Goal: Book appointment/travel/reservation

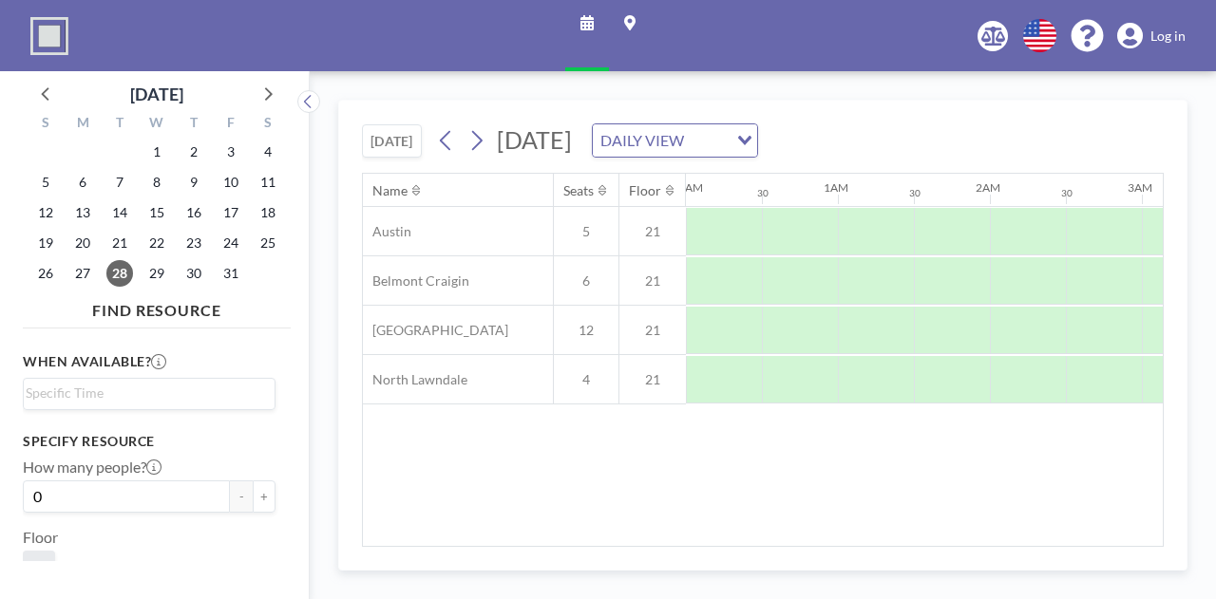
scroll to position [0, 1140]
click at [481, 140] on icon at bounding box center [476, 140] width 18 height 28
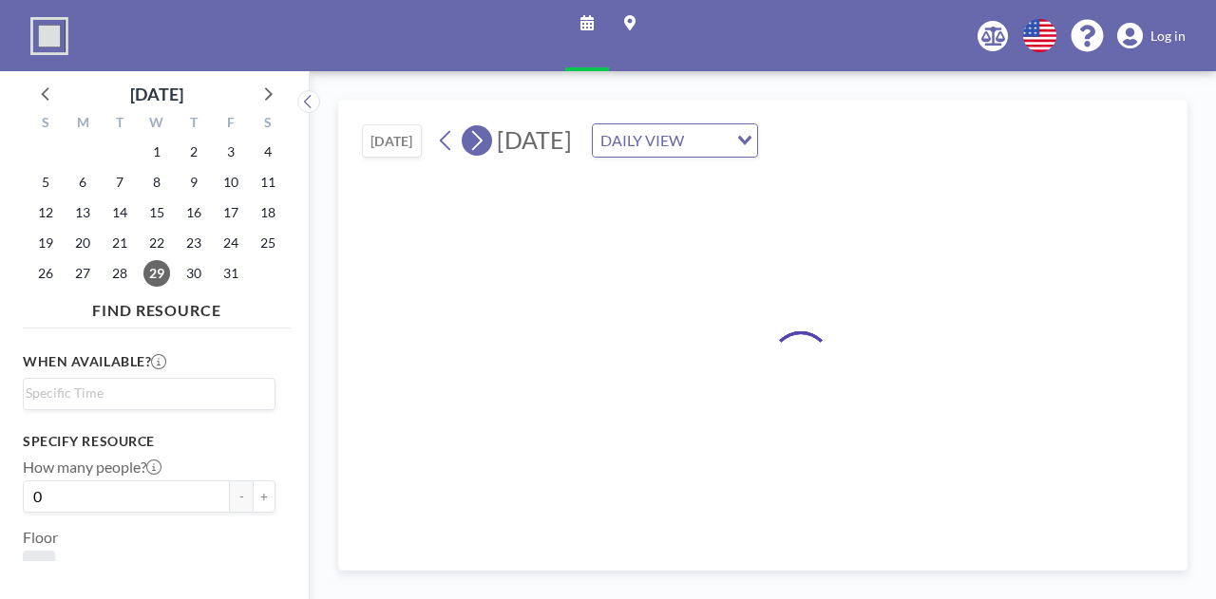
click at [481, 140] on icon at bounding box center [476, 140] width 18 height 28
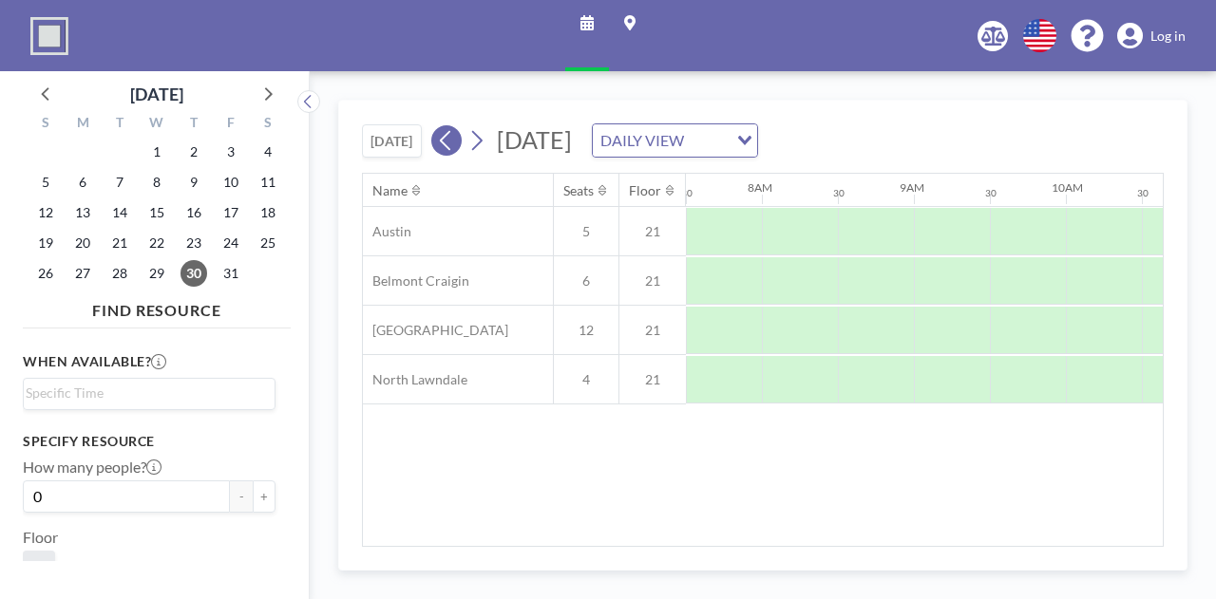
click at [441, 144] on icon at bounding box center [446, 140] width 18 height 28
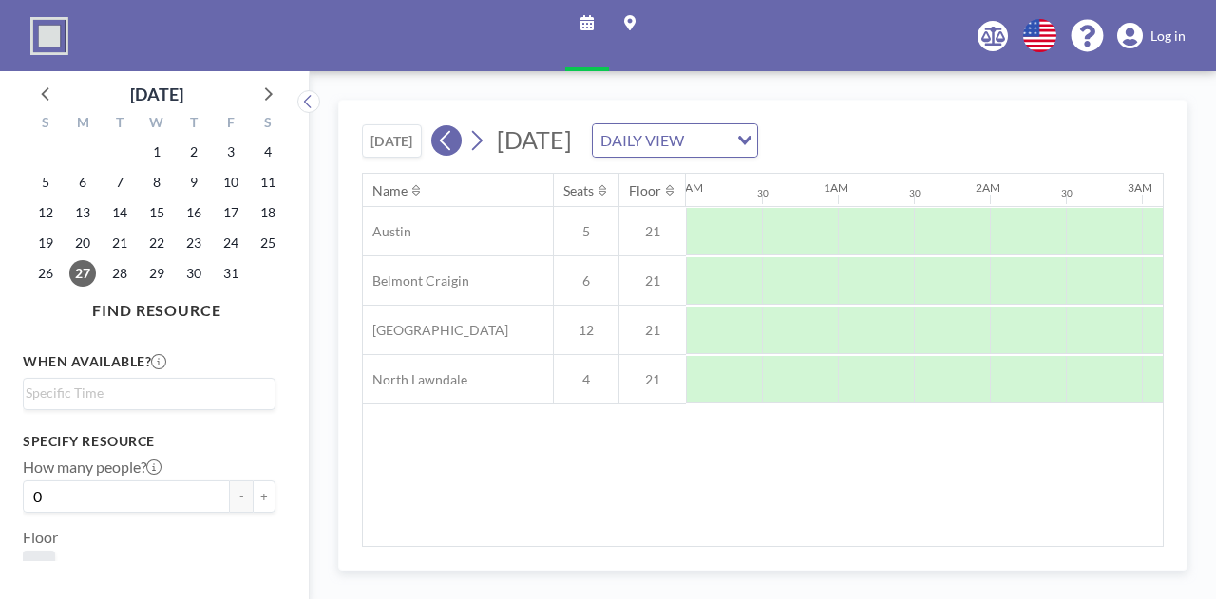
scroll to position [0, 0]
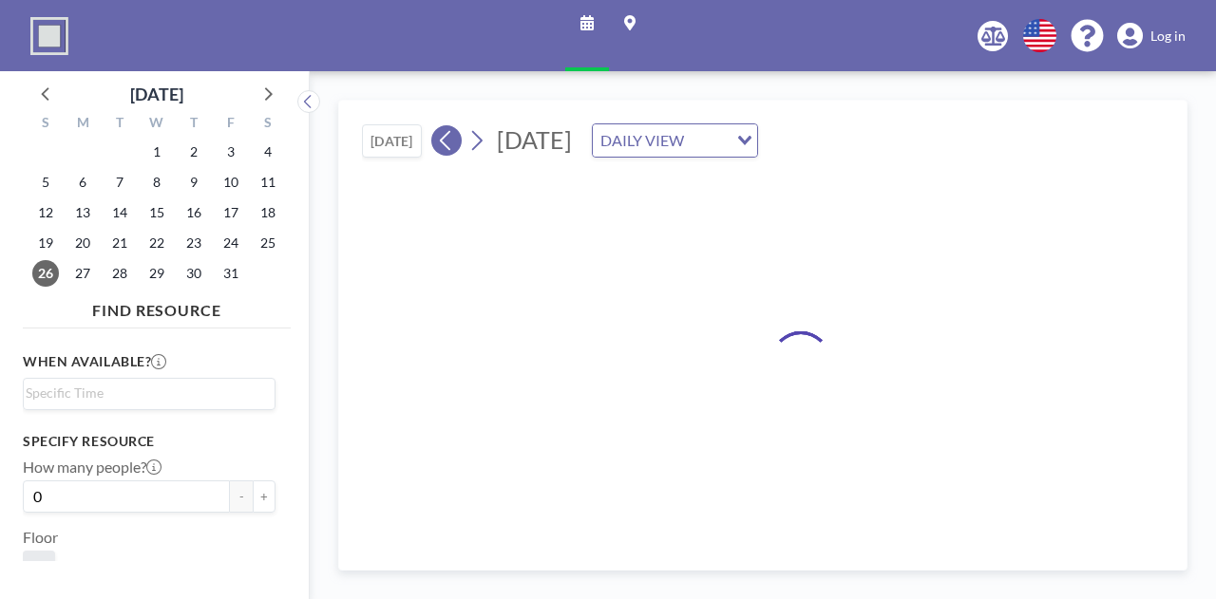
click at [441, 144] on icon at bounding box center [446, 140] width 18 height 28
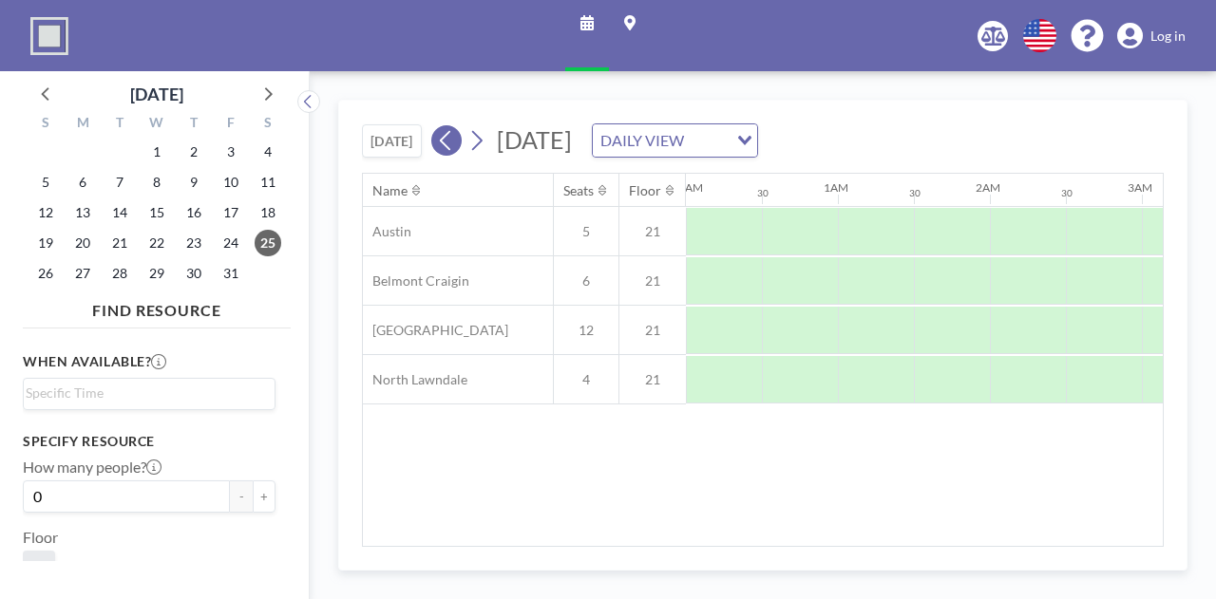
scroll to position [0, 752]
click at [441, 144] on icon at bounding box center [446, 140] width 18 height 28
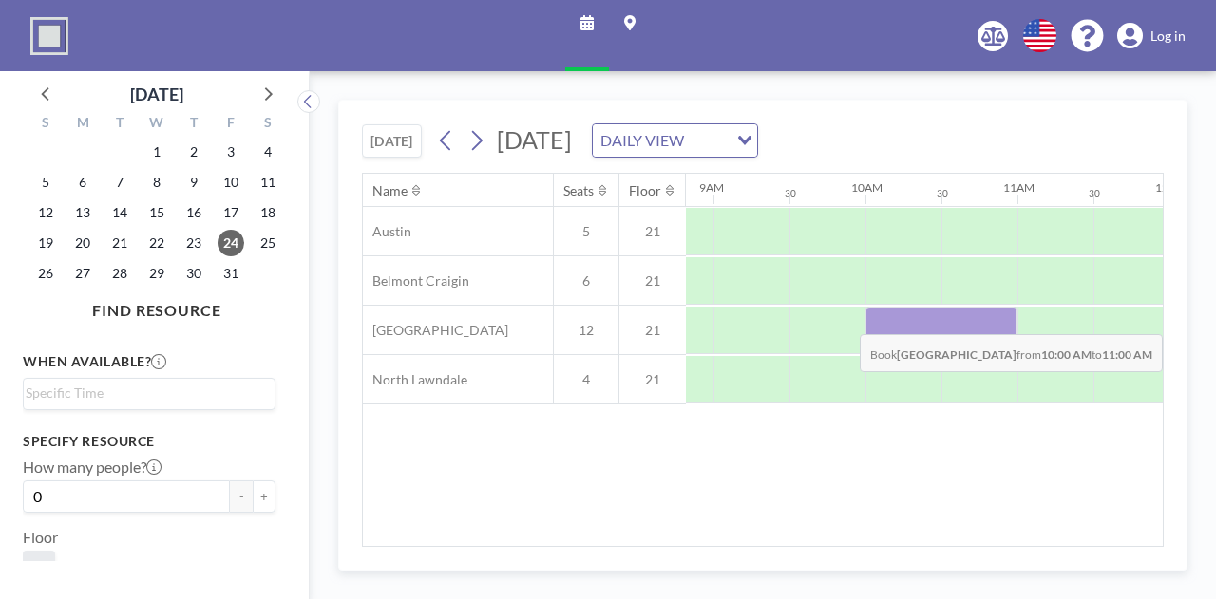
drag, startPoint x: 865, startPoint y: 317, endPoint x: 955, endPoint y: 318, distance: 90.2
click at [955, 318] on div at bounding box center [941, 330] width 152 height 47
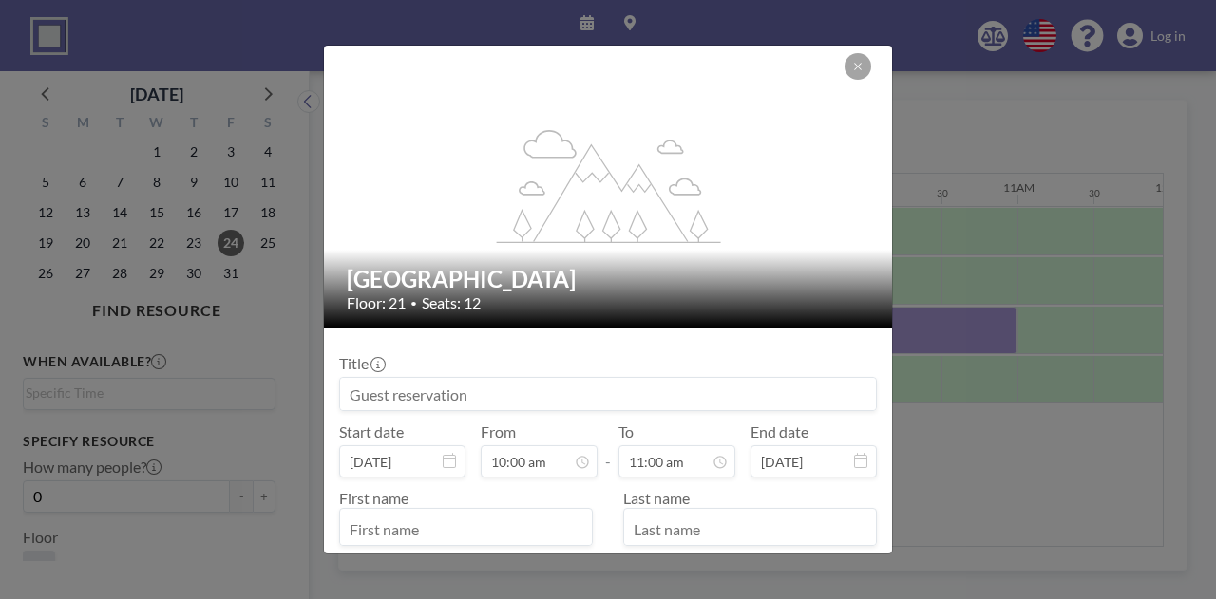
click at [421, 386] on input at bounding box center [608, 394] width 536 height 32
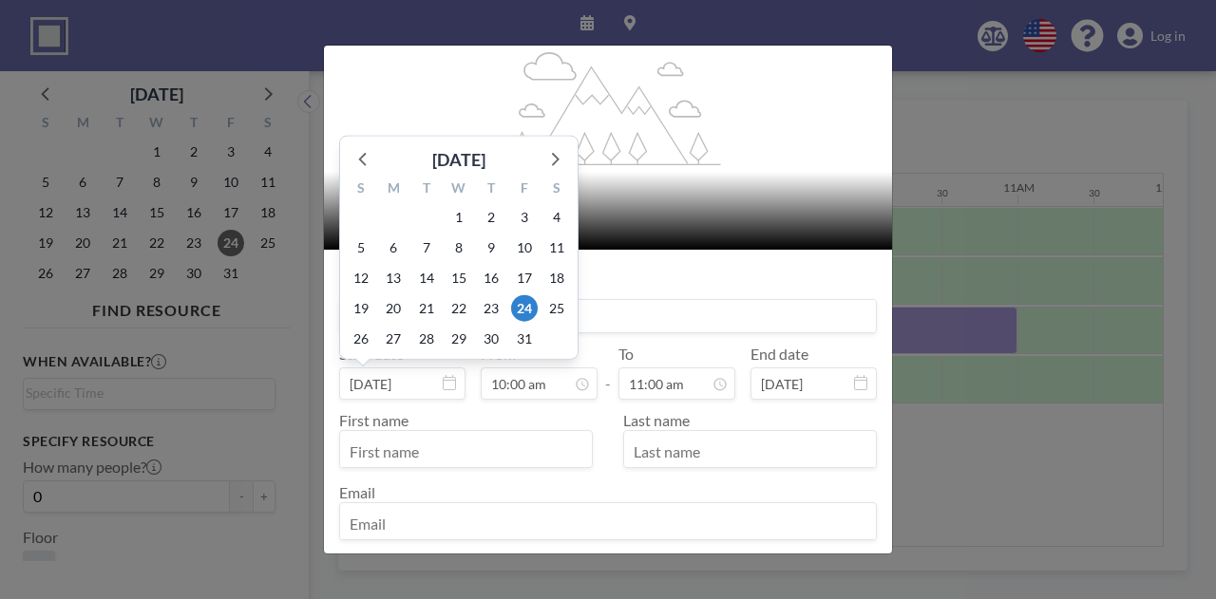
scroll to position [95, 0]
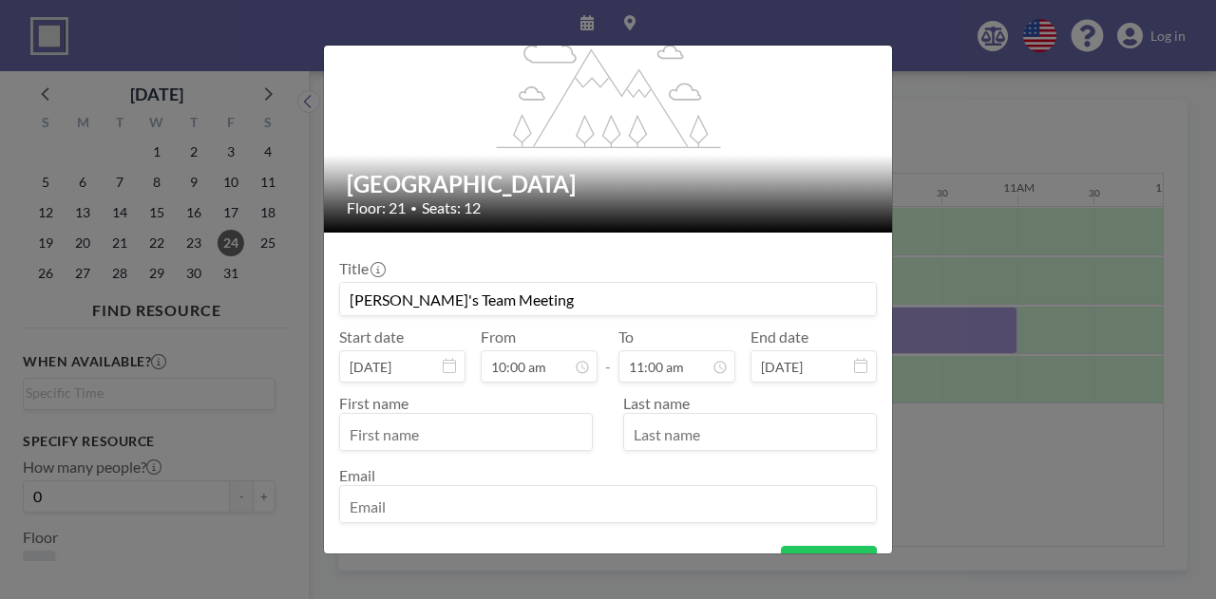
type input "[PERSON_NAME]'s Team Meeting"
click at [400, 434] on input "text" at bounding box center [466, 434] width 252 height 32
type input "Desirae"
click at [688, 435] on input "text" at bounding box center [750, 434] width 252 height 32
type input "[PERSON_NAME]"
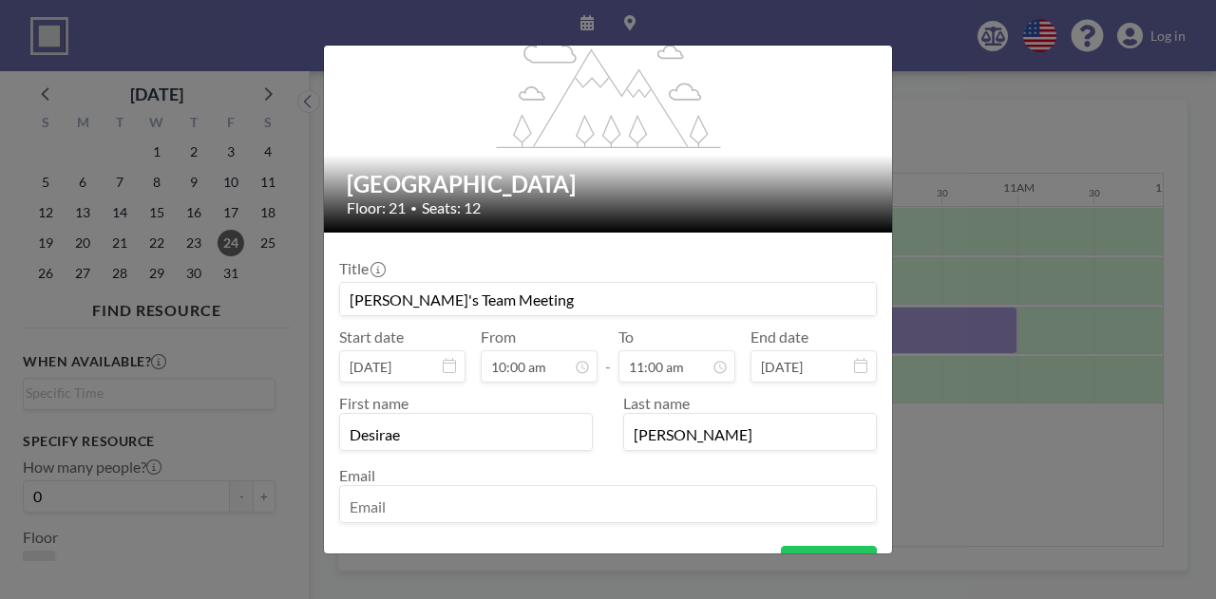
click at [484, 511] on input "email" at bounding box center [608, 506] width 536 height 32
type input "[EMAIL_ADDRESS][DOMAIN_NAME]"
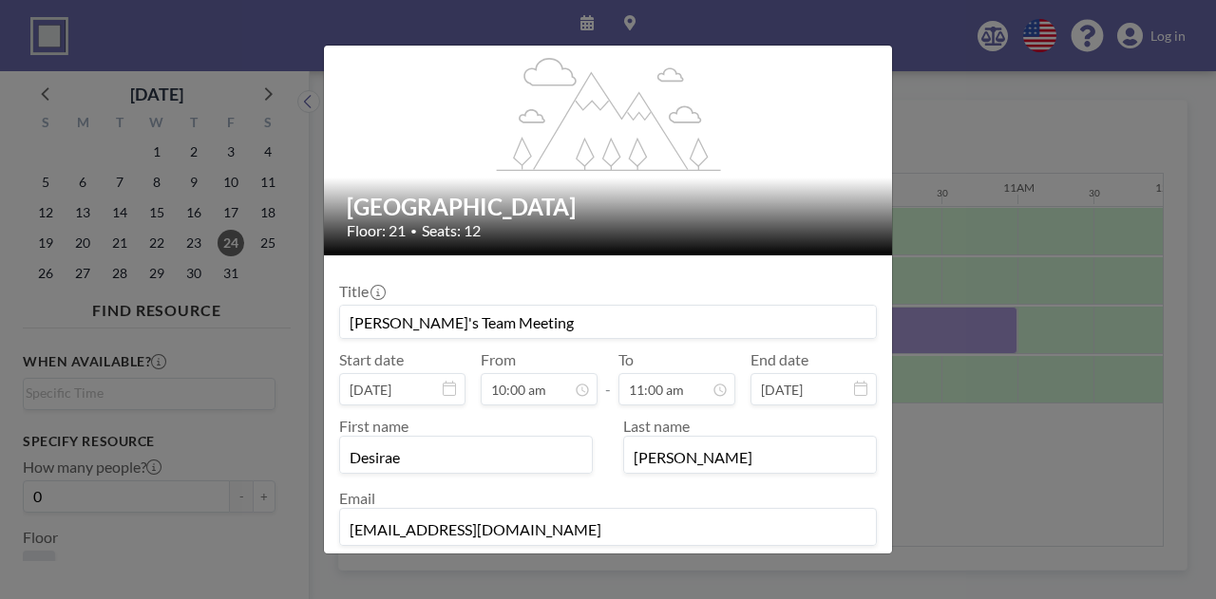
scroll to position [0, 0]
drag, startPoint x: 522, startPoint y: 318, endPoint x: 232, endPoint y: 337, distance: 291.2
click at [232, 337] on div "flex-grow: 1.2; Little Village Floor: 21 • Seats: 12 Title Desirae's Team Meeti…" at bounding box center [608, 299] width 1216 height 599
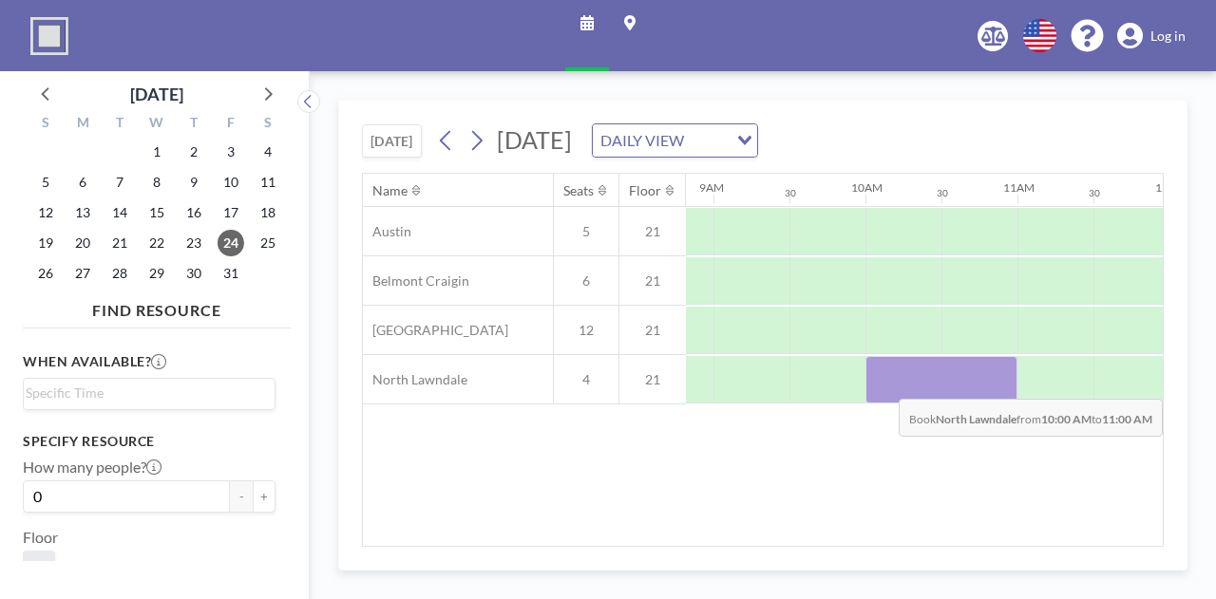
drag, startPoint x: 895, startPoint y: 390, endPoint x: 1007, endPoint y: 383, distance: 112.3
click at [1007, 383] on div at bounding box center [941, 379] width 152 height 47
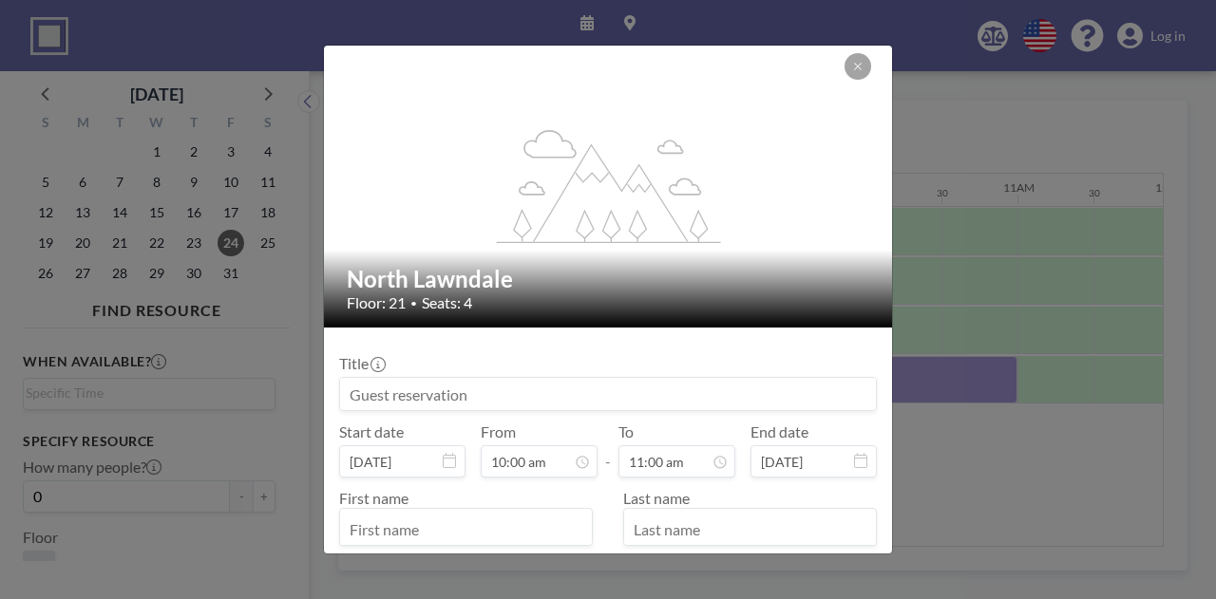
click at [501, 403] on input at bounding box center [608, 394] width 536 height 32
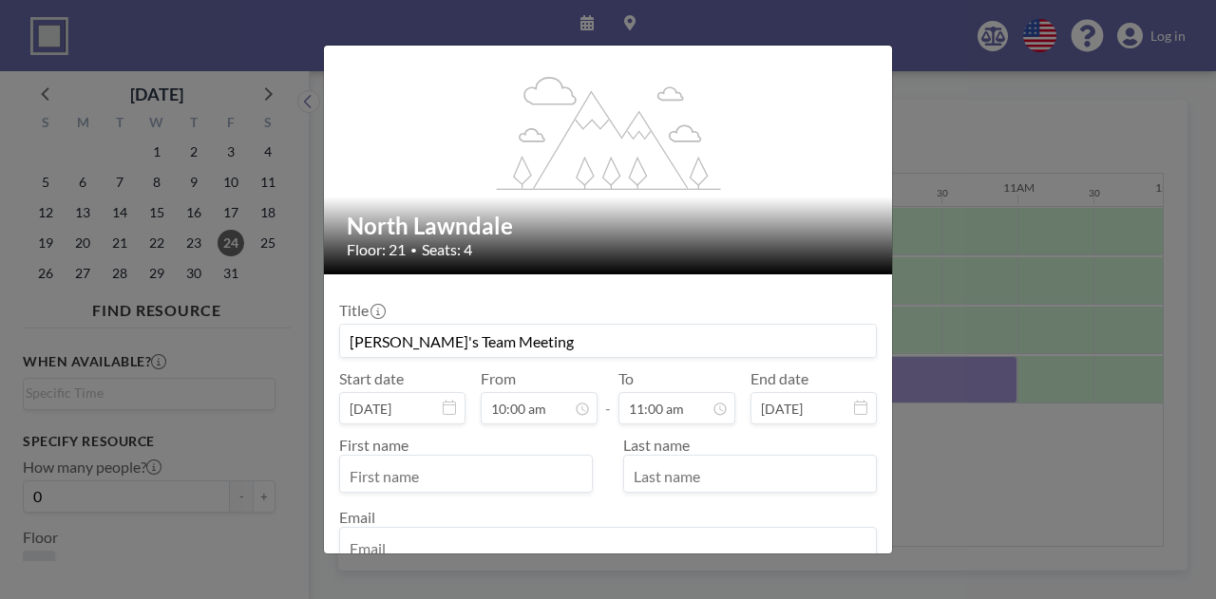
scroll to position [95, 0]
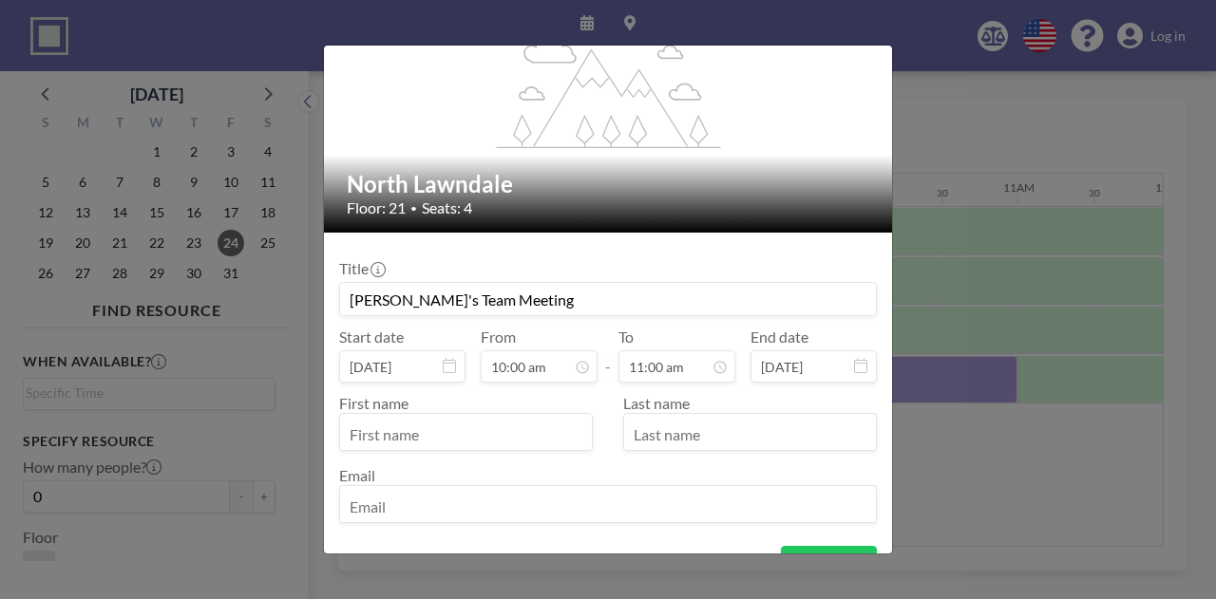
click at [456, 436] on input "text" at bounding box center [466, 434] width 252 height 32
type input "[PERSON_NAME]'s Team Meeting"
drag, startPoint x: 524, startPoint y: 293, endPoint x: 349, endPoint y: 293, distance: 174.7
click at [349, 293] on input "[PERSON_NAME]'s Team Meeting" at bounding box center [608, 299] width 536 height 32
click at [439, 429] on input "text" at bounding box center [466, 434] width 252 height 32
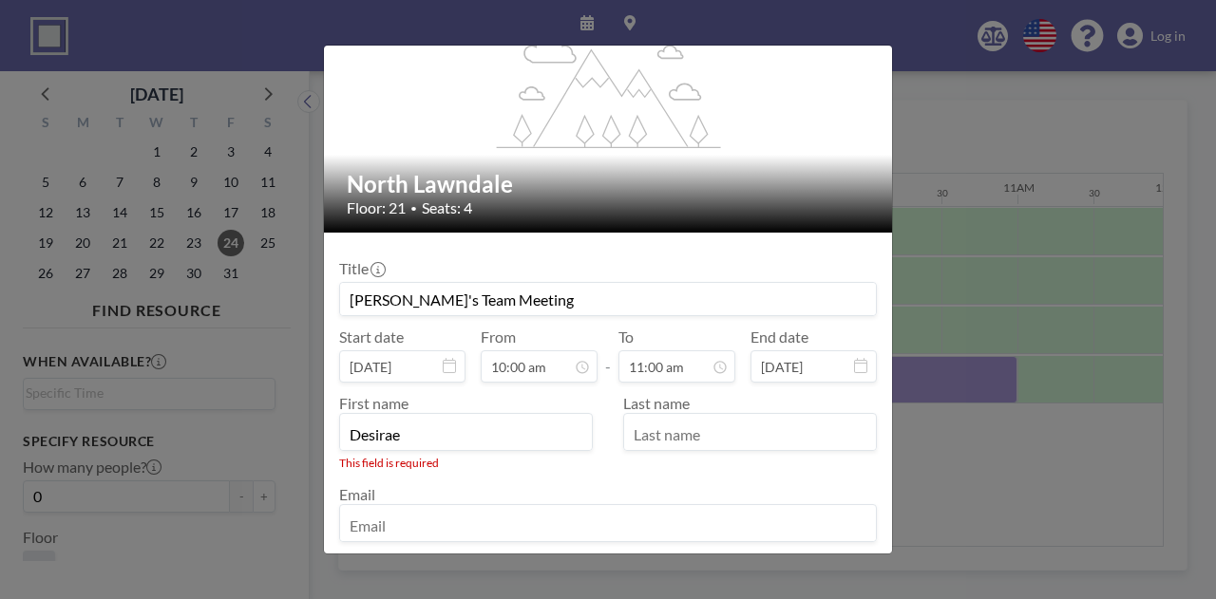
type input "Desirae"
type input "[PERSON_NAME]"
click at [434, 499] on input "email" at bounding box center [608, 506] width 536 height 32
type input "[EMAIL_ADDRESS][DOMAIN_NAME]"
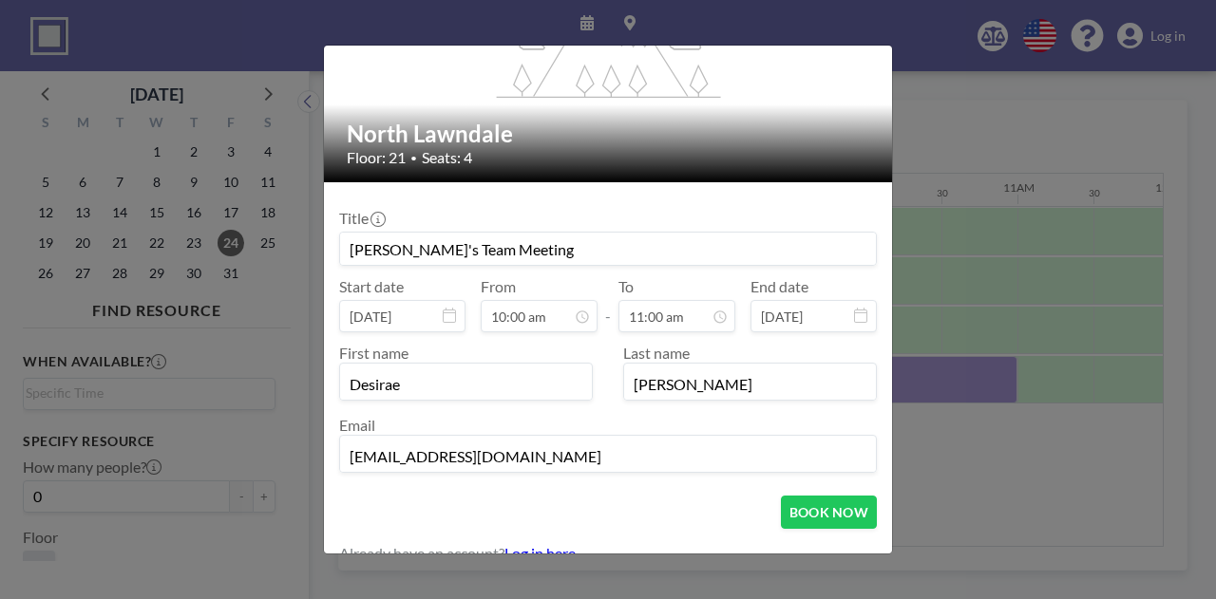
scroll to position [167, 0]
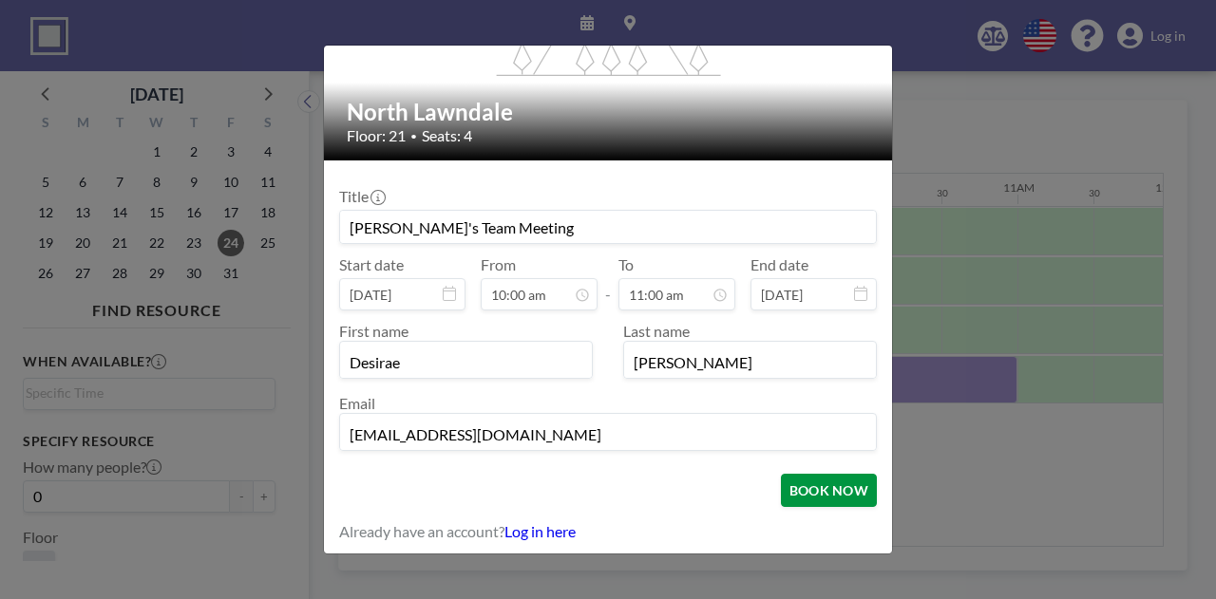
click at [842, 489] on button "BOOK NOW" at bounding box center [829, 490] width 96 height 33
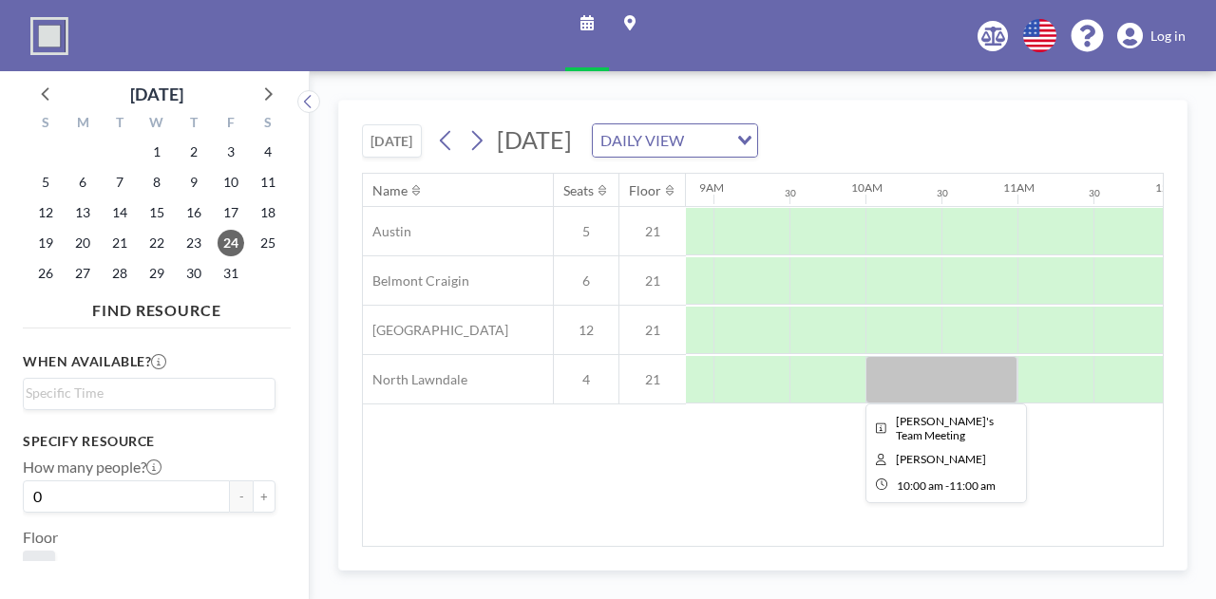
click at [893, 358] on div at bounding box center [941, 379] width 152 height 47
click at [891, 362] on div at bounding box center [941, 379] width 152 height 47
drag, startPoint x: 893, startPoint y: 365, endPoint x: 891, endPoint y: 375, distance: 10.6
click at [891, 375] on div at bounding box center [941, 379] width 152 height 47
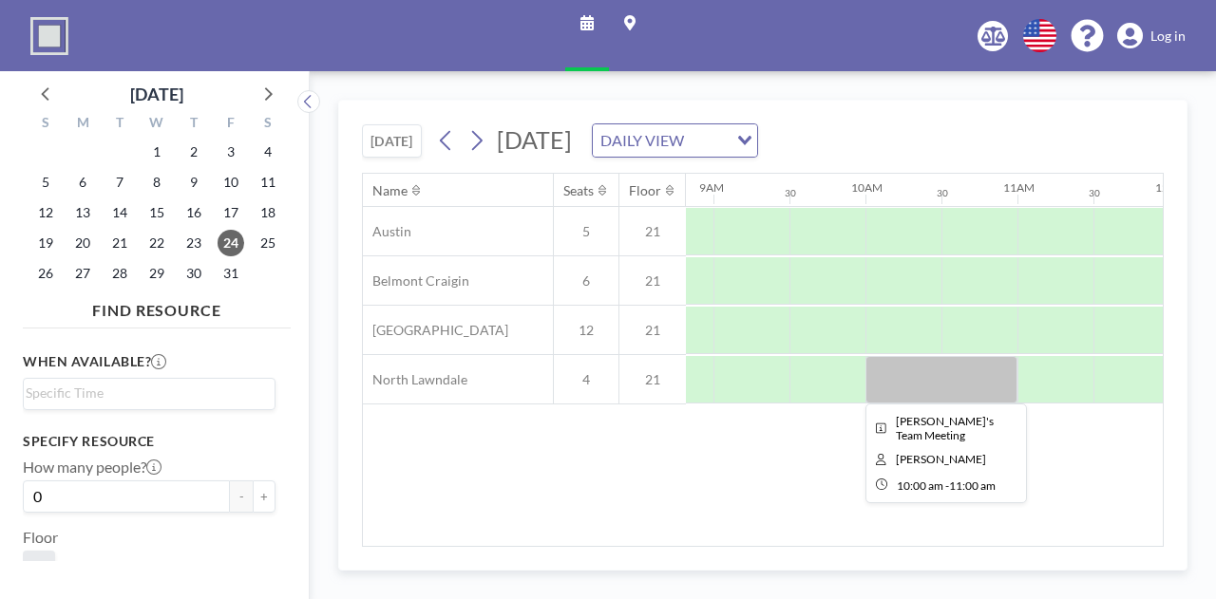
click at [893, 381] on div at bounding box center [941, 379] width 152 height 47
click at [931, 374] on div at bounding box center [941, 379] width 152 height 47
drag, startPoint x: 931, startPoint y: 374, endPoint x: 897, endPoint y: 368, distance: 33.9
click at [897, 368] on div at bounding box center [941, 379] width 152 height 47
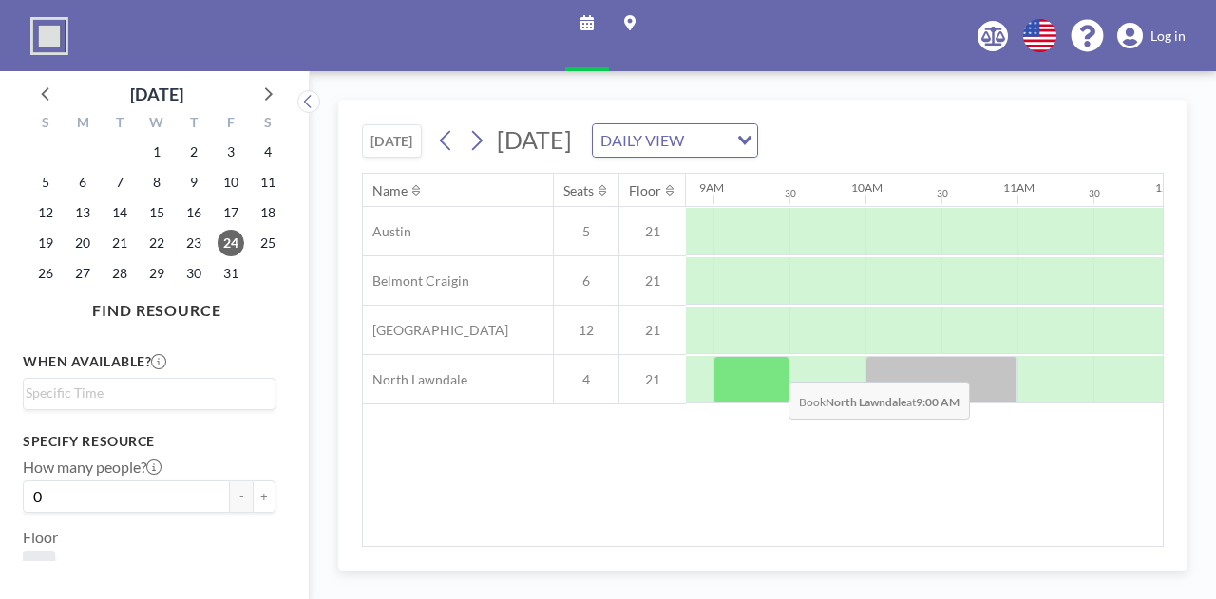
click at [773, 366] on div at bounding box center [751, 379] width 76 height 47
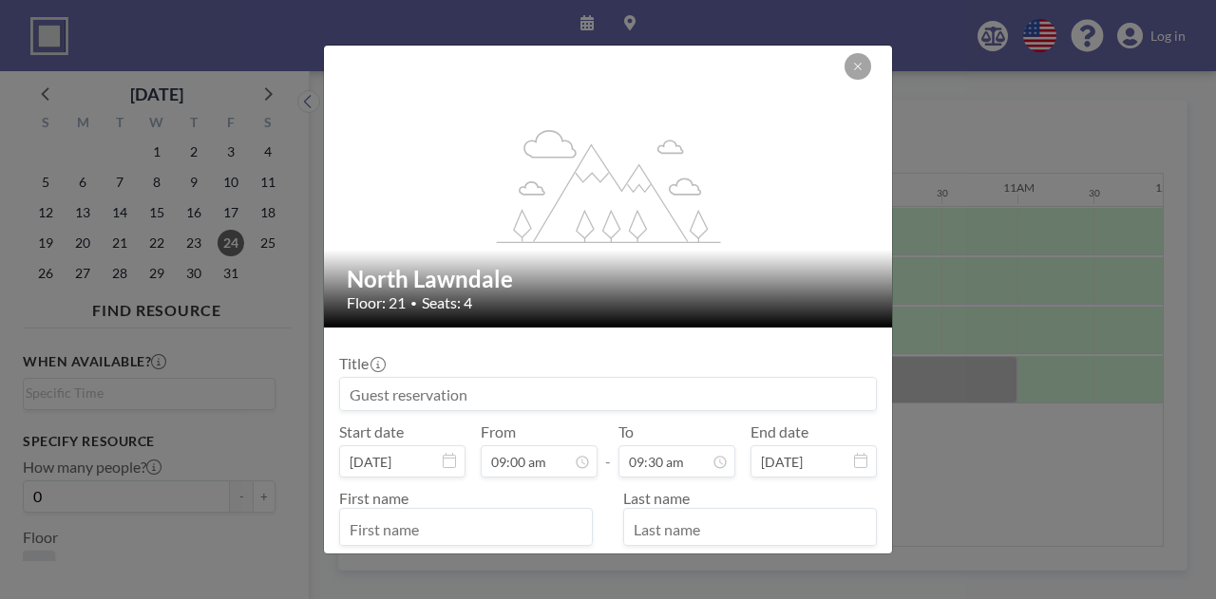
click at [851, 66] on button at bounding box center [857, 66] width 27 height 27
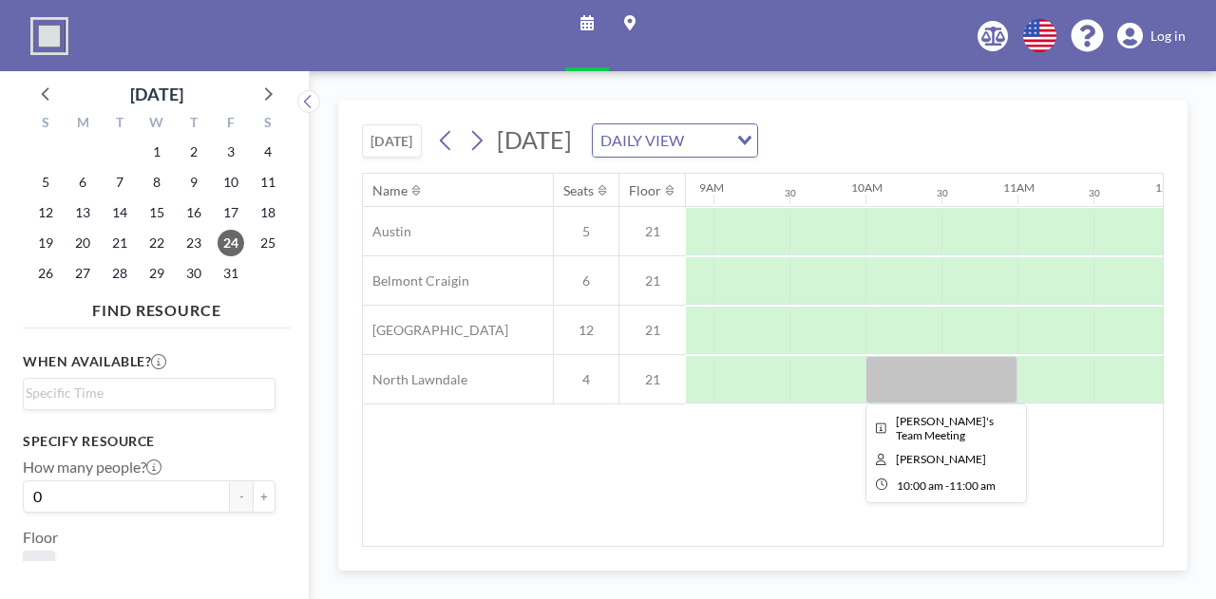
click at [929, 377] on div at bounding box center [941, 379] width 152 height 47
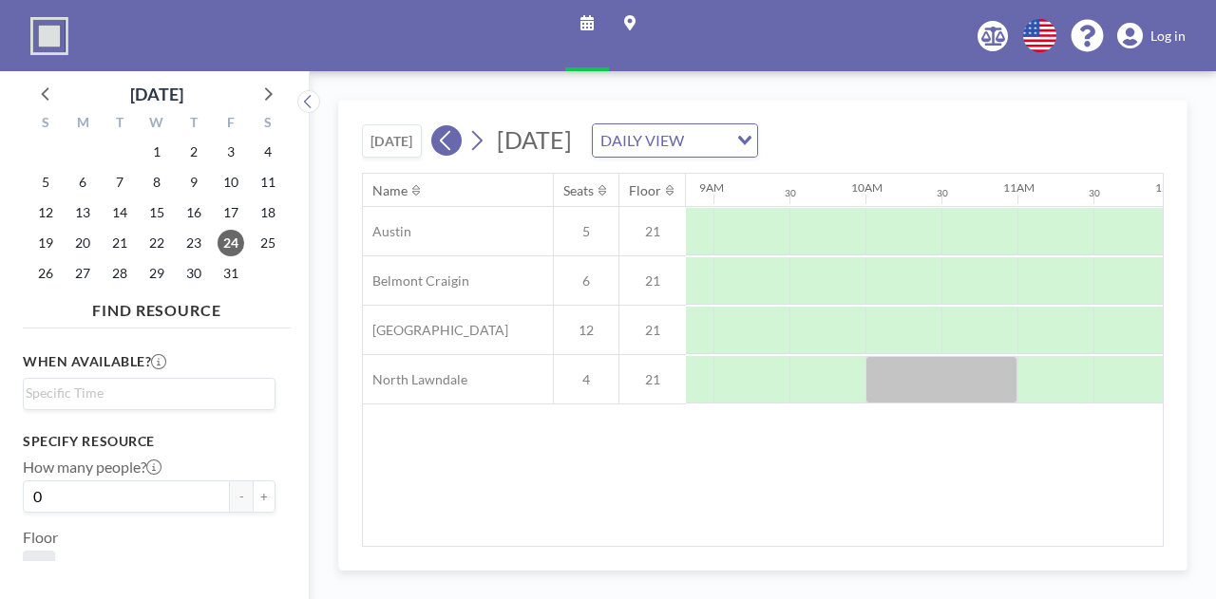
click at [446, 138] on icon at bounding box center [446, 140] width 18 height 28
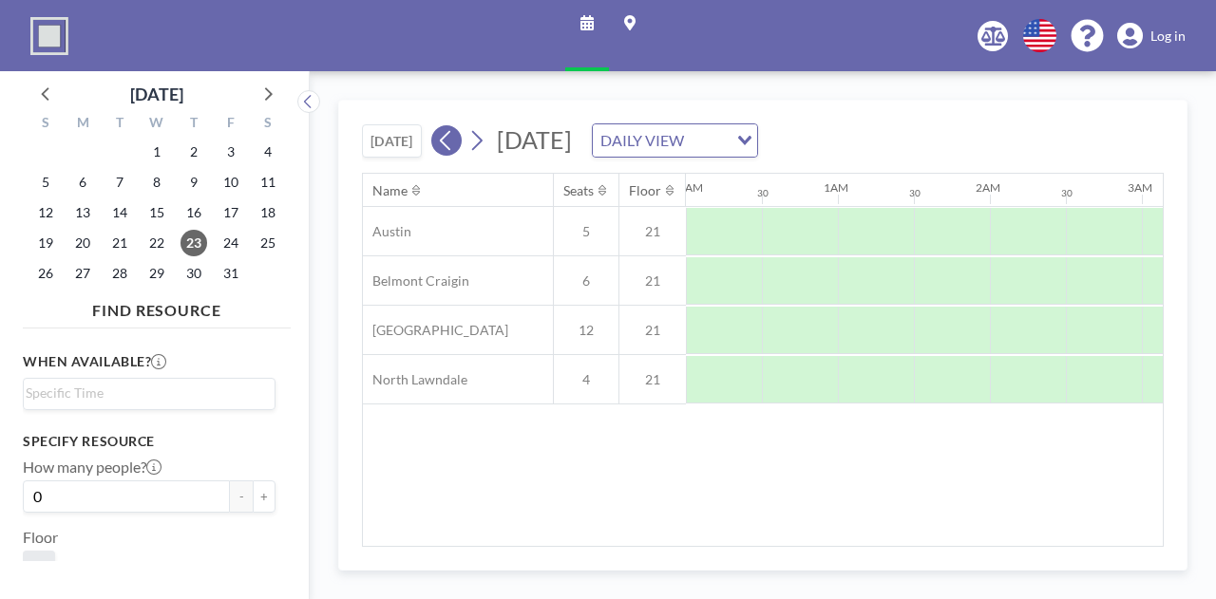
scroll to position [0, 264]
click at [446, 138] on icon at bounding box center [446, 140] width 18 height 28
click at [482, 140] on icon at bounding box center [477, 141] width 10 height 20
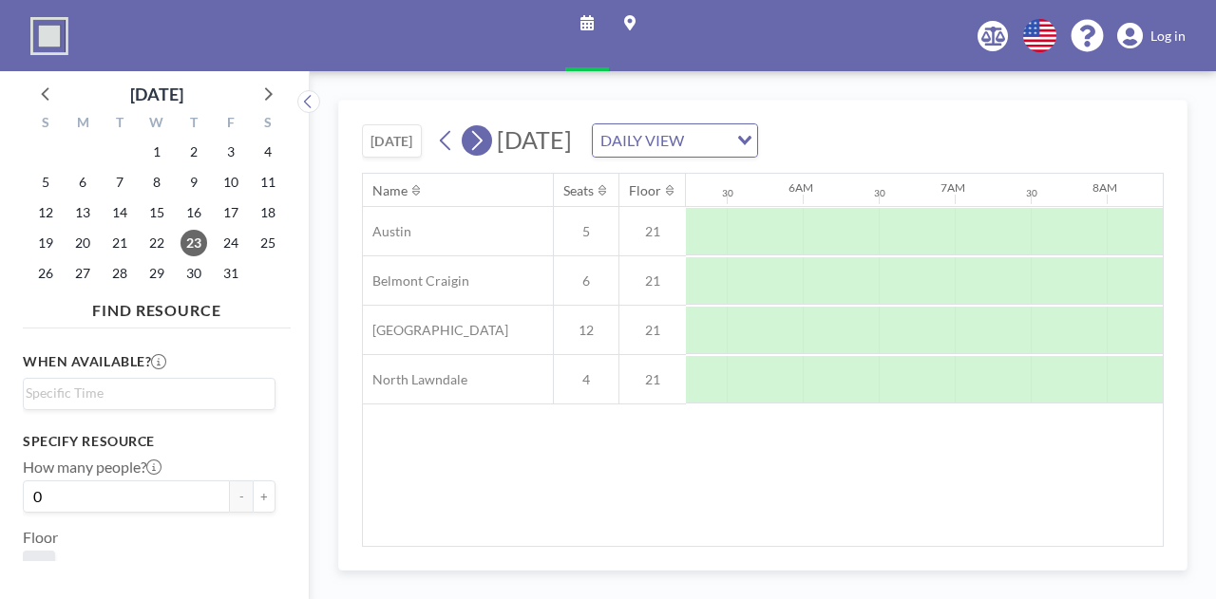
click at [482, 140] on icon at bounding box center [477, 141] width 10 height 20
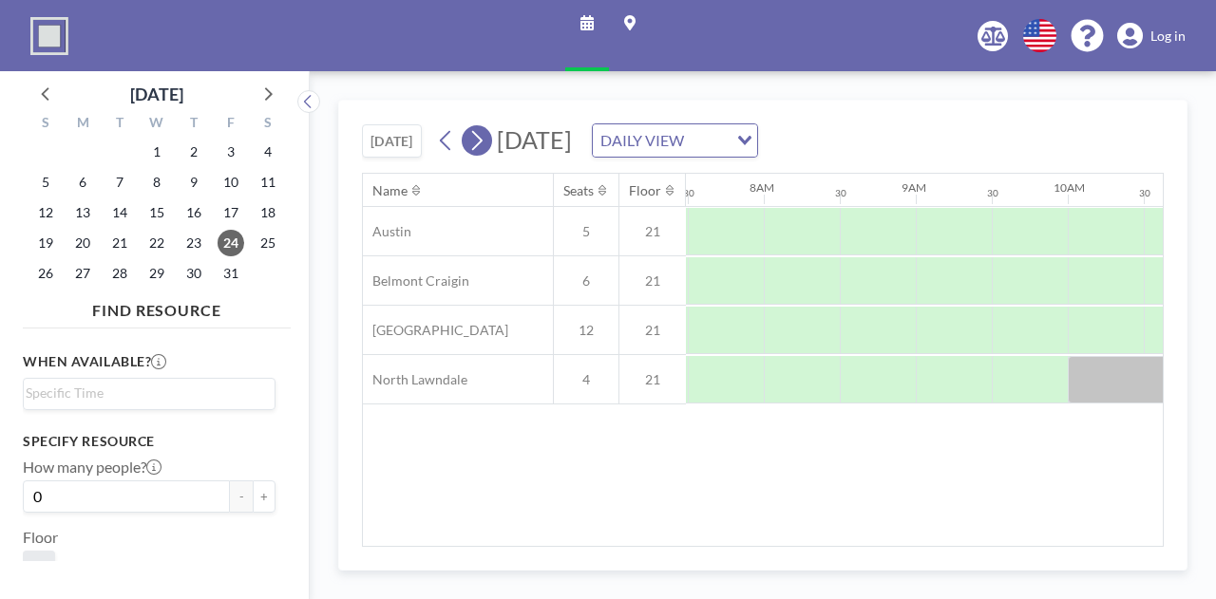
scroll to position [0, 1140]
click at [482, 140] on icon at bounding box center [477, 141] width 10 height 20
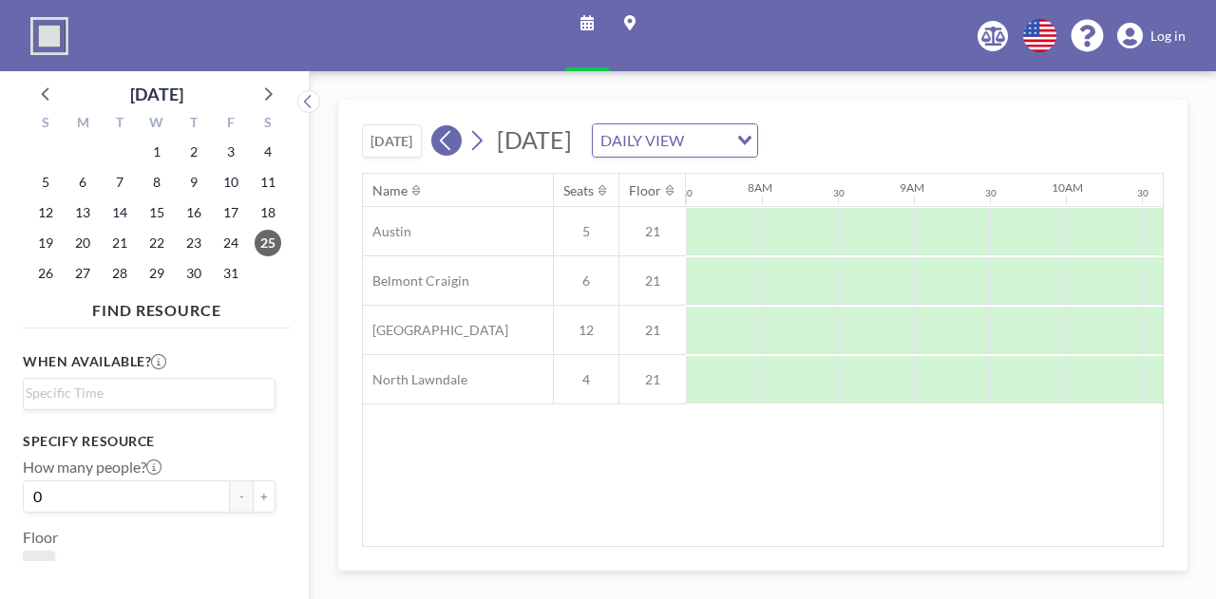
click at [455, 141] on icon at bounding box center [446, 140] width 18 height 28
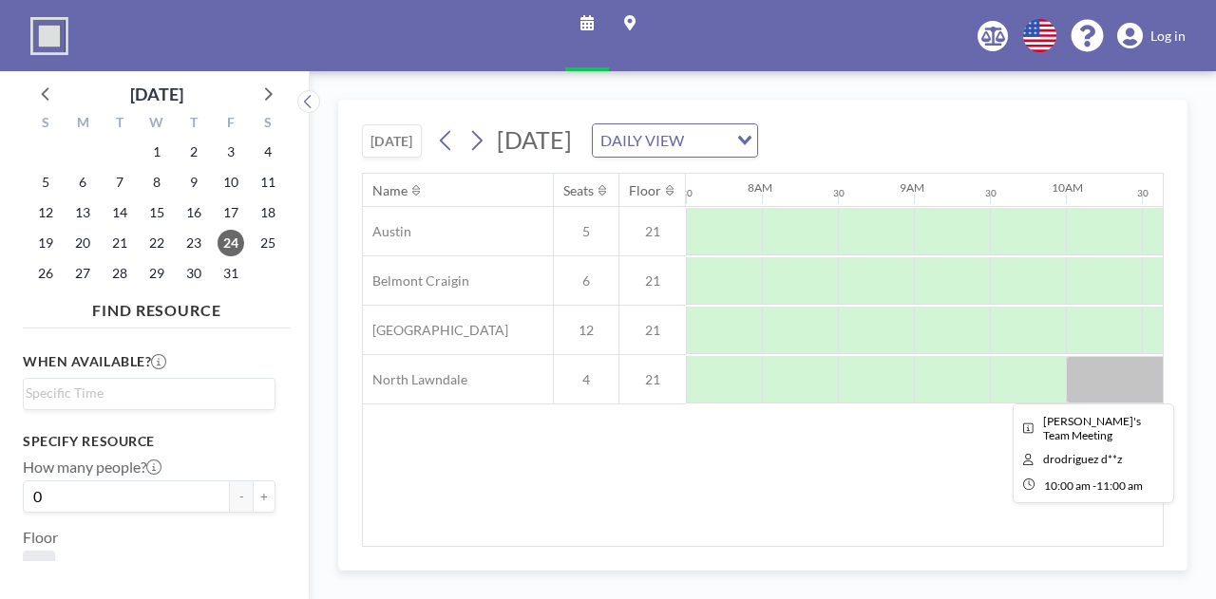
click at [1123, 382] on div at bounding box center [1141, 379] width 152 height 47
click at [1081, 367] on div at bounding box center [1141, 379] width 152 height 47
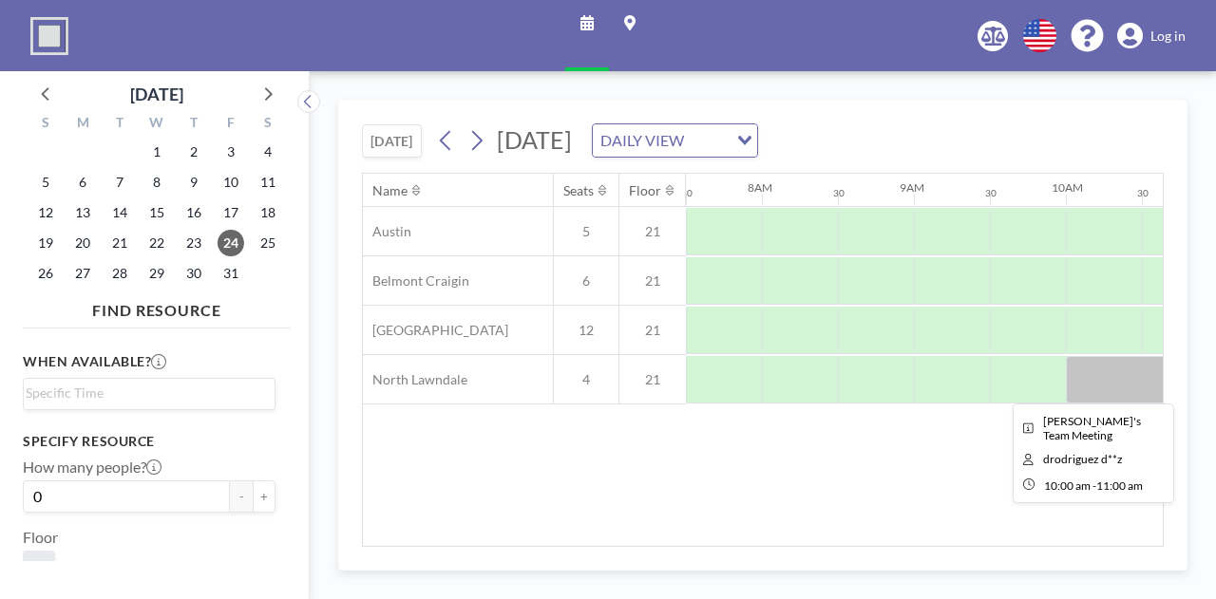
click at [1081, 367] on div at bounding box center [1141, 379] width 152 height 47
drag, startPoint x: 677, startPoint y: 537, endPoint x: 726, endPoint y: 540, distance: 49.5
click at [726, 540] on div "Name Seats Floor 12AM 30 1AM 30 2AM 30 3AM 30 4AM 30 5AM 30 6AM 30 7AM 30 8AM 3…" at bounding box center [763, 360] width 800 height 372
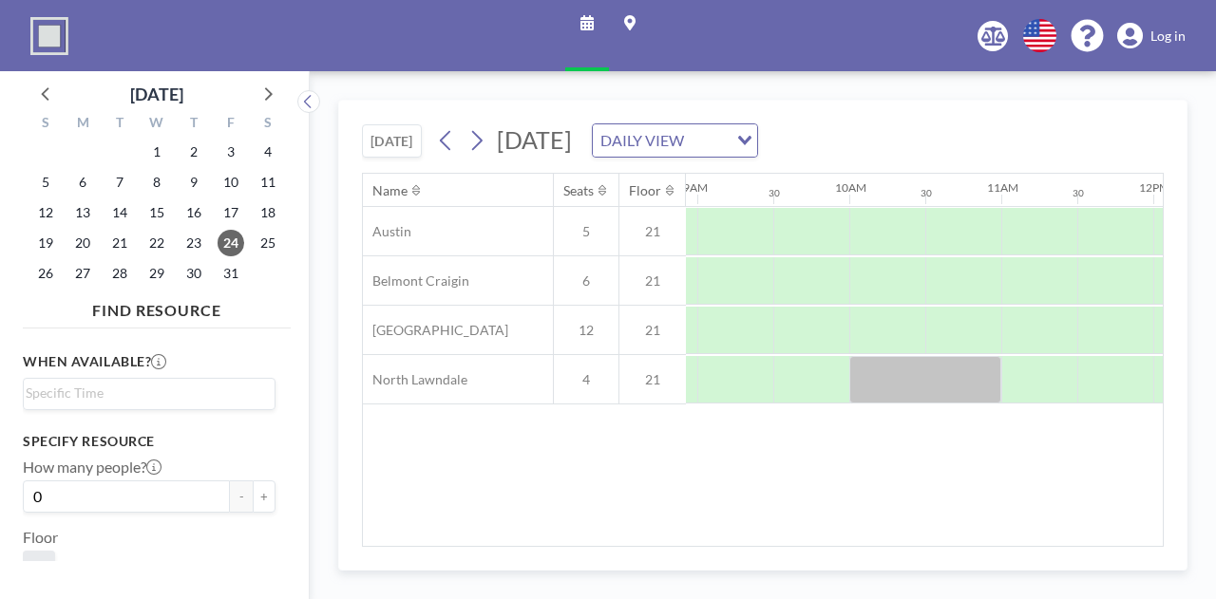
scroll to position [0, 1359]
click at [920, 386] on div at bounding box center [922, 379] width 152 height 47
click at [453, 149] on icon at bounding box center [446, 140] width 18 height 28
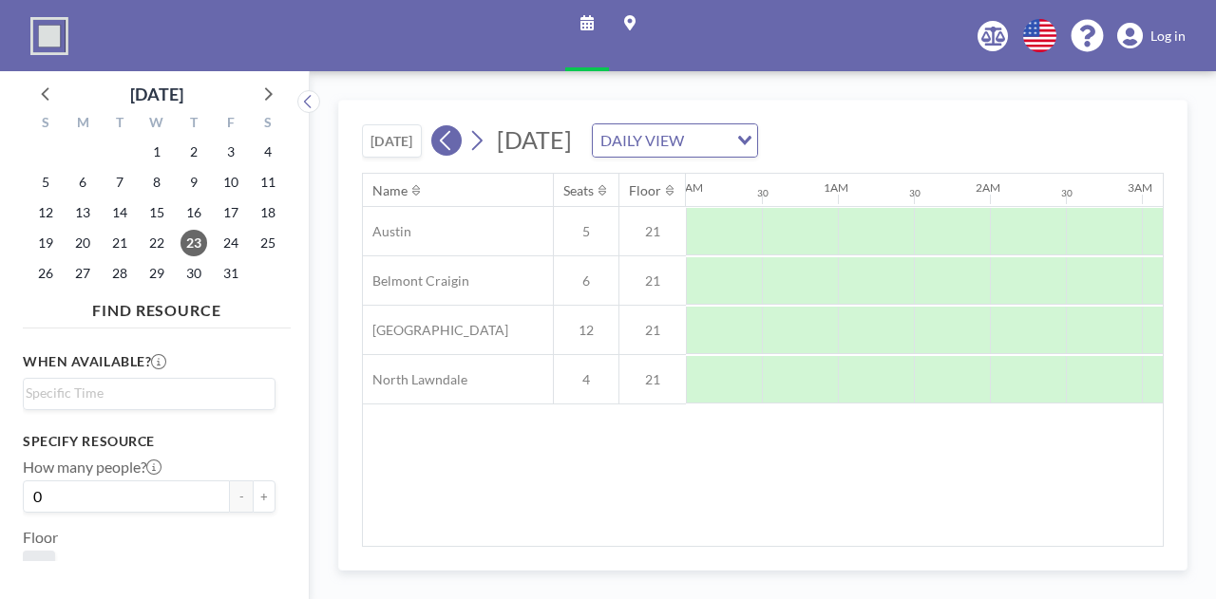
click at [445, 147] on icon at bounding box center [446, 140] width 18 height 28
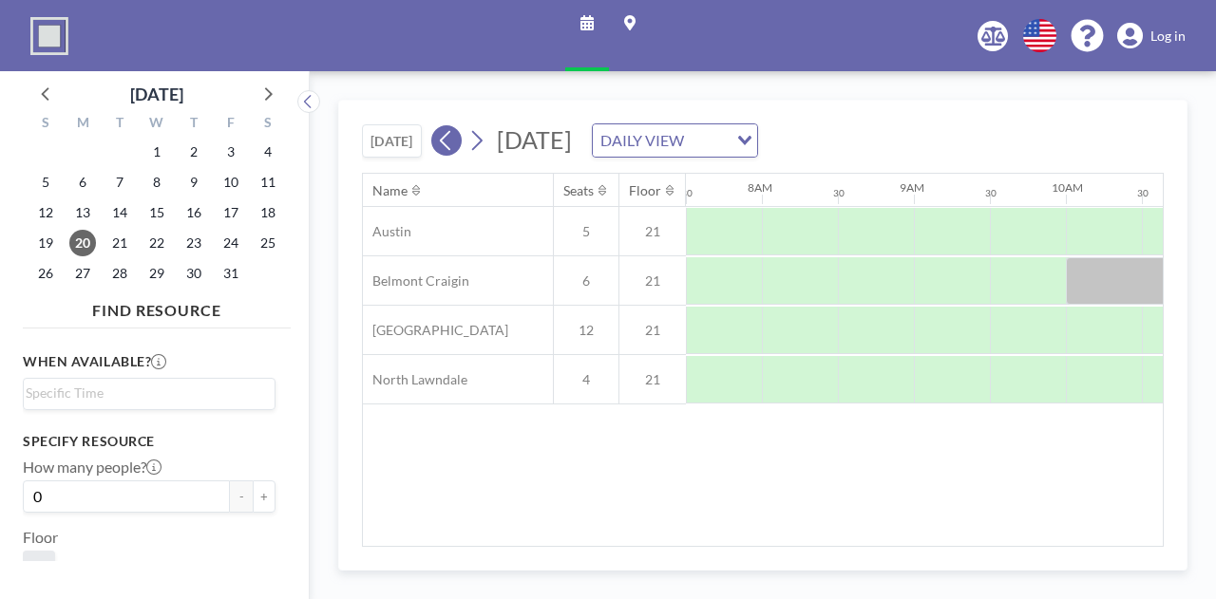
click at [445, 147] on icon at bounding box center [446, 140] width 18 height 28
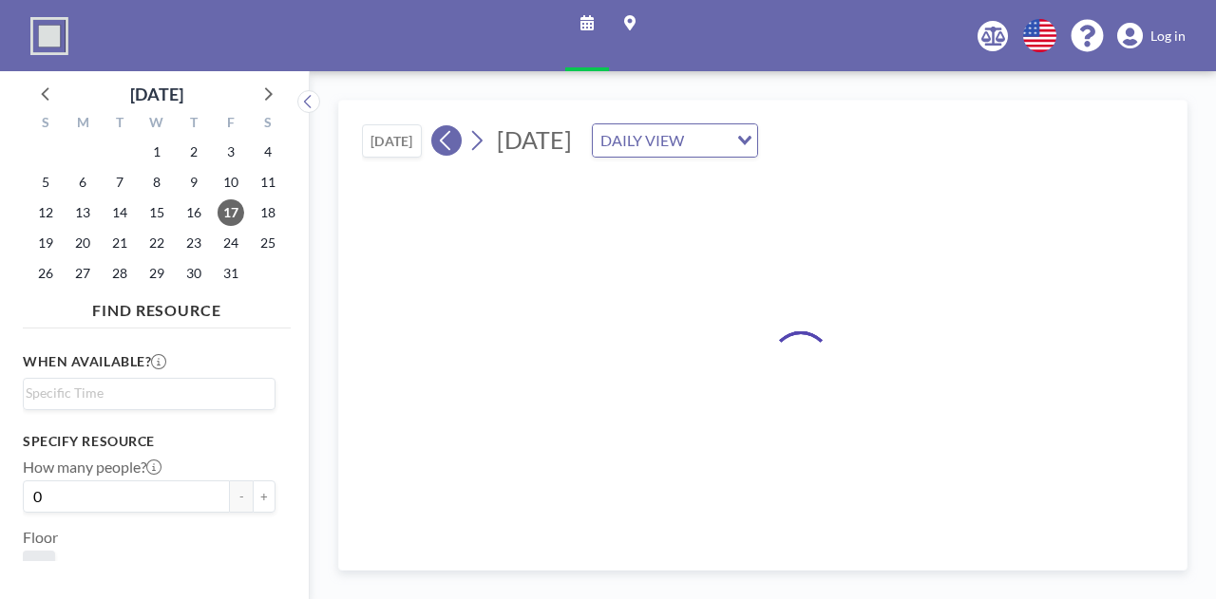
click at [445, 147] on icon at bounding box center [446, 140] width 18 height 28
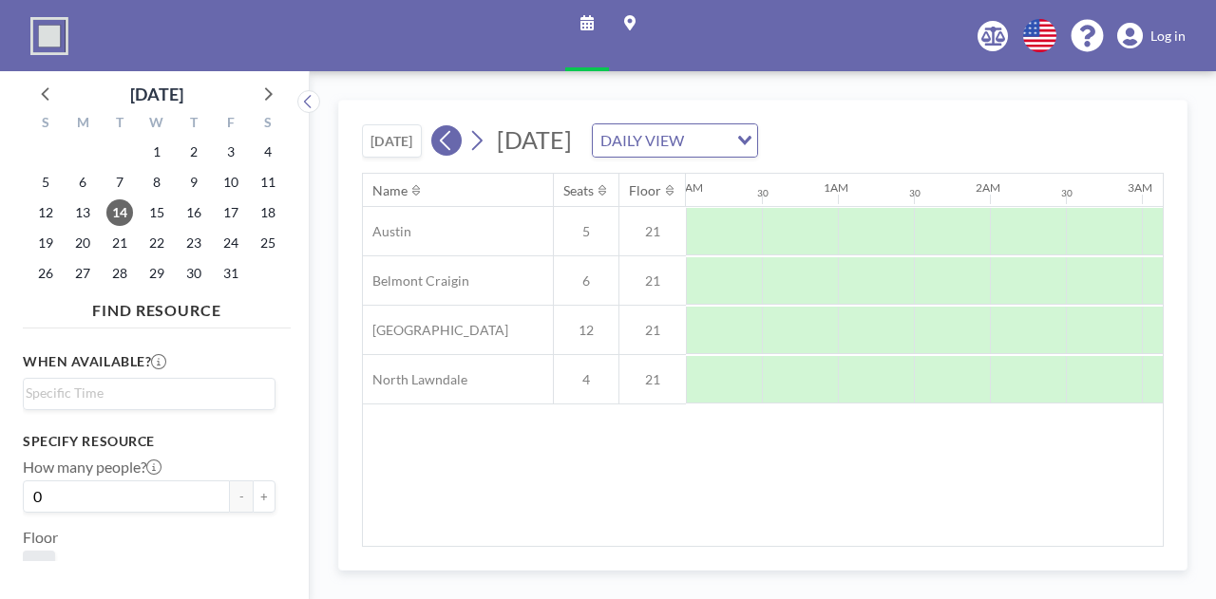
click at [445, 147] on icon at bounding box center [446, 140] width 18 height 28
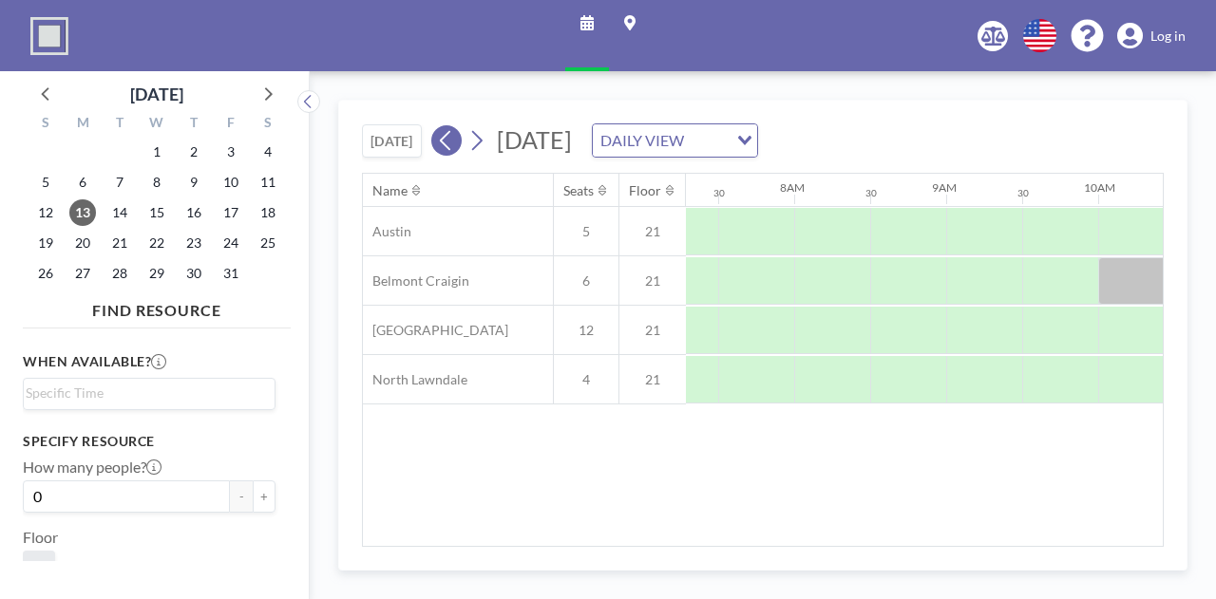
scroll to position [0, 1140]
click at [445, 147] on icon at bounding box center [446, 140] width 18 height 28
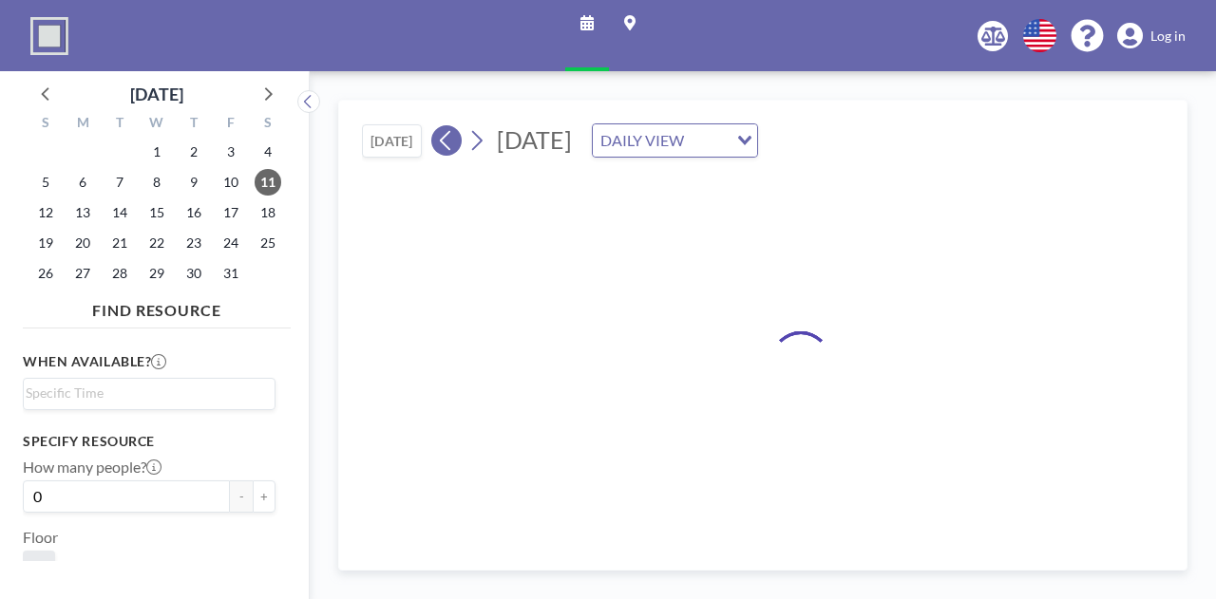
click at [445, 147] on icon at bounding box center [446, 140] width 18 height 28
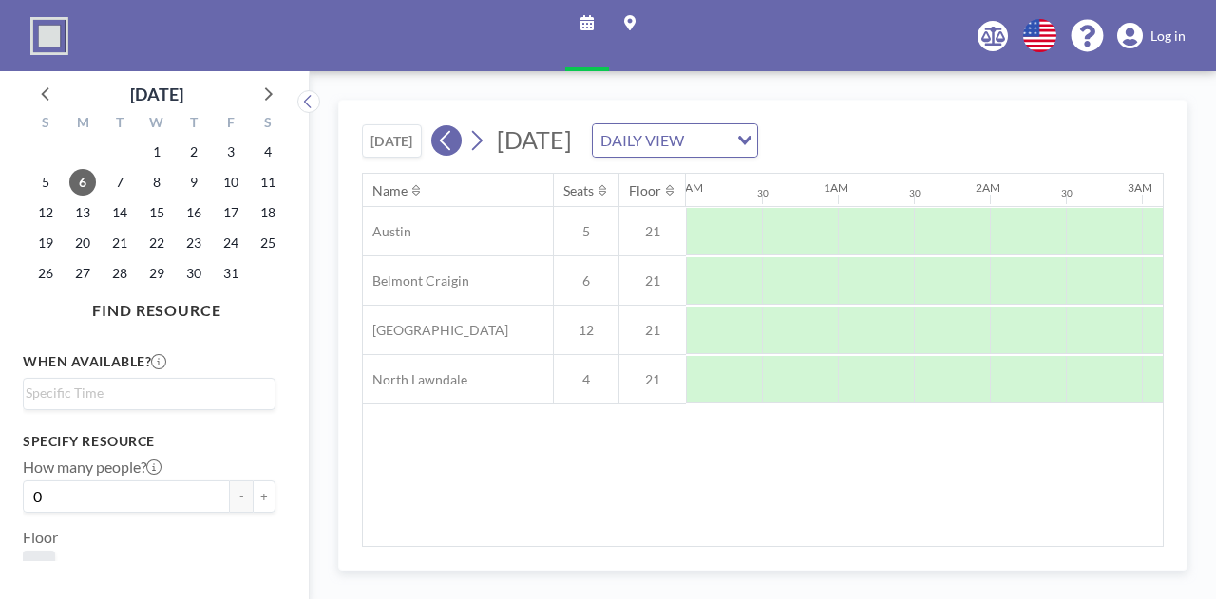
click at [445, 147] on icon at bounding box center [446, 140] width 18 height 28
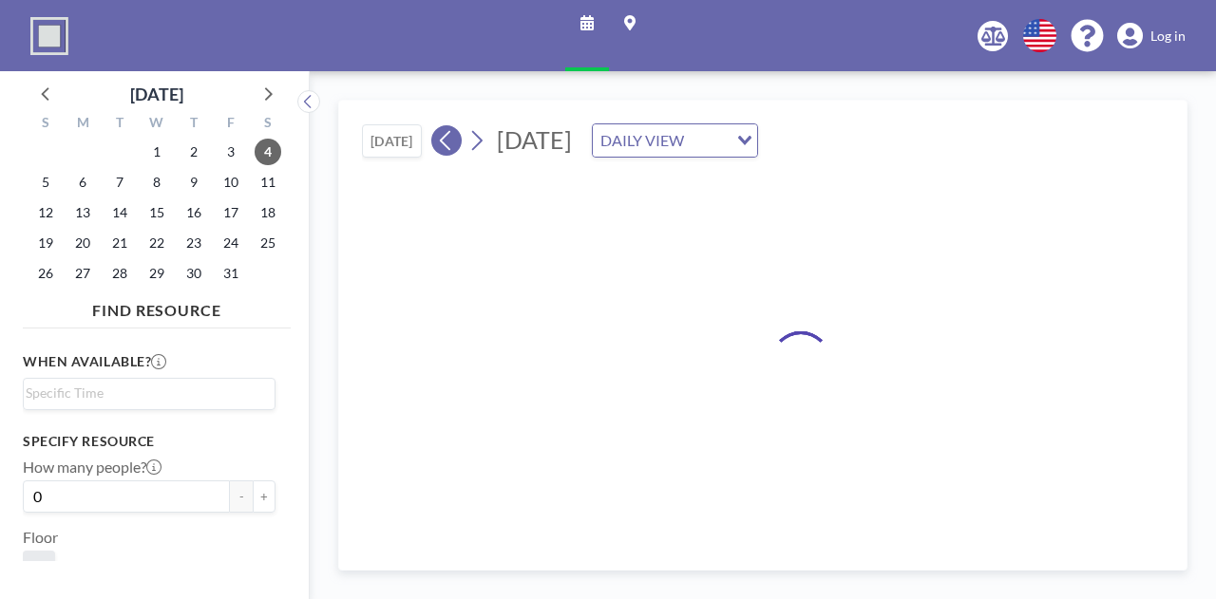
click at [445, 147] on icon at bounding box center [446, 140] width 18 height 28
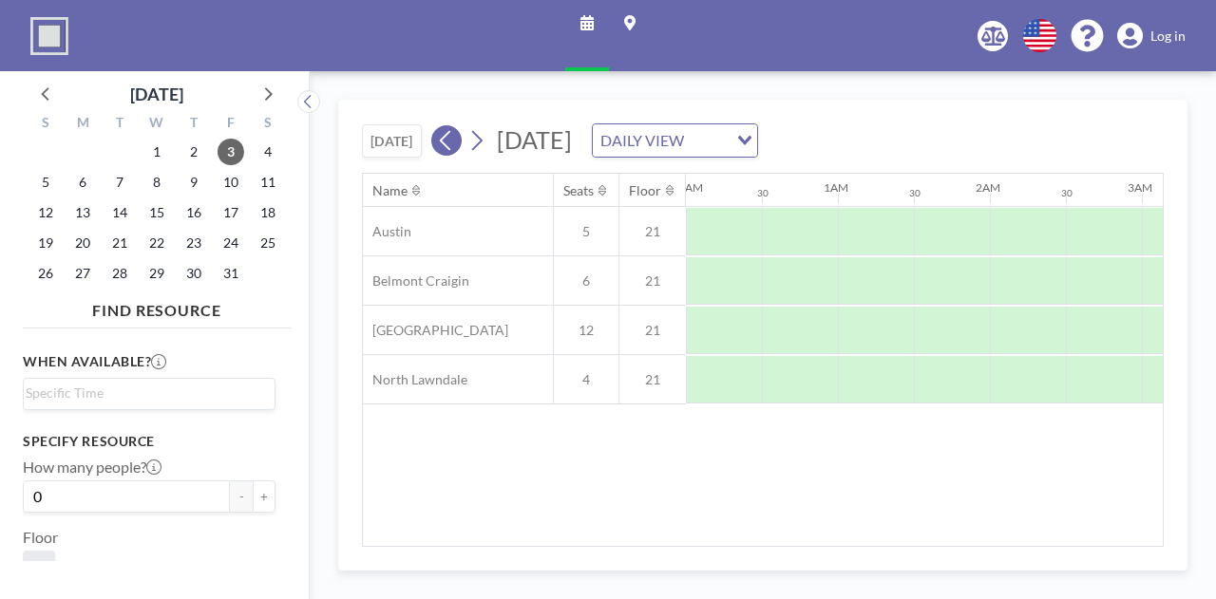
click at [445, 147] on icon at bounding box center [446, 140] width 18 height 28
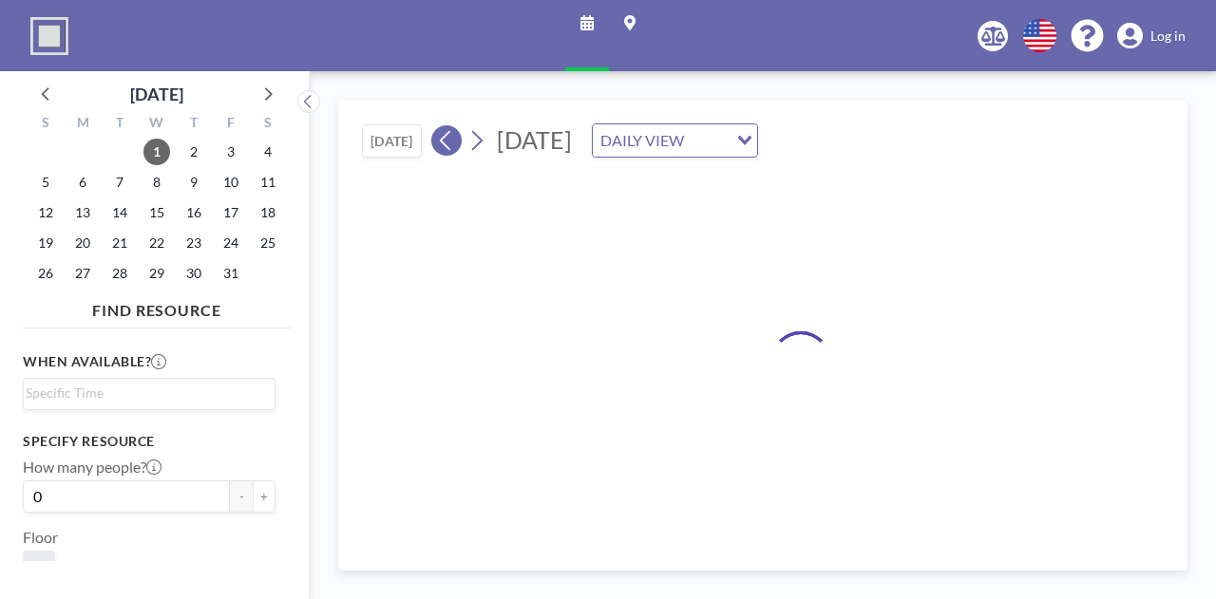
click at [445, 147] on icon at bounding box center [446, 140] width 18 height 28
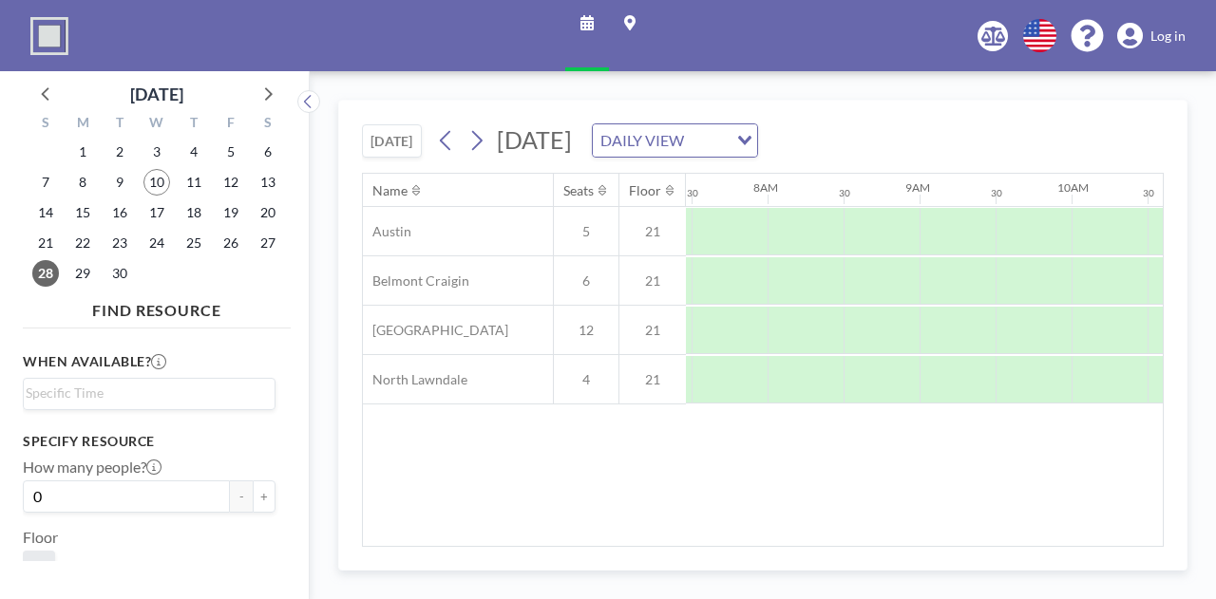
scroll to position [0, 1140]
click at [448, 139] on icon at bounding box center [446, 140] width 18 height 28
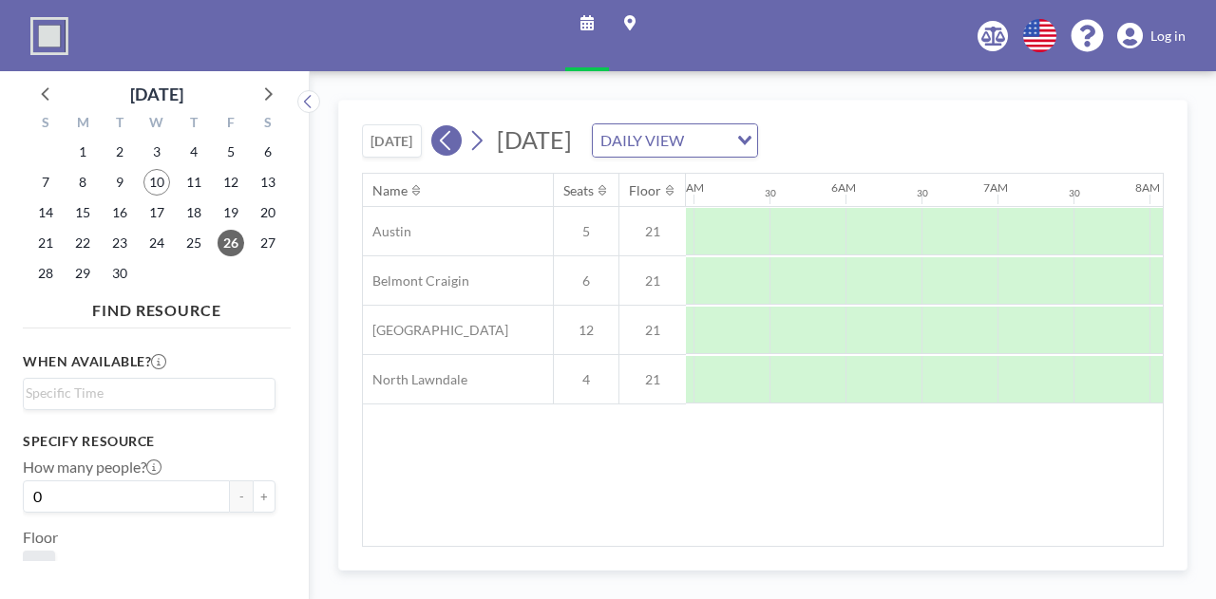
scroll to position [0, 0]
click at [445, 141] on icon at bounding box center [445, 141] width 10 height 20
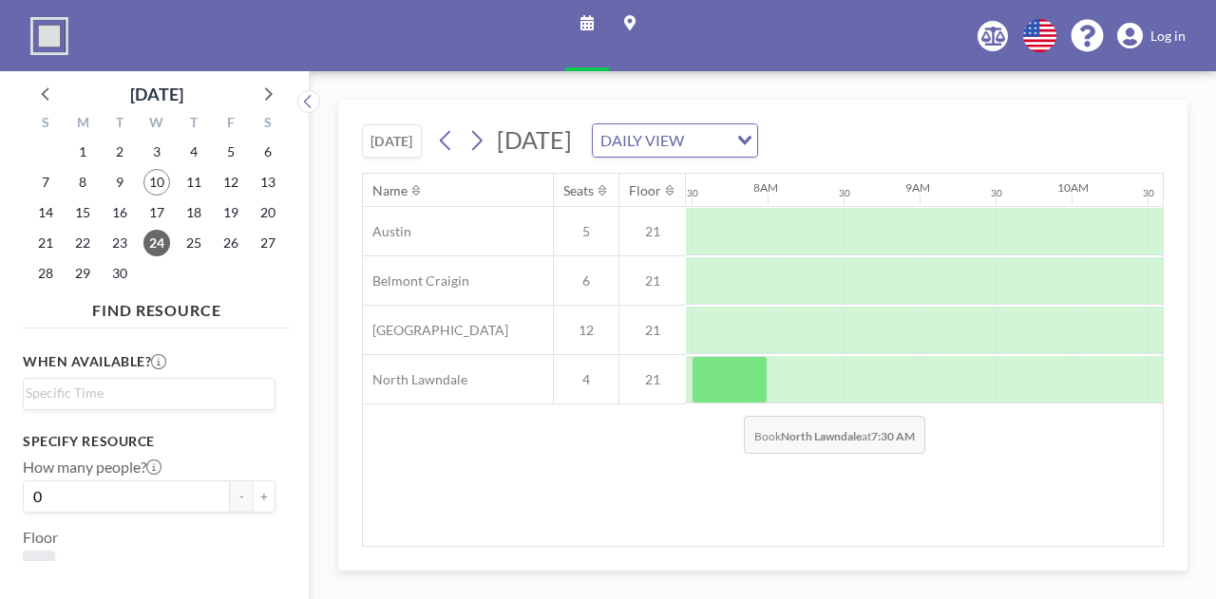
scroll to position [0, 1140]
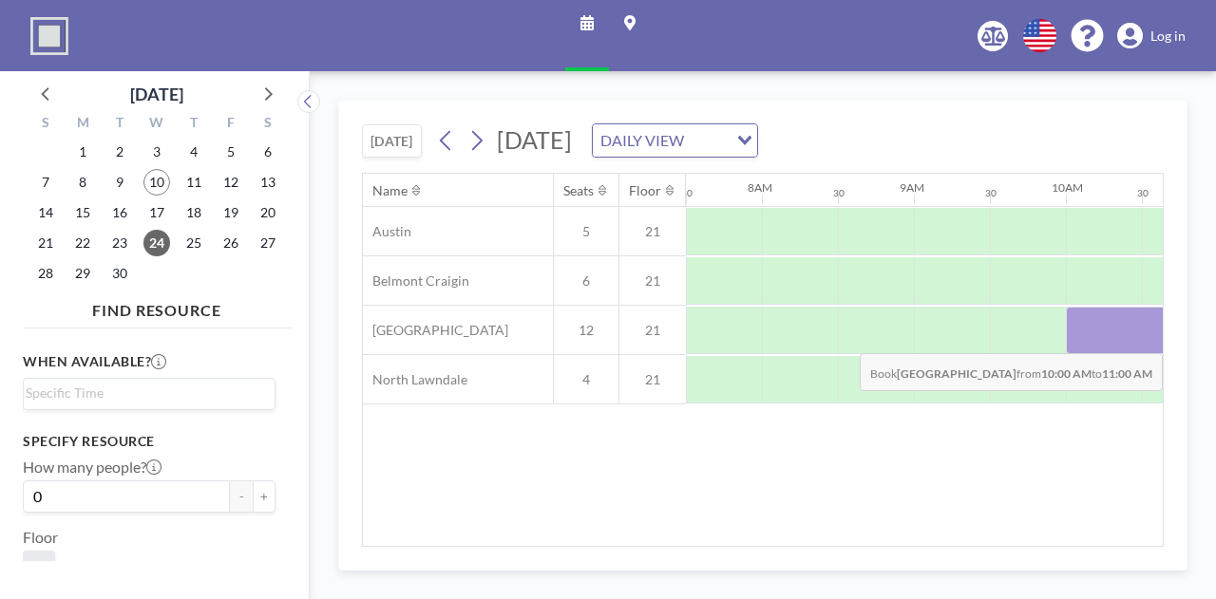
drag, startPoint x: 1065, startPoint y: 335, endPoint x: 1149, endPoint y: 337, distance: 84.5
click at [1149, 337] on div at bounding box center [1141, 330] width 152 height 47
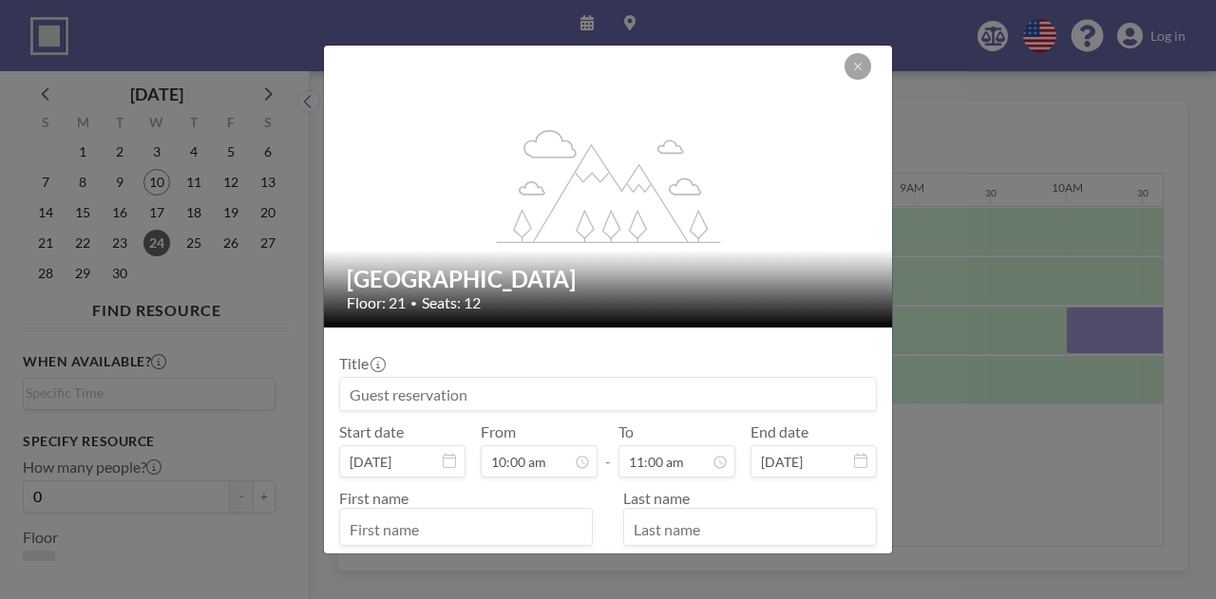
click at [388, 394] on input at bounding box center [608, 394] width 536 height 32
paste input "[PERSON_NAME]'s Team Meeting"
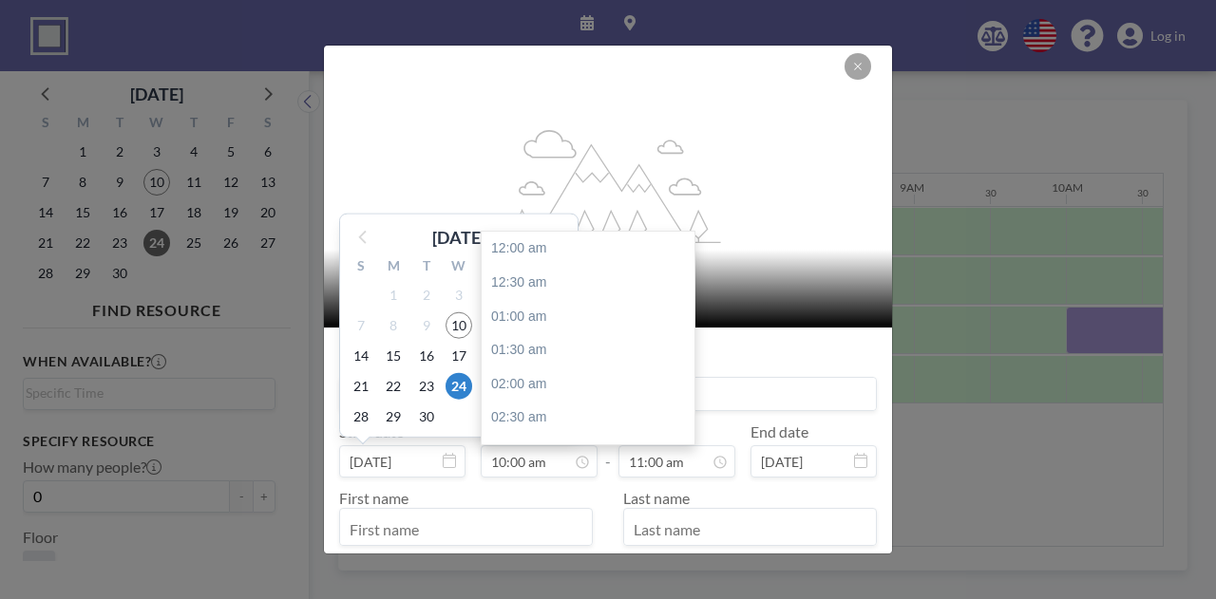
scroll to position [676, 0]
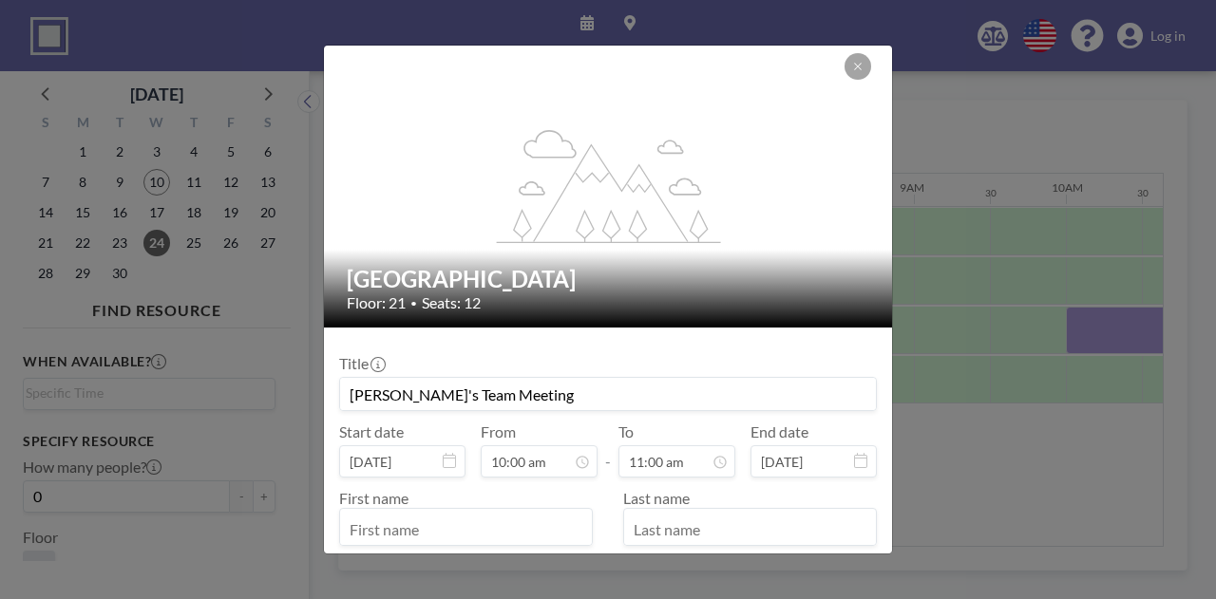
type input "[PERSON_NAME]'s Team Meeting"
click at [505, 524] on input "text" at bounding box center [466, 529] width 252 height 32
type input "Desirae"
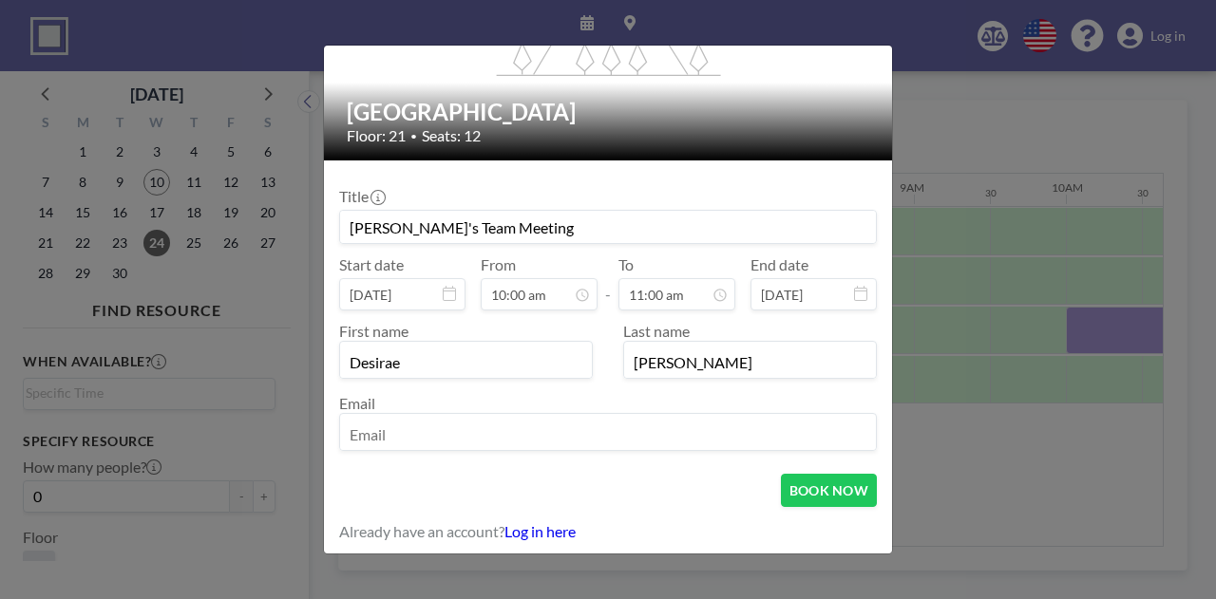
type input "[PERSON_NAME]"
click at [438, 445] on input "email" at bounding box center [608, 434] width 536 height 32
type input "[EMAIL_ADDRESS][DOMAIN_NAME]"
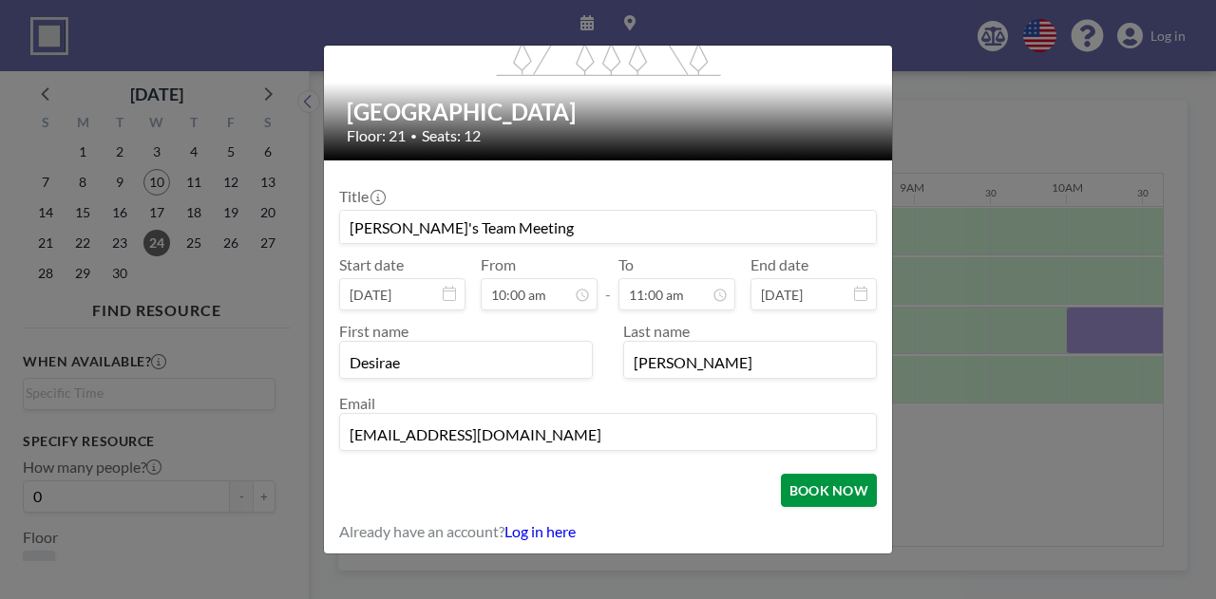
click at [801, 504] on button "BOOK NOW" at bounding box center [829, 490] width 96 height 33
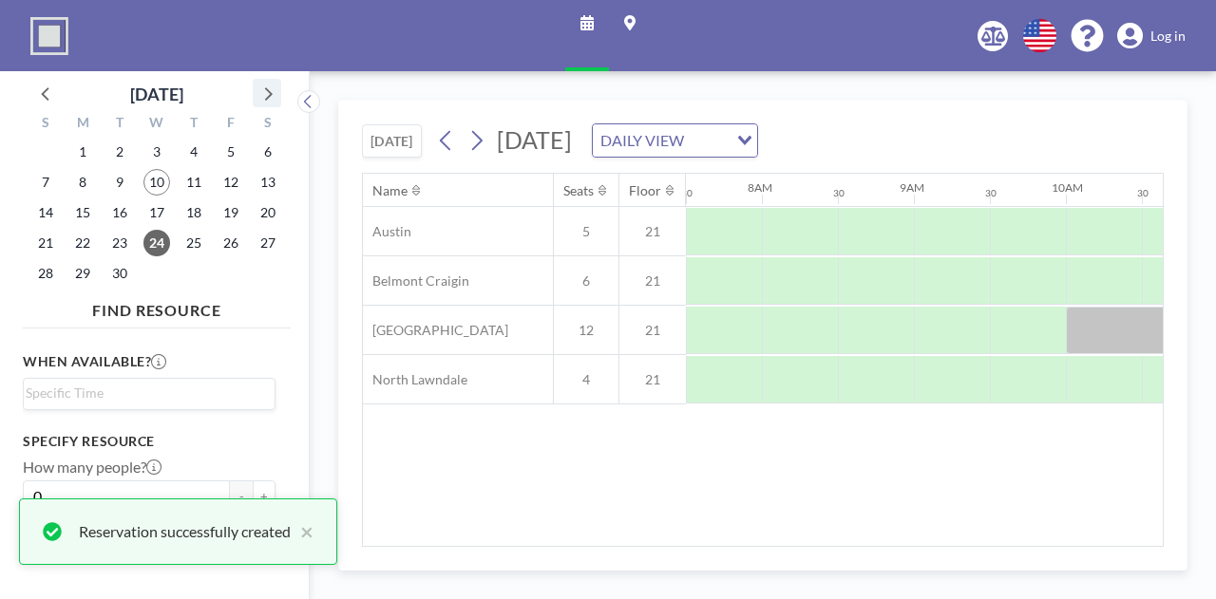
click at [271, 95] on icon at bounding box center [269, 93] width 8 height 13
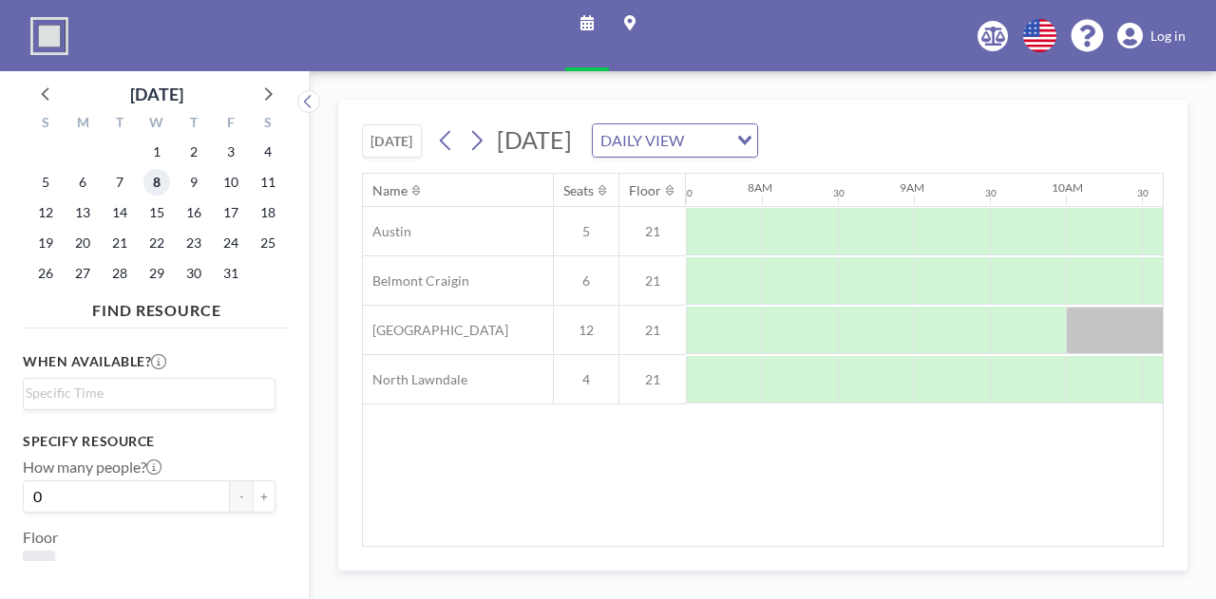
click at [155, 184] on span "8" at bounding box center [156, 182] width 27 height 27
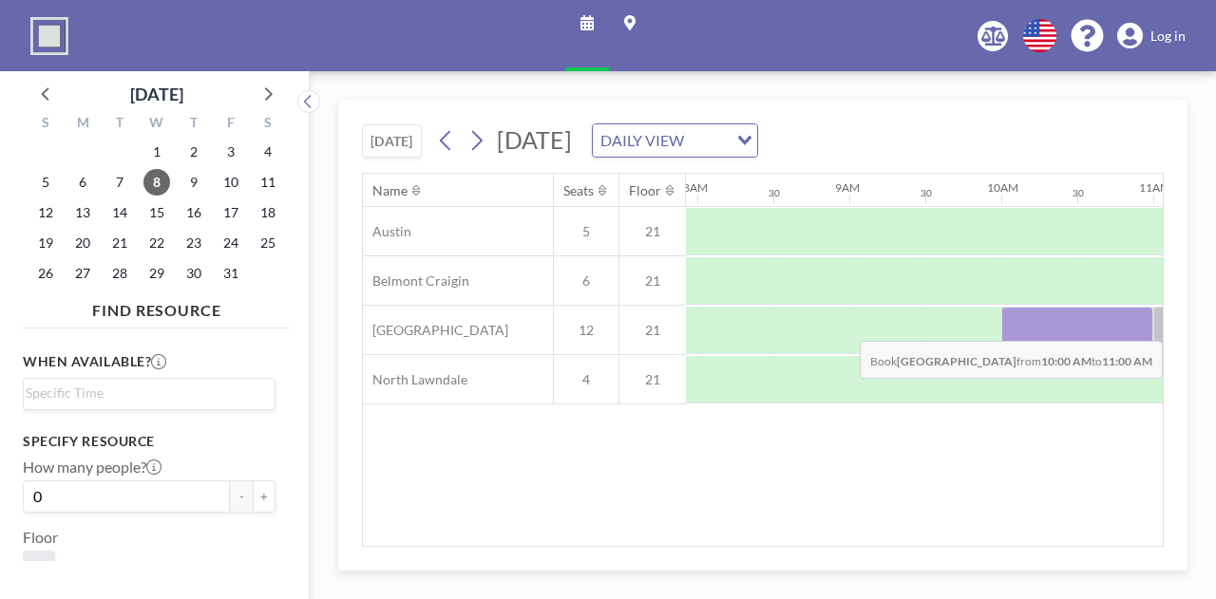
scroll to position [0, 1244]
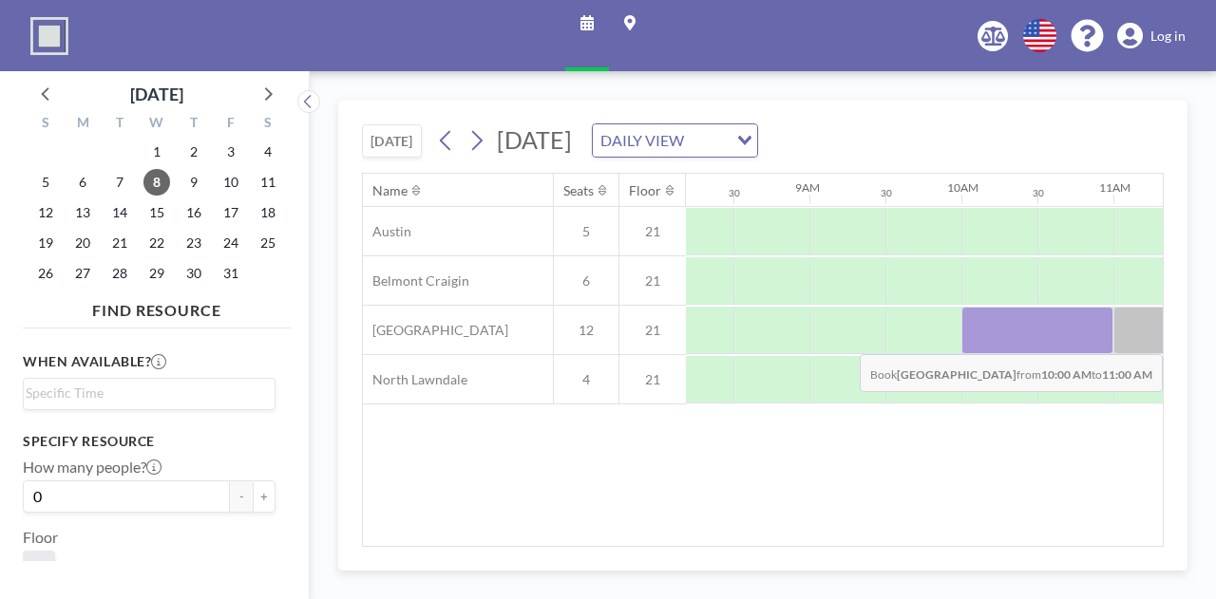
drag, startPoint x: 1065, startPoint y: 325, endPoint x: 1062, endPoint y: 338, distance: 13.8
click at [1062, 338] on div at bounding box center [1037, 330] width 152 height 47
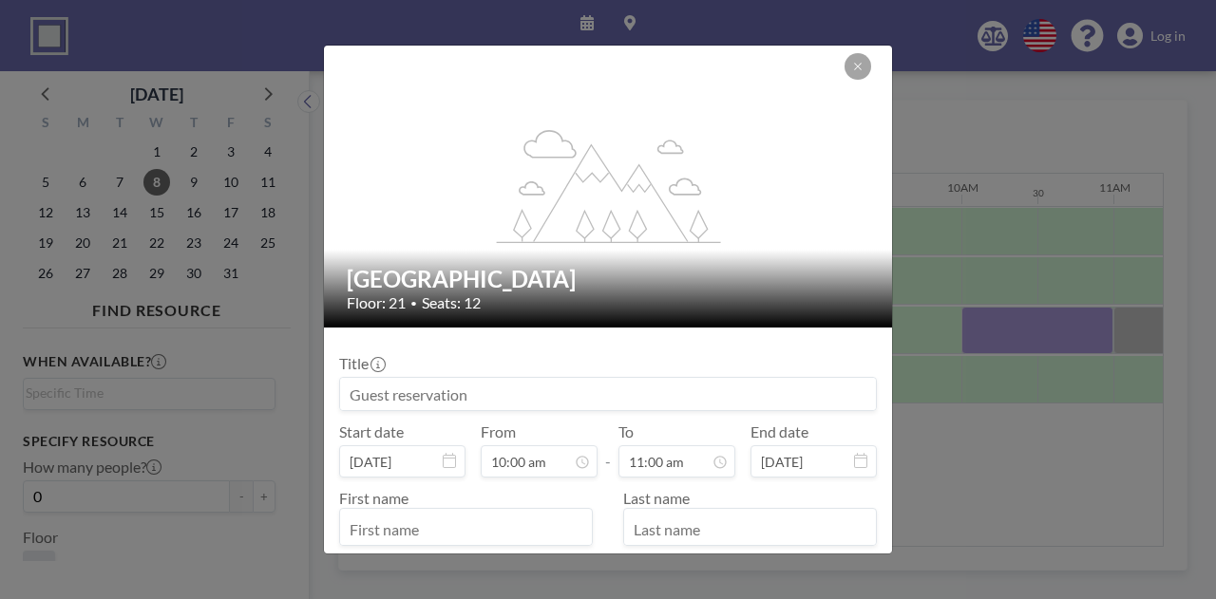
click at [469, 394] on input at bounding box center [608, 394] width 536 height 32
paste input "[PERSON_NAME]'s Team Meeting"
type input "[PERSON_NAME]'s Team Meeting"
click at [419, 510] on div at bounding box center [466, 527] width 254 height 38
click at [418, 519] on input "text" at bounding box center [466, 529] width 252 height 32
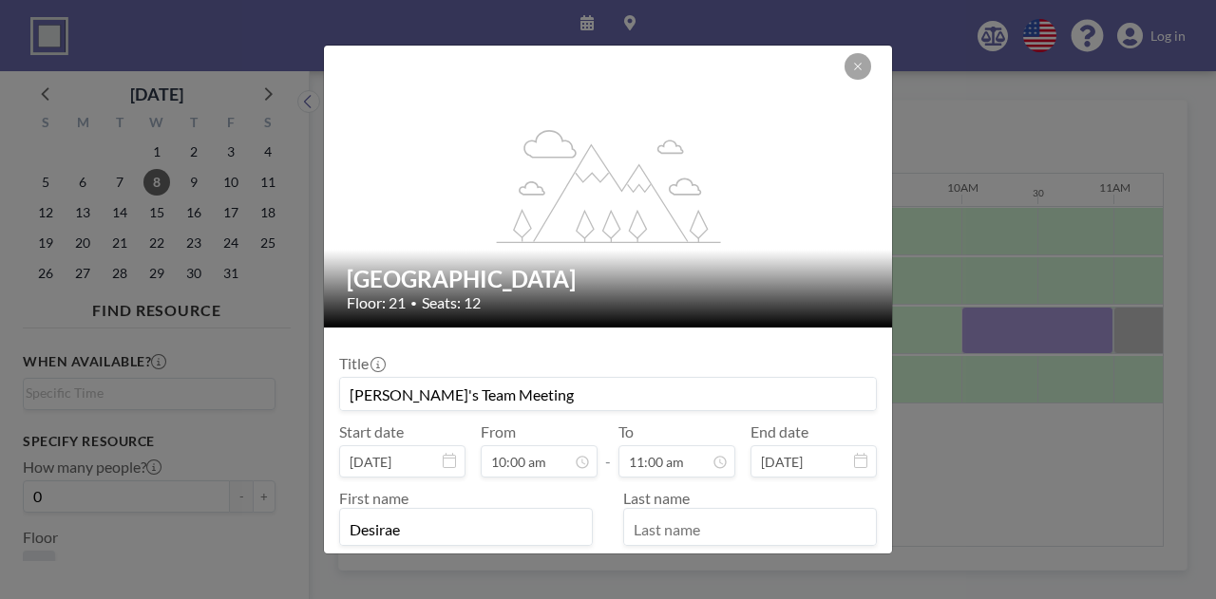
type input "Desirae"
click at [665, 532] on input "text" at bounding box center [750, 529] width 252 height 32
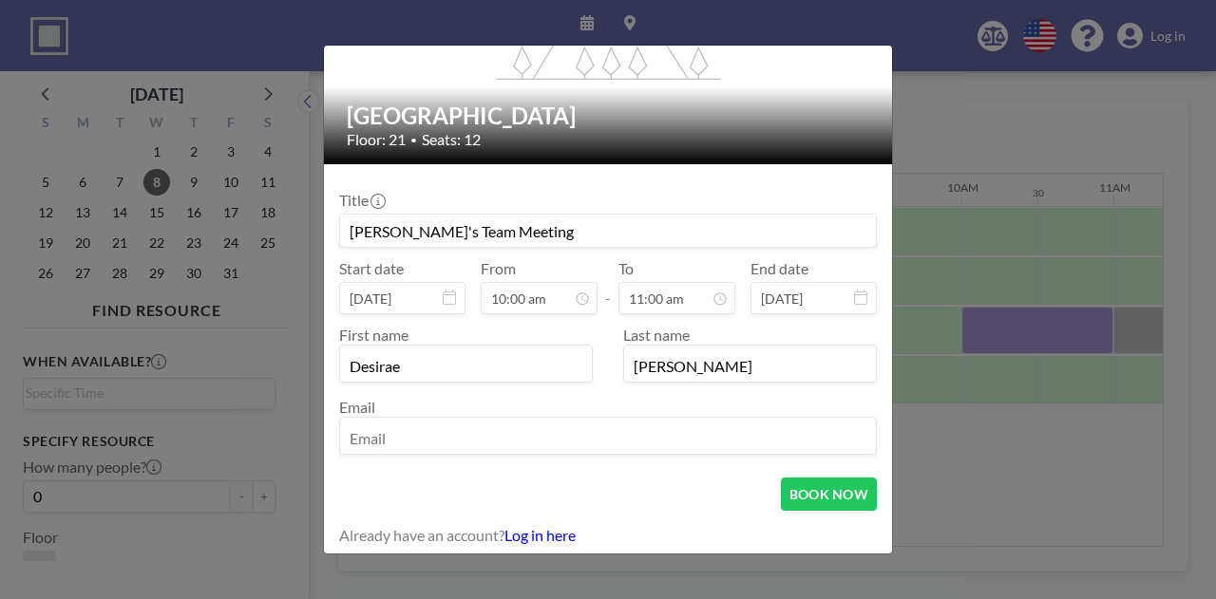
scroll to position [167, 0]
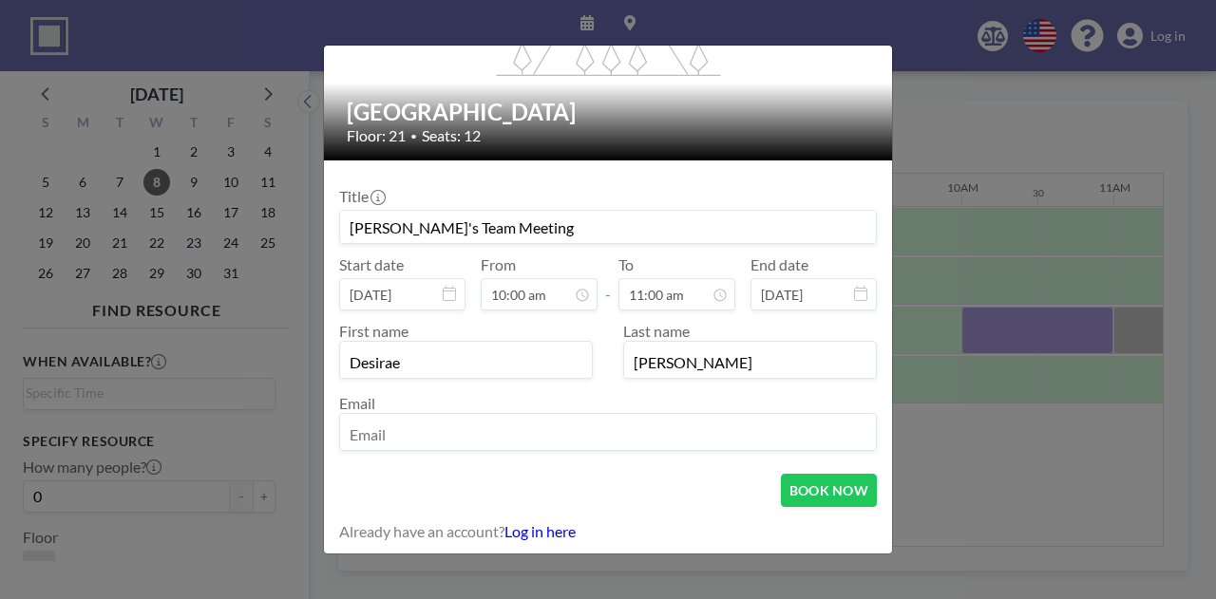
type input "[PERSON_NAME]"
click at [494, 432] on input "email" at bounding box center [608, 434] width 536 height 32
type input "[EMAIL_ADDRESS][DOMAIN_NAME]"
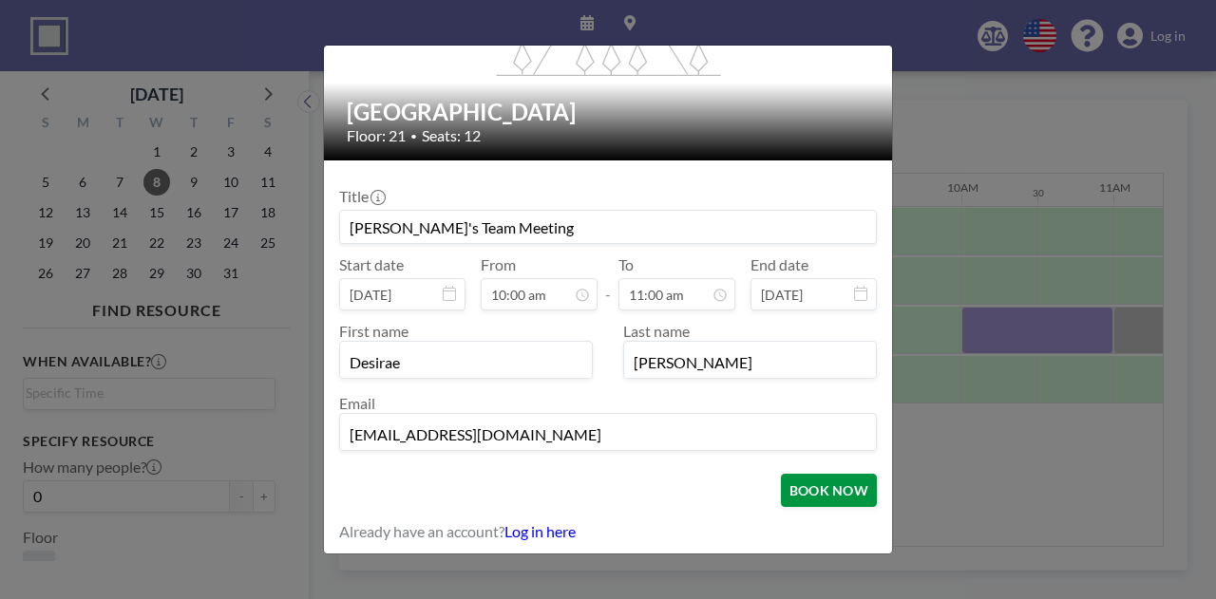
click at [792, 489] on button "BOOK NOW" at bounding box center [829, 490] width 96 height 33
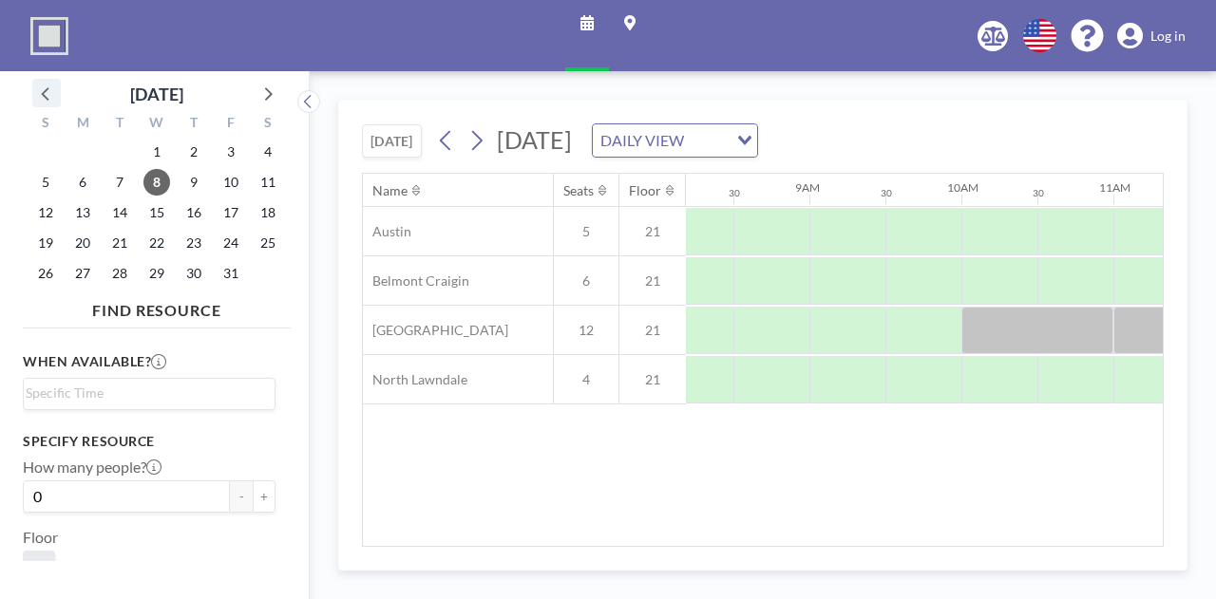
click at [36, 99] on icon at bounding box center [46, 93] width 25 height 25
click at [153, 248] on span "24" at bounding box center [156, 243] width 27 height 27
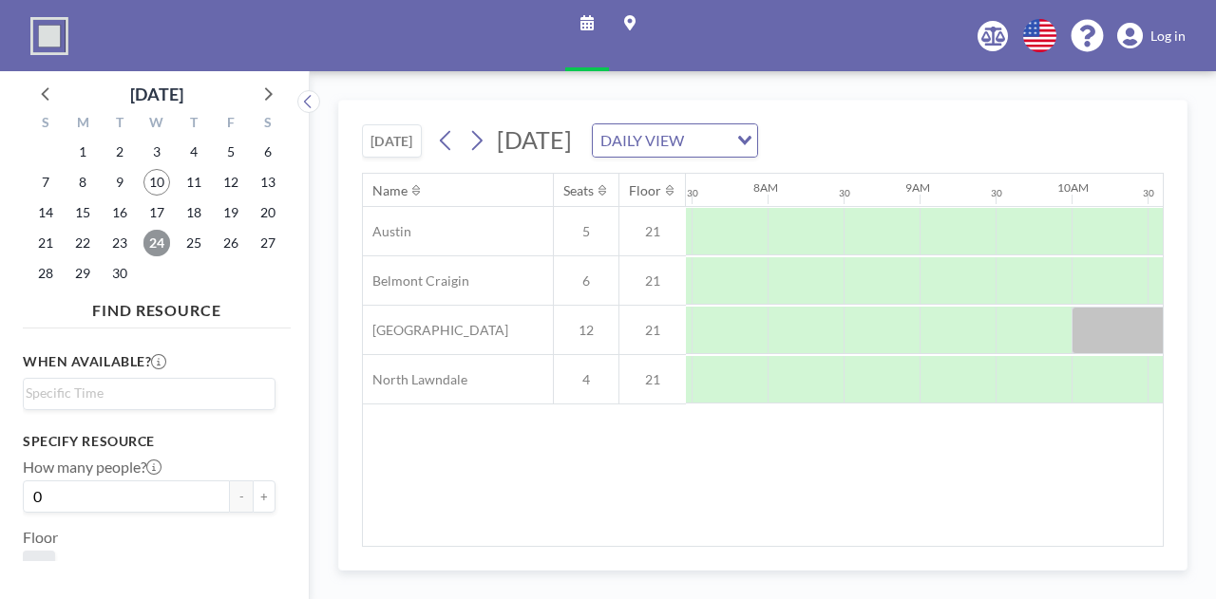
scroll to position [0, 1140]
click at [260, 88] on icon at bounding box center [266, 93] width 25 height 25
click at [155, 247] on span "22" at bounding box center [156, 243] width 27 height 27
click at [157, 172] on span "8" at bounding box center [156, 182] width 27 height 27
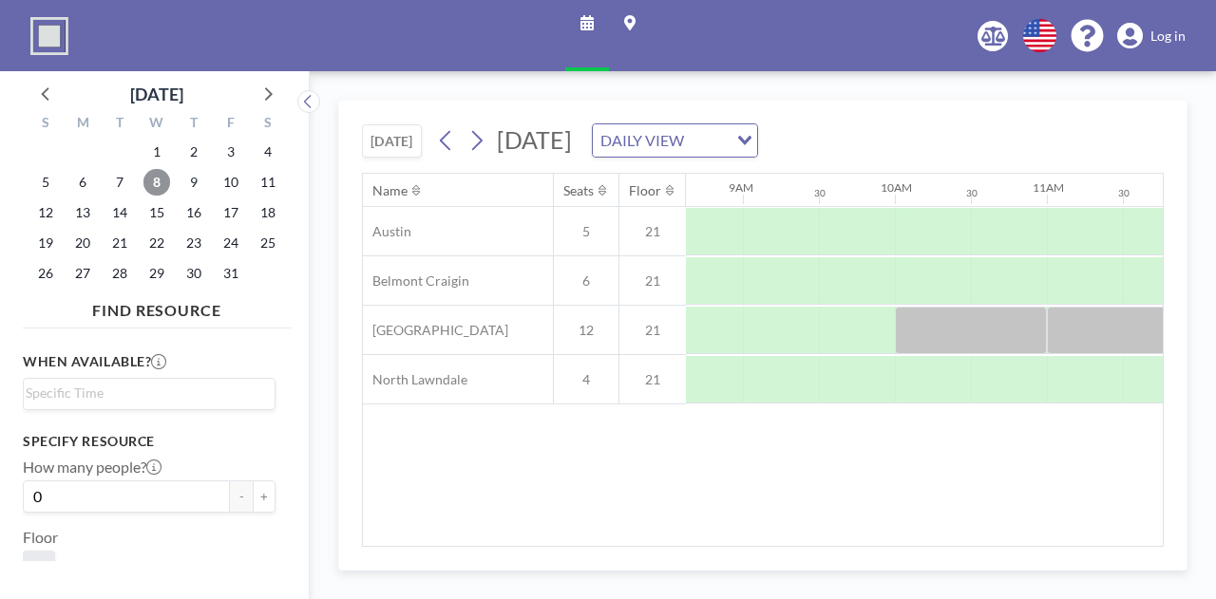
scroll to position [0, 1379]
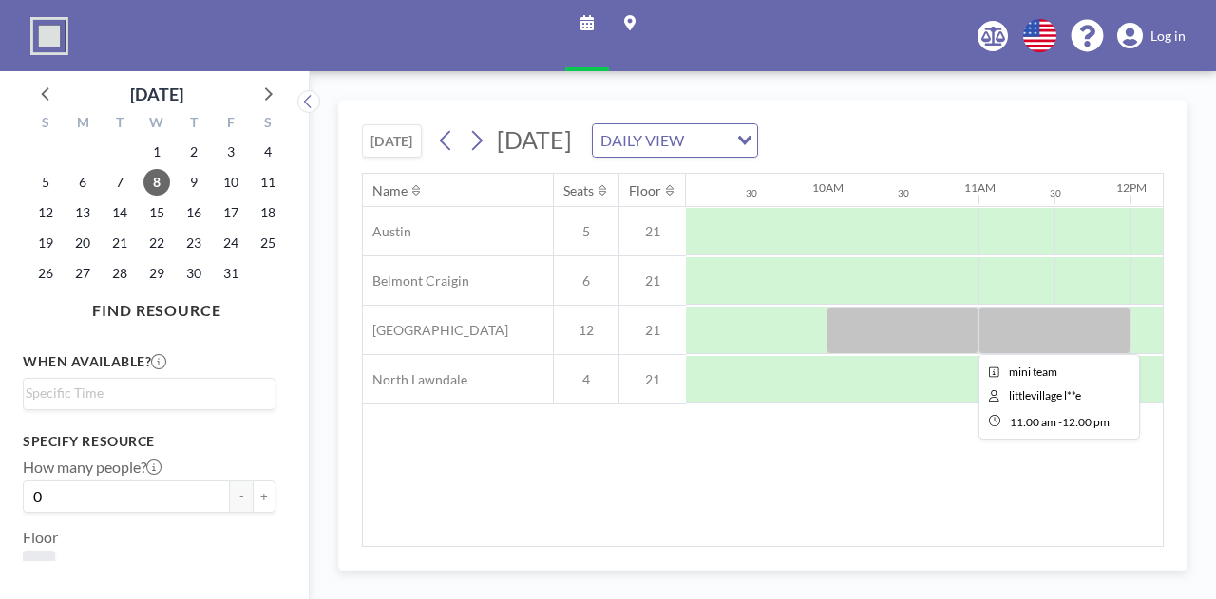
click at [1026, 320] on div at bounding box center [1054, 330] width 152 height 47
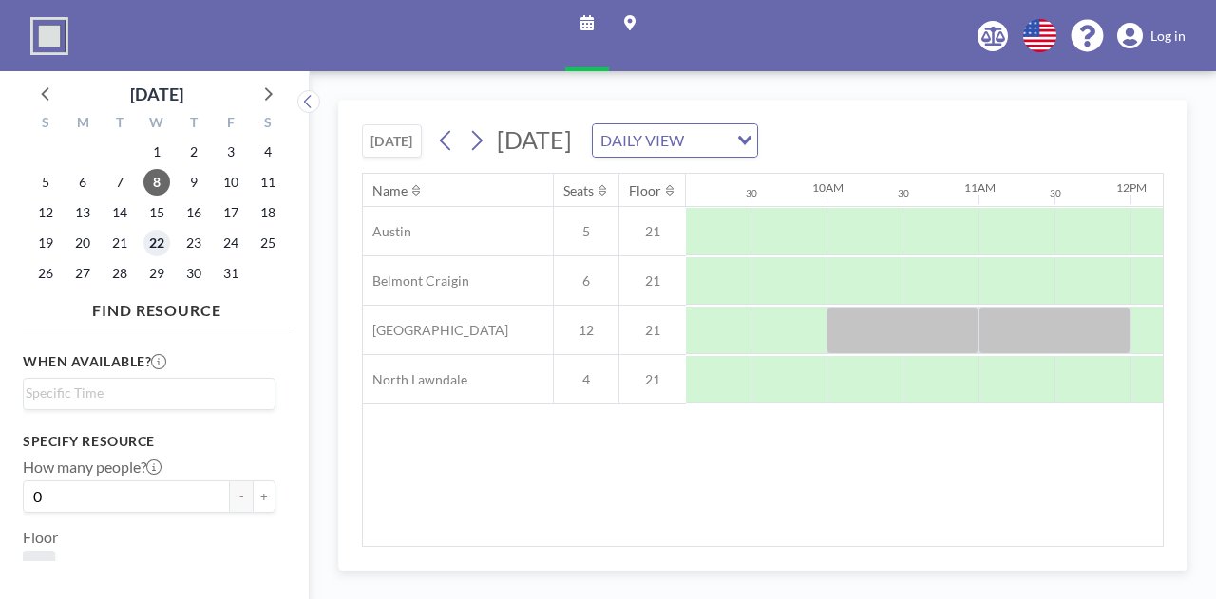
click at [158, 238] on span "22" at bounding box center [156, 243] width 27 height 27
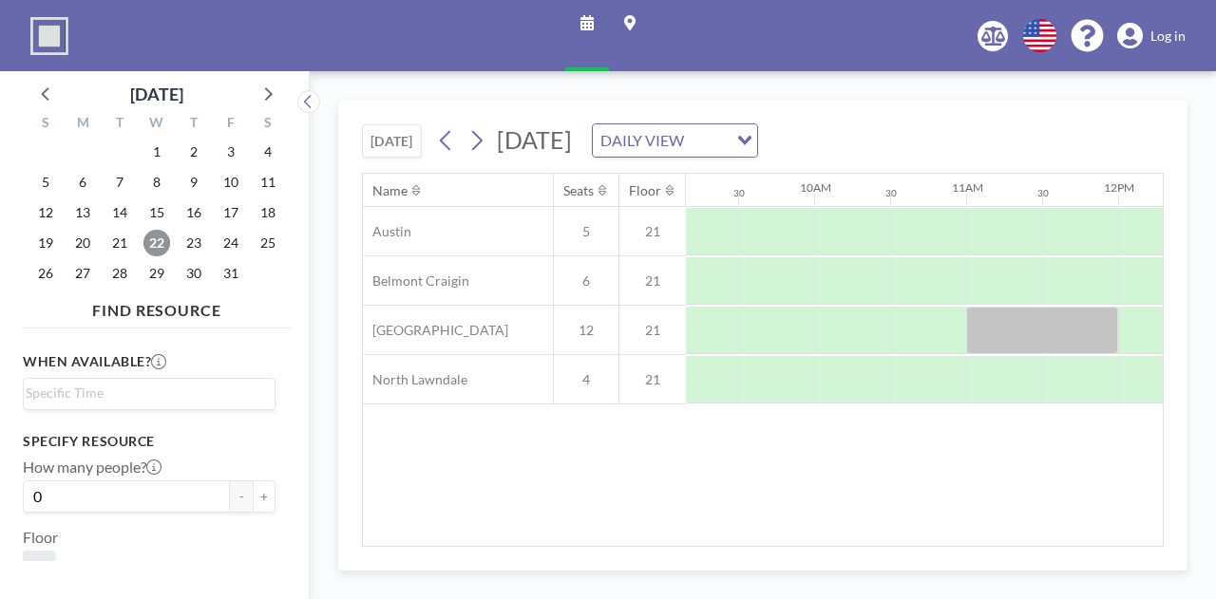
scroll to position [0, 1411]
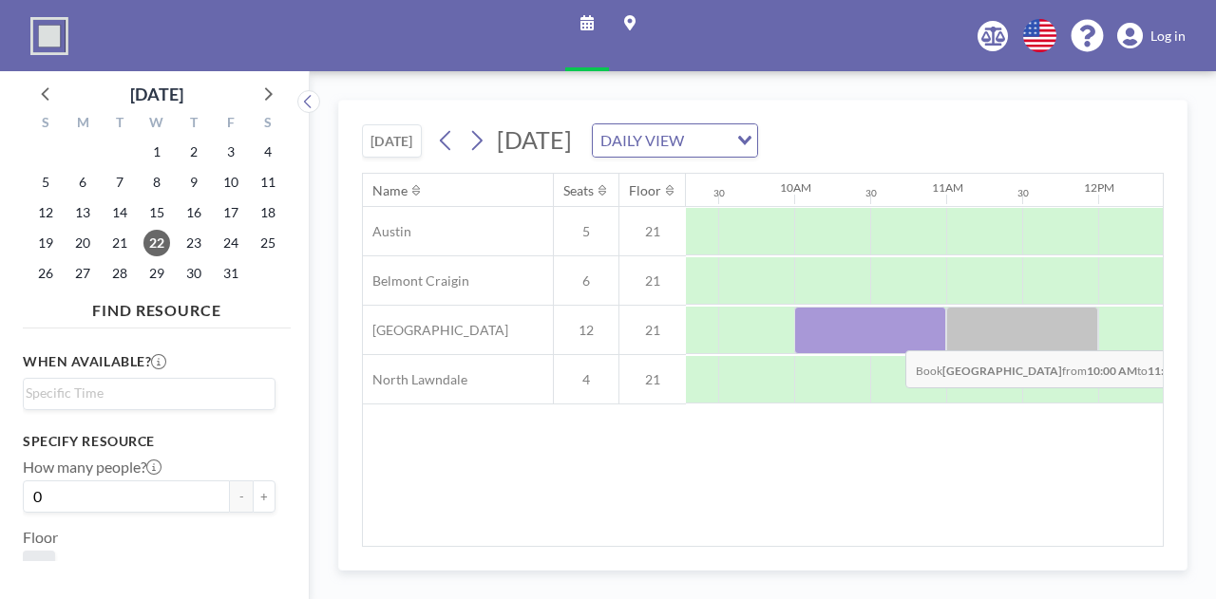
drag, startPoint x: 826, startPoint y: 331, endPoint x: 890, endPoint y: 334, distance: 63.7
click at [890, 334] on div at bounding box center [870, 330] width 152 height 47
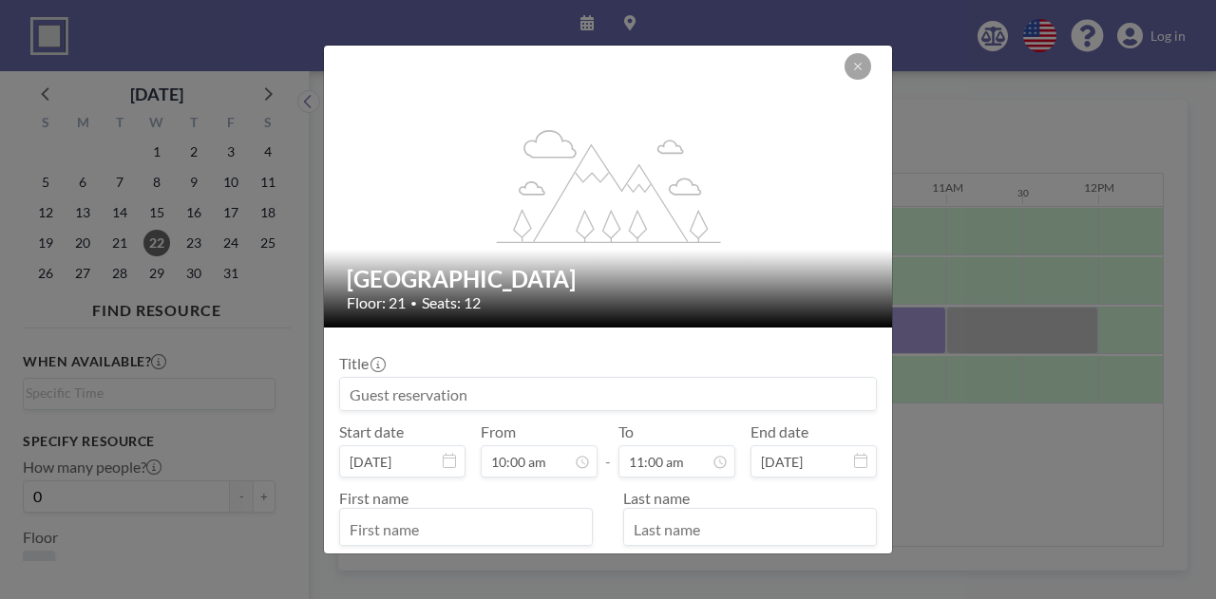
click at [564, 390] on input at bounding box center [608, 394] width 536 height 32
type input "D"
paste input "[PERSON_NAME]'s Team Meeting"
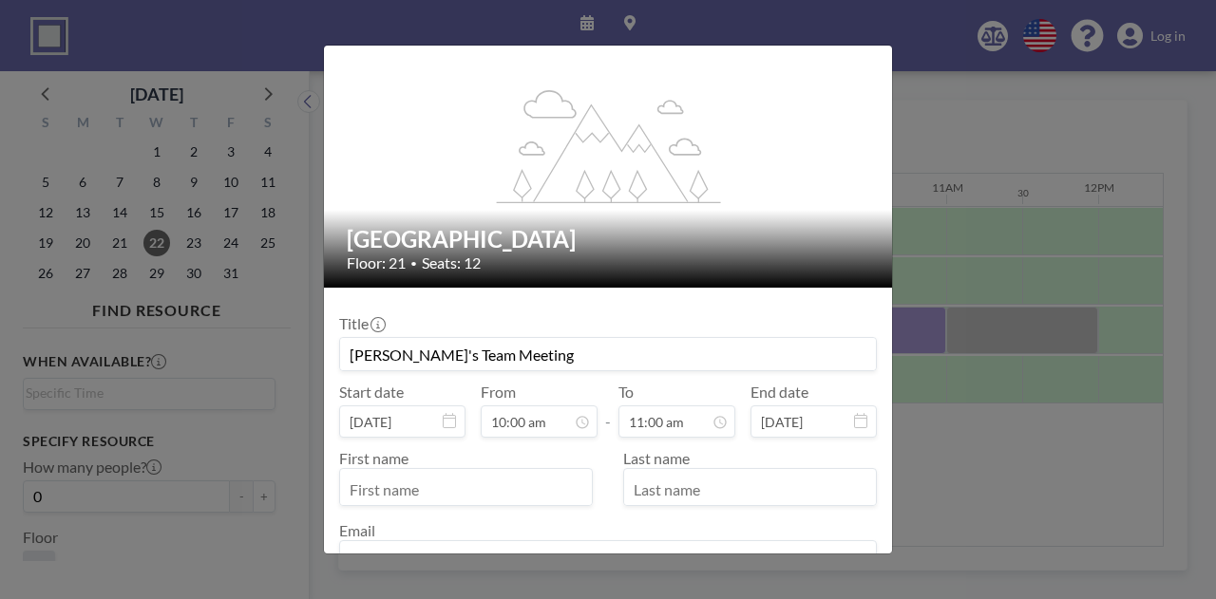
scroll to position [95, 0]
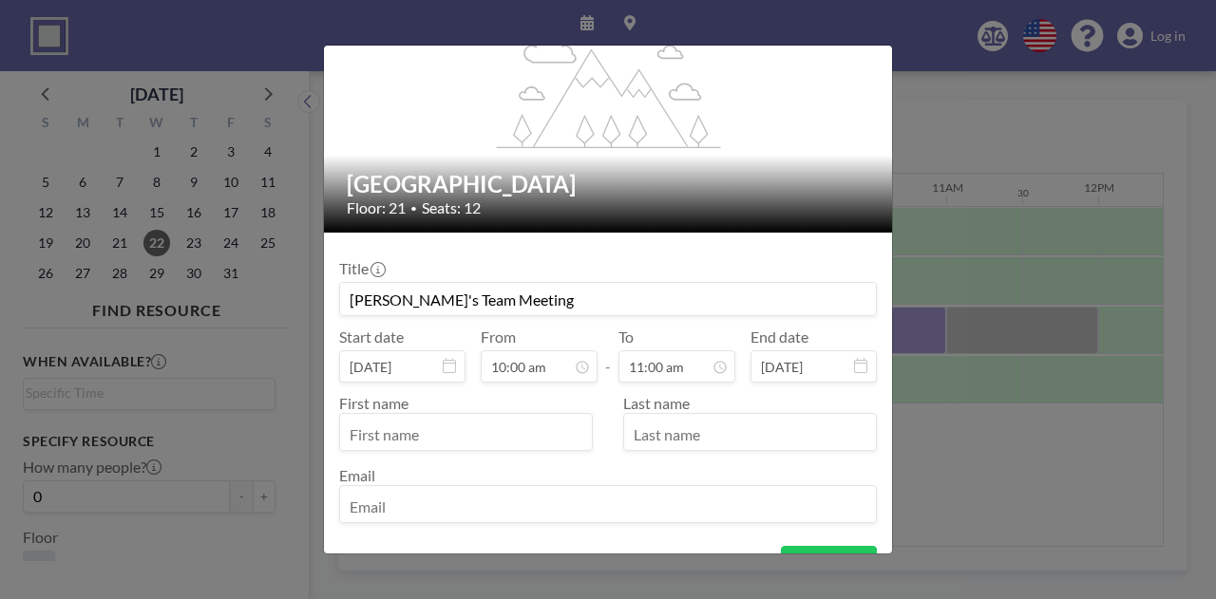
type input "[PERSON_NAME]'s Team Meeting"
click at [420, 440] on input "text" at bounding box center [466, 434] width 252 height 32
type input "Desirae"
type input "[PERSON_NAME]"
click at [389, 497] on input "email" at bounding box center [608, 506] width 536 height 32
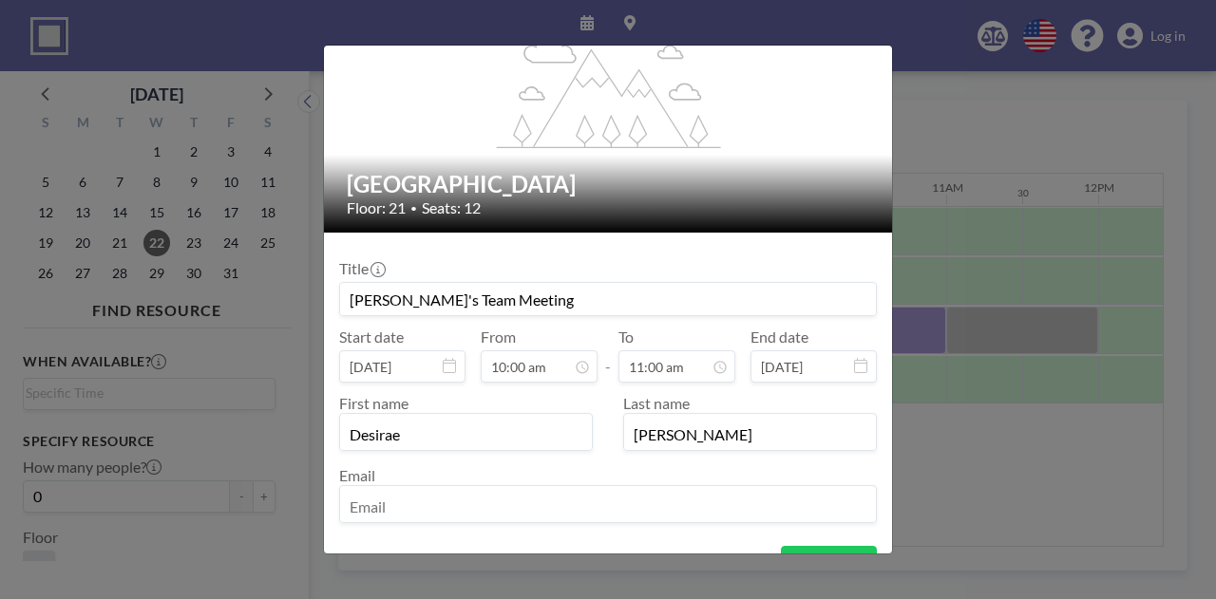
type input "[EMAIL_ADDRESS][DOMAIN_NAME]"
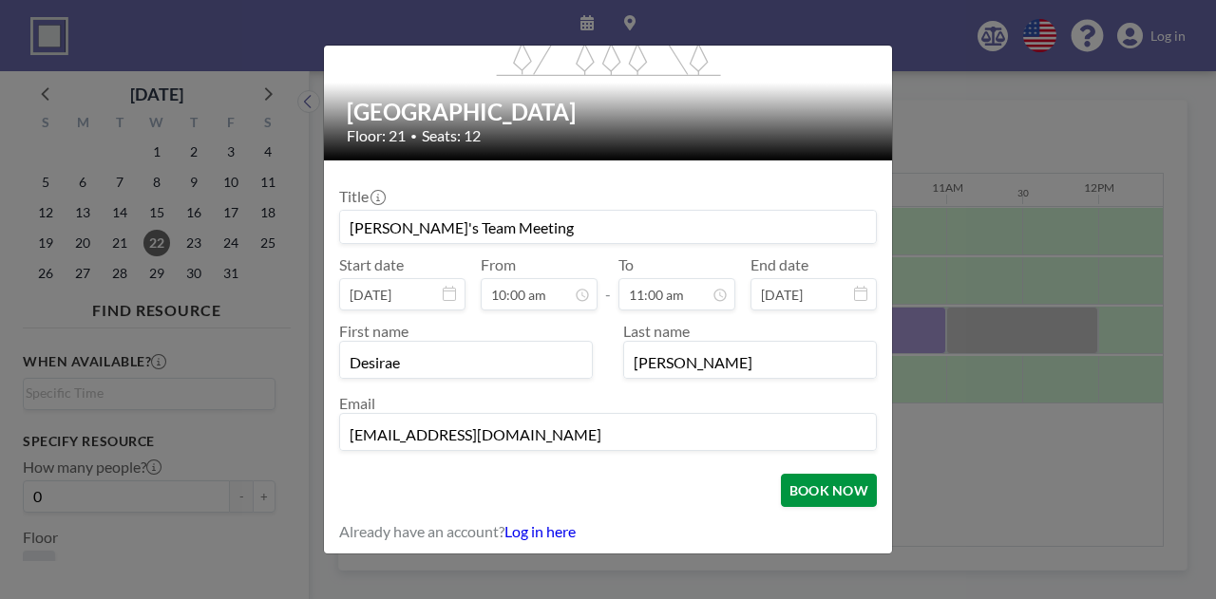
click at [800, 486] on button "BOOK NOW" at bounding box center [829, 490] width 96 height 33
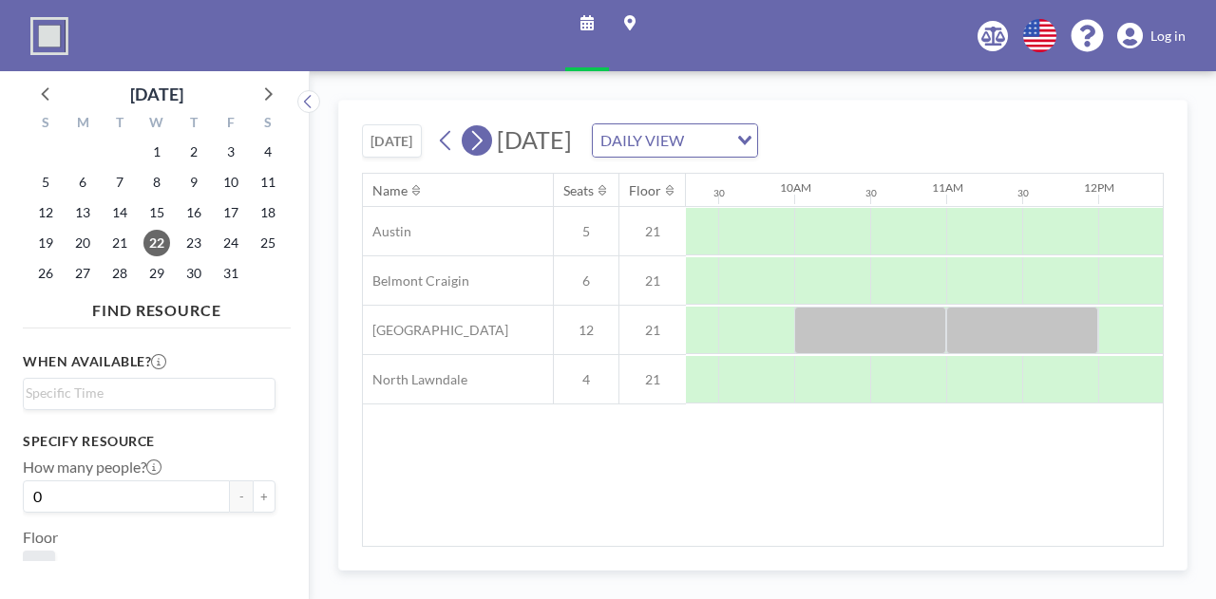
click at [485, 140] on icon at bounding box center [476, 140] width 18 height 28
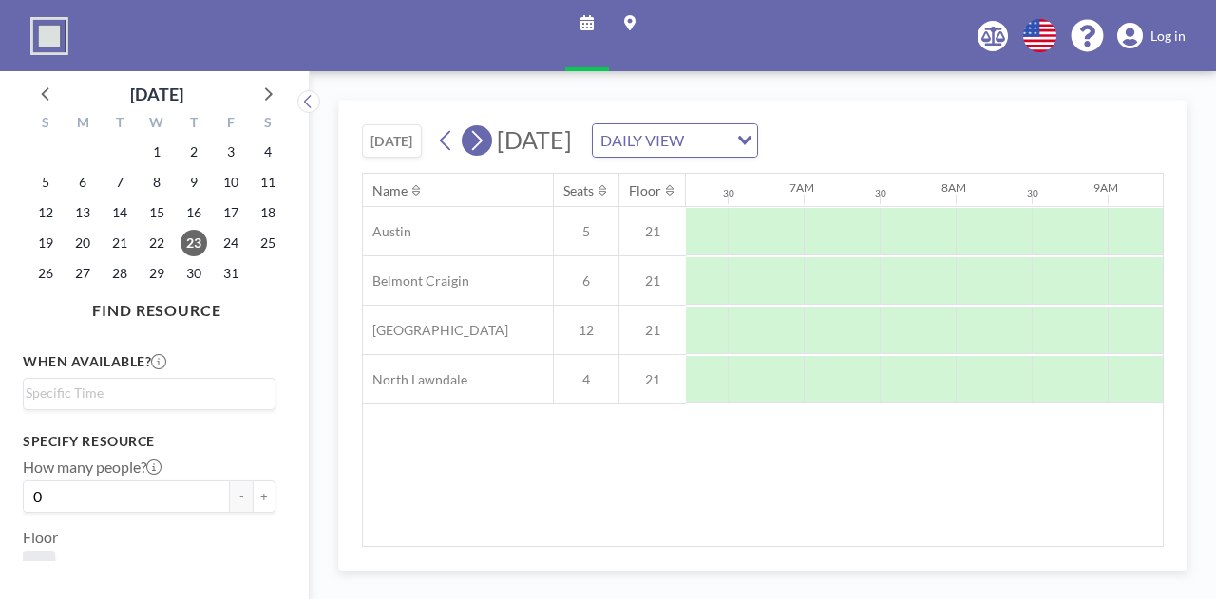
scroll to position [0, 1140]
click at [485, 140] on icon at bounding box center [476, 140] width 18 height 28
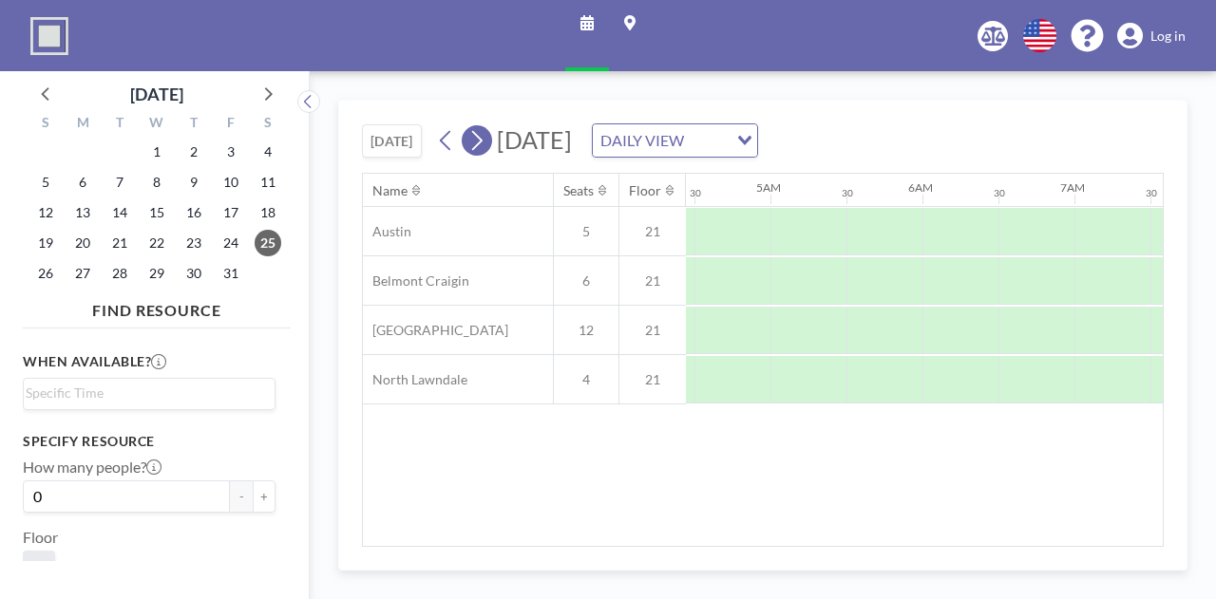
click at [485, 140] on icon at bounding box center [476, 140] width 18 height 28
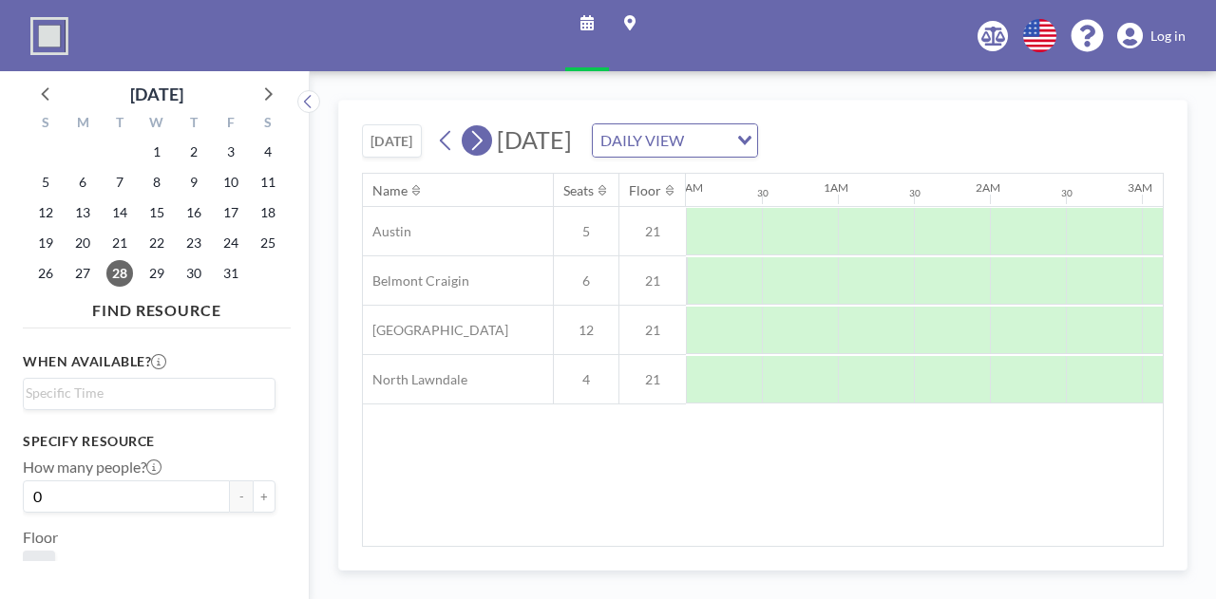
click at [485, 140] on icon at bounding box center [476, 140] width 18 height 28
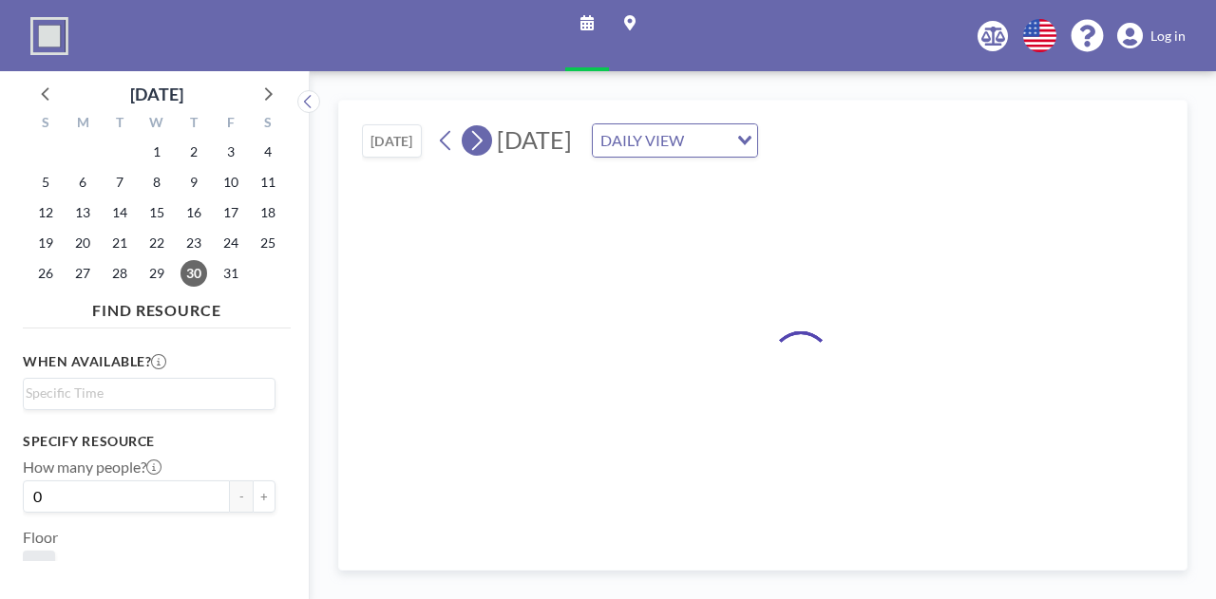
click at [485, 140] on icon at bounding box center [476, 140] width 18 height 28
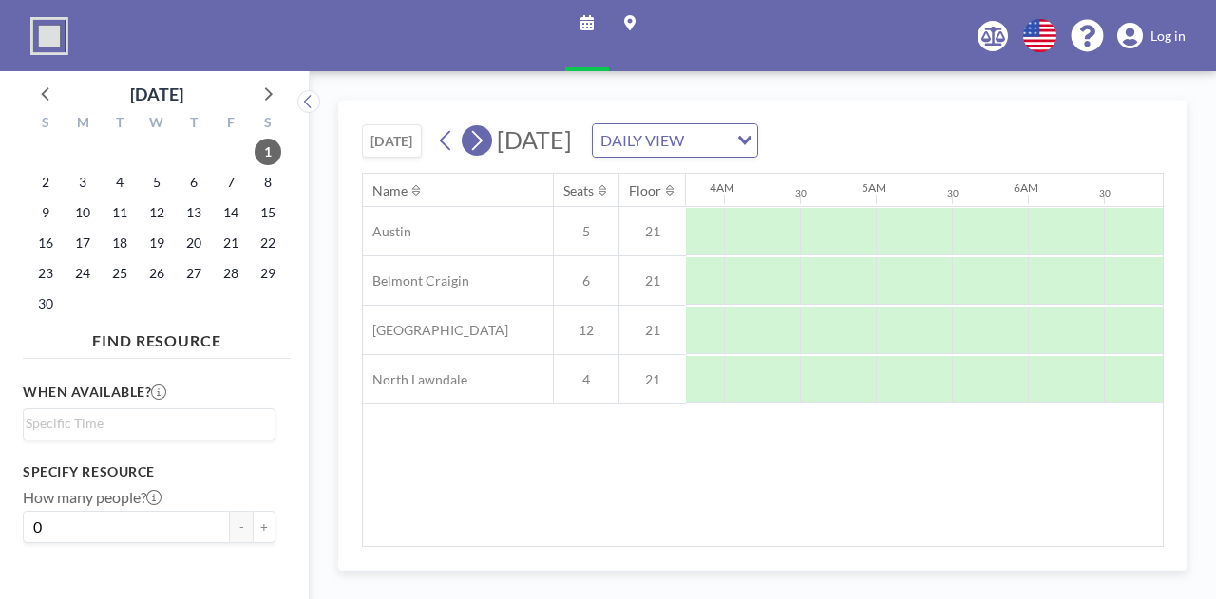
click at [485, 140] on icon at bounding box center [476, 140] width 18 height 28
click at [46, 98] on icon at bounding box center [45, 93] width 8 height 13
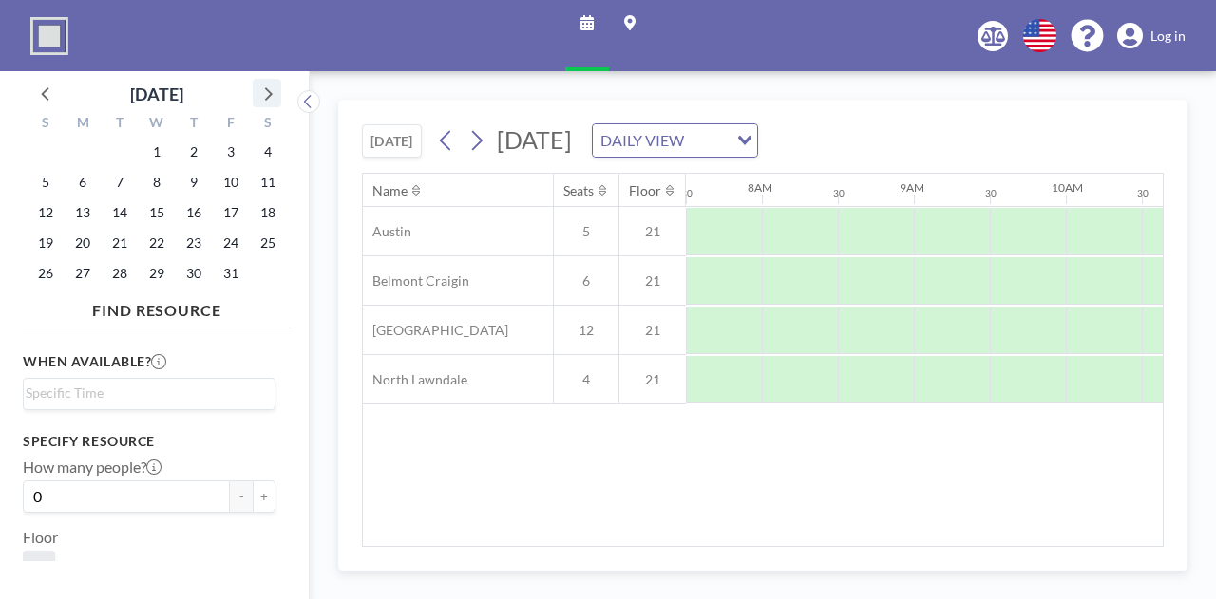
click at [275, 97] on icon at bounding box center [266, 93] width 25 height 25
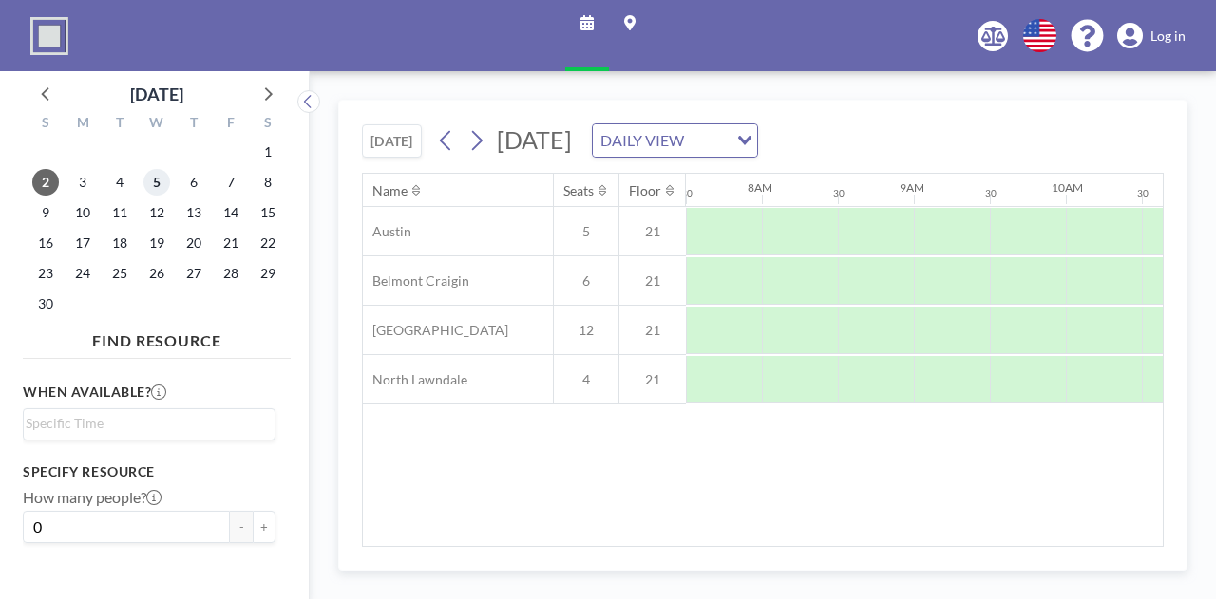
click at [159, 178] on span "5" at bounding box center [156, 182] width 27 height 27
drag, startPoint x: 699, startPoint y: 550, endPoint x: 729, endPoint y: 548, distance: 30.4
click at [729, 548] on div "[DATE] [DATE] DAILY VIEW Loading... Name Seats Floor 12AM 30 1AM 30 2AM 30 3AM …" at bounding box center [762, 335] width 849 height 471
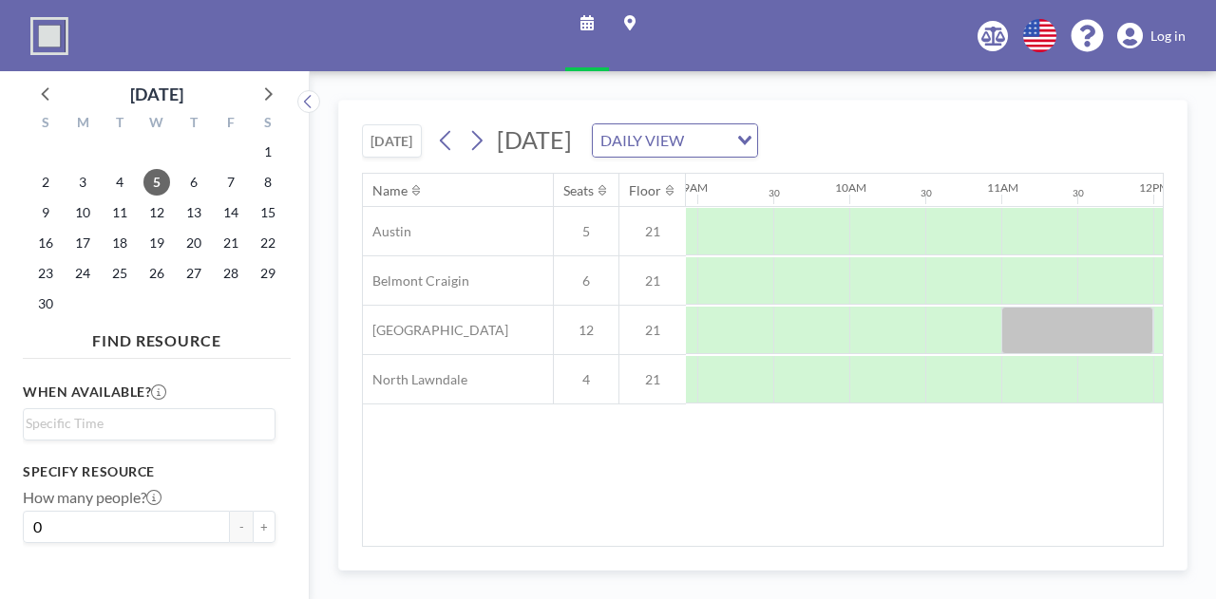
scroll to position [0, 1388]
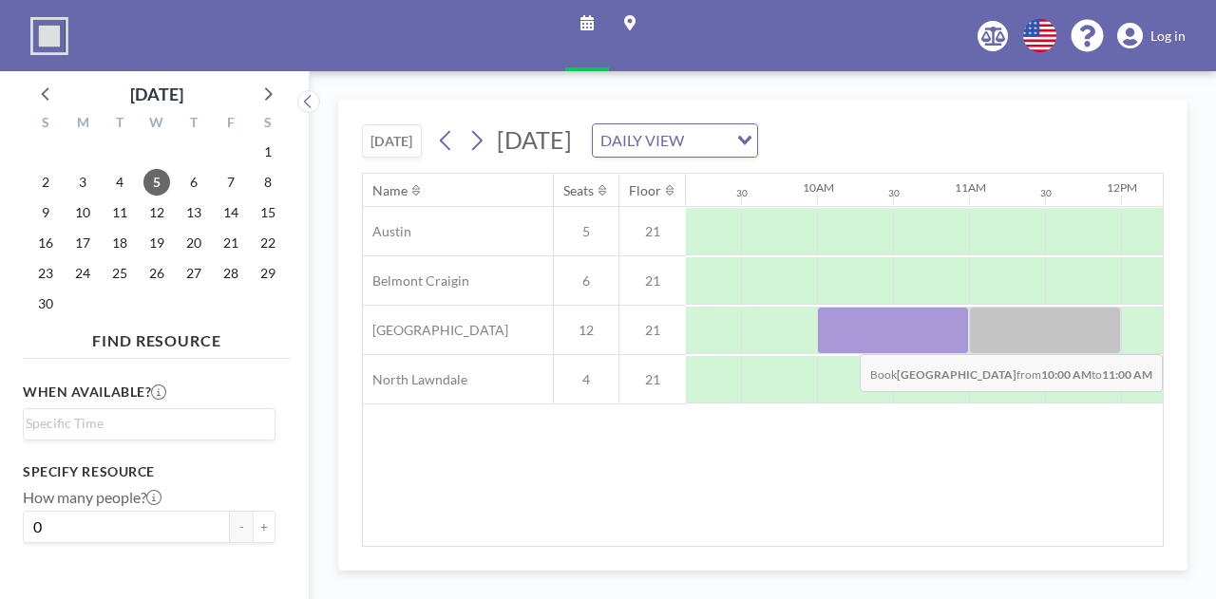
drag, startPoint x: 839, startPoint y: 339, endPoint x: 901, endPoint y: 338, distance: 62.7
click at [901, 338] on div at bounding box center [893, 330] width 152 height 47
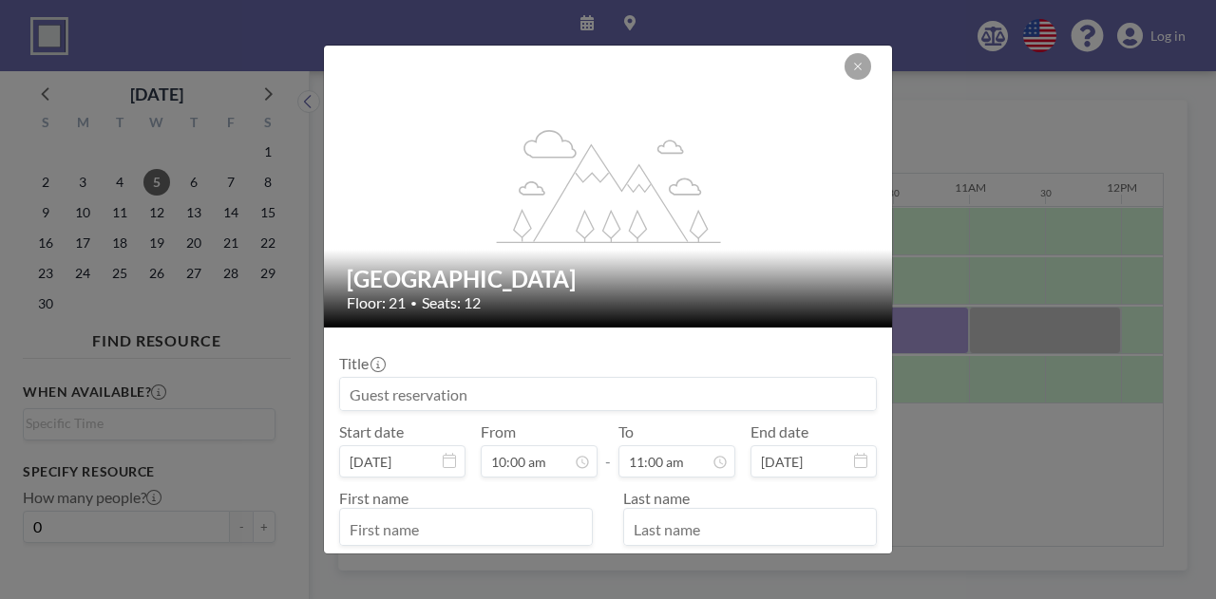
click at [515, 403] on input at bounding box center [608, 394] width 536 height 32
paste input "[PERSON_NAME]'s Team Meeting"
type input "[PERSON_NAME]'s Team Meeting"
click at [500, 527] on input "text" at bounding box center [466, 529] width 252 height 32
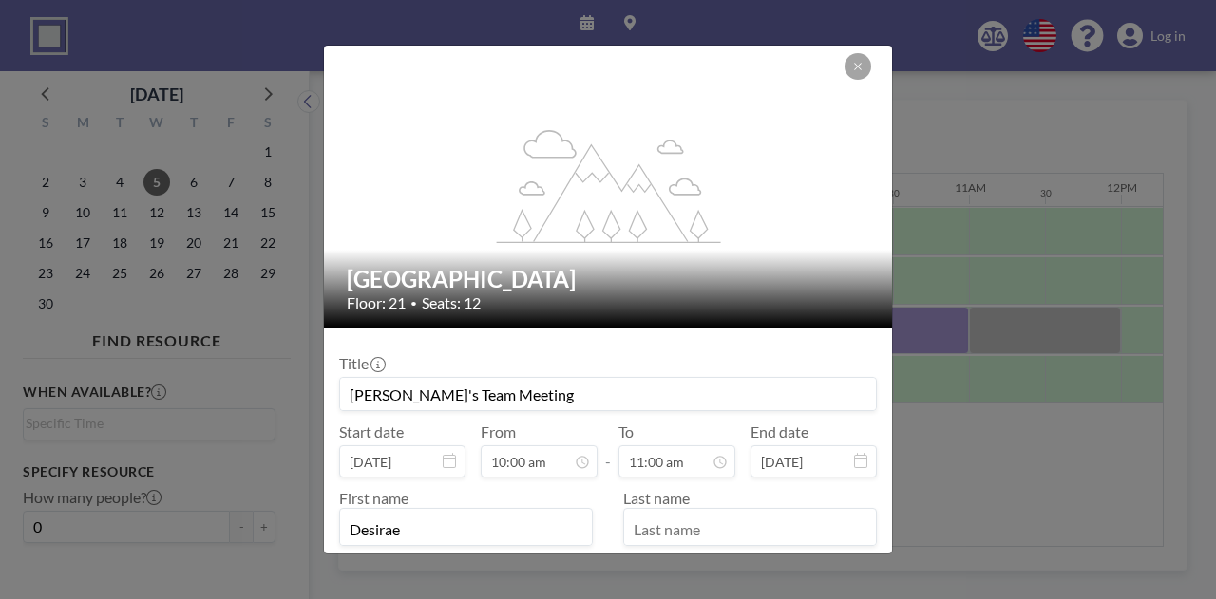
type input "Desirae"
type input "r"
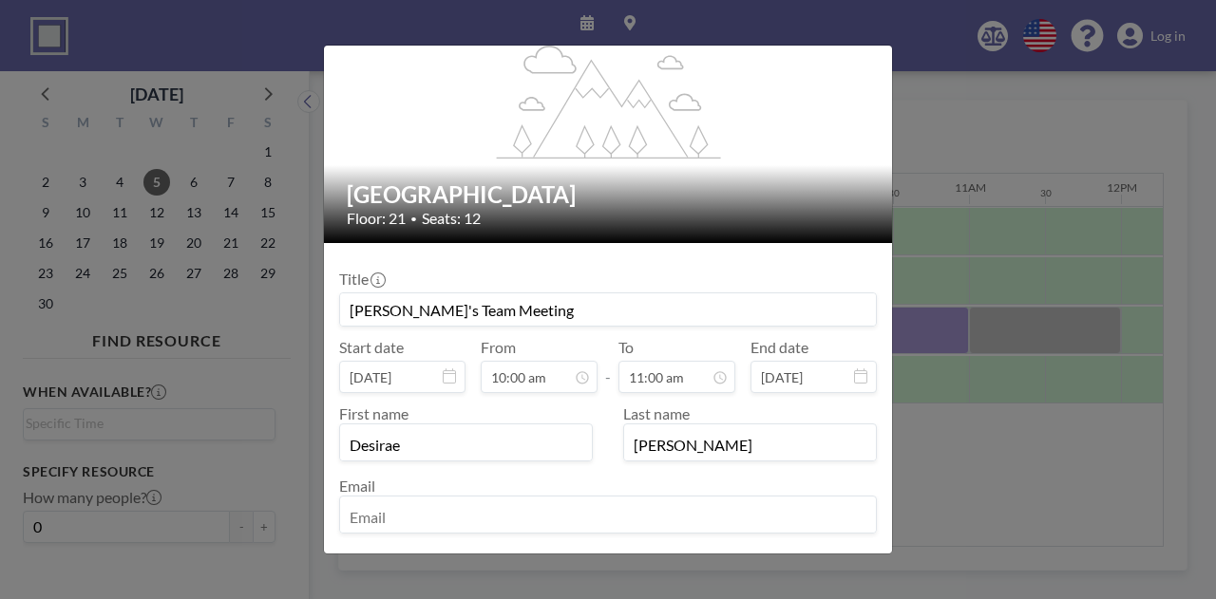
scroll to position [167, 0]
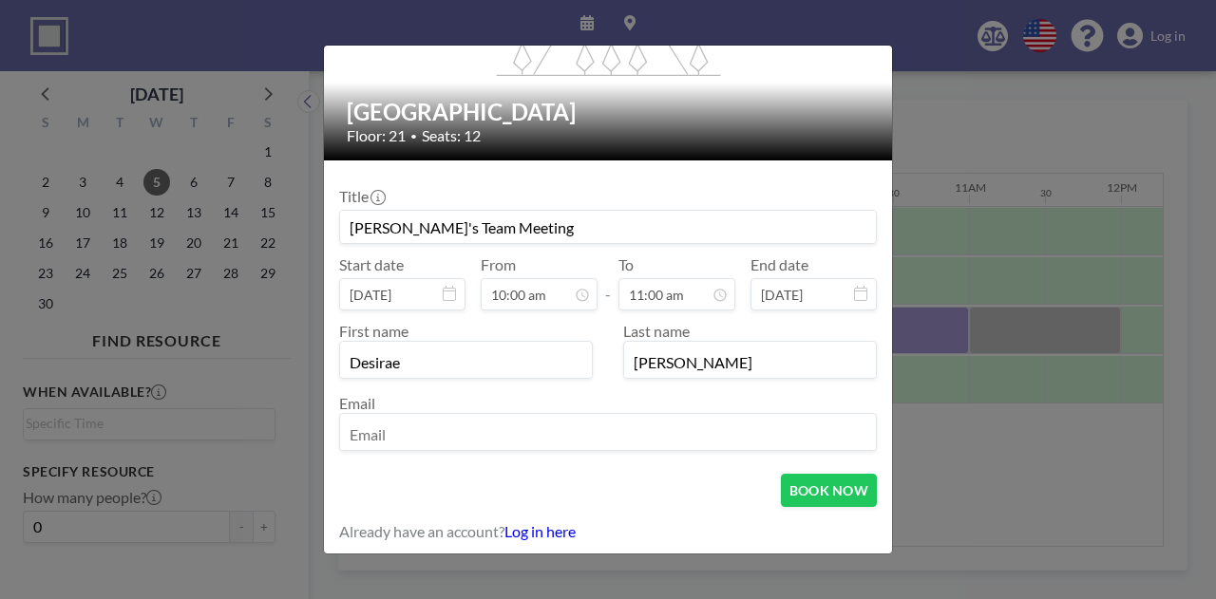
type input "[PERSON_NAME]"
click at [449, 440] on input "email" at bounding box center [608, 434] width 536 height 32
type input "[EMAIL_ADDRESS][DOMAIN_NAME]"
click at [813, 506] on form "Title Desirae's Team Meeting Start date [DATE] From 10:00 am - To 11:00 am End …" at bounding box center [608, 358] width 568 height 396
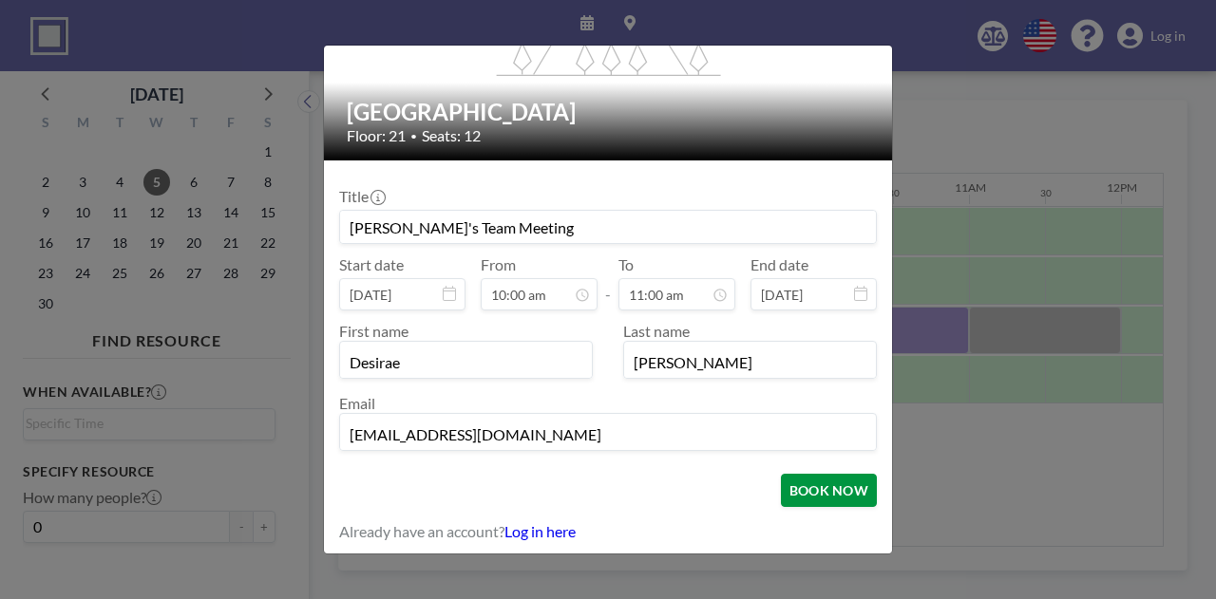
click at [811, 491] on button "BOOK NOW" at bounding box center [829, 490] width 96 height 33
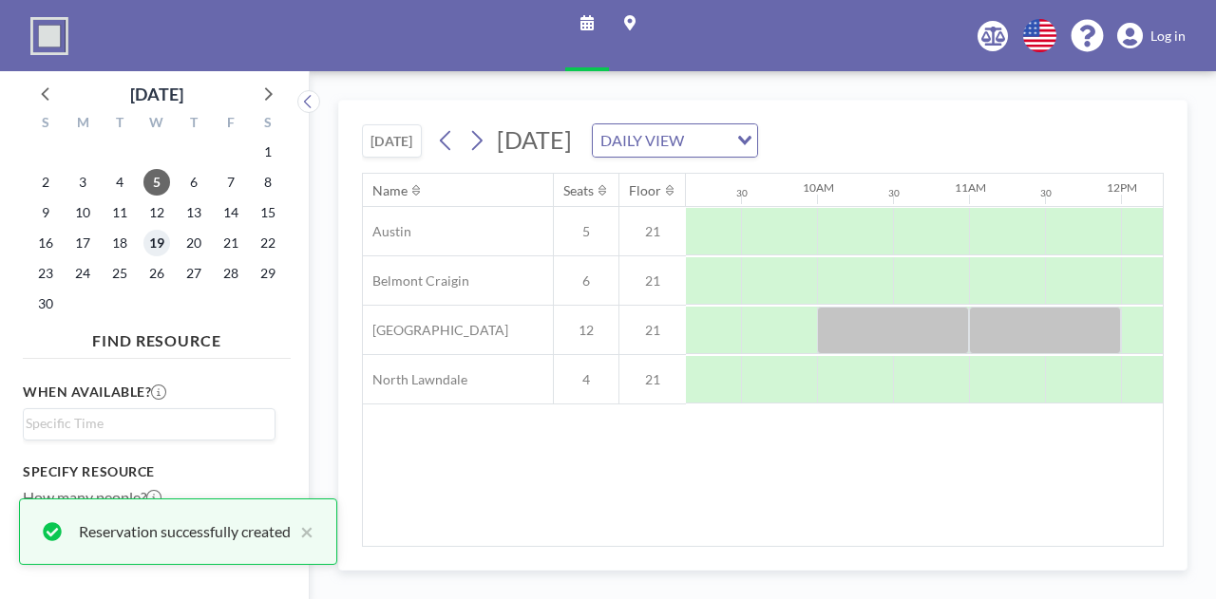
click at [158, 248] on span "19" at bounding box center [156, 243] width 27 height 27
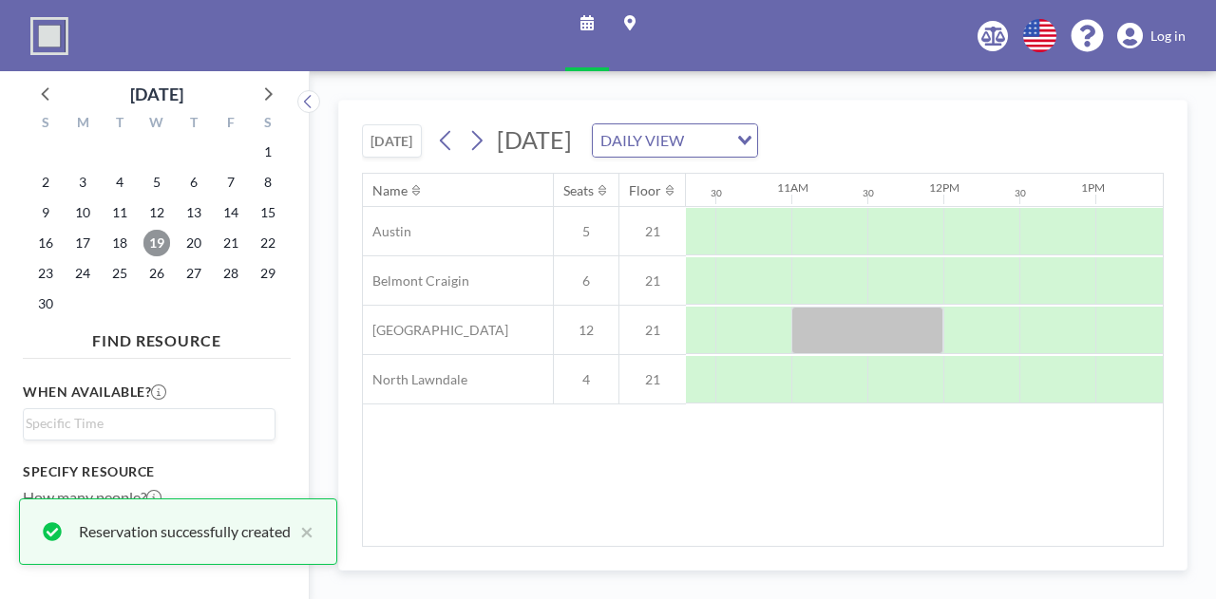
scroll to position [0, 1404]
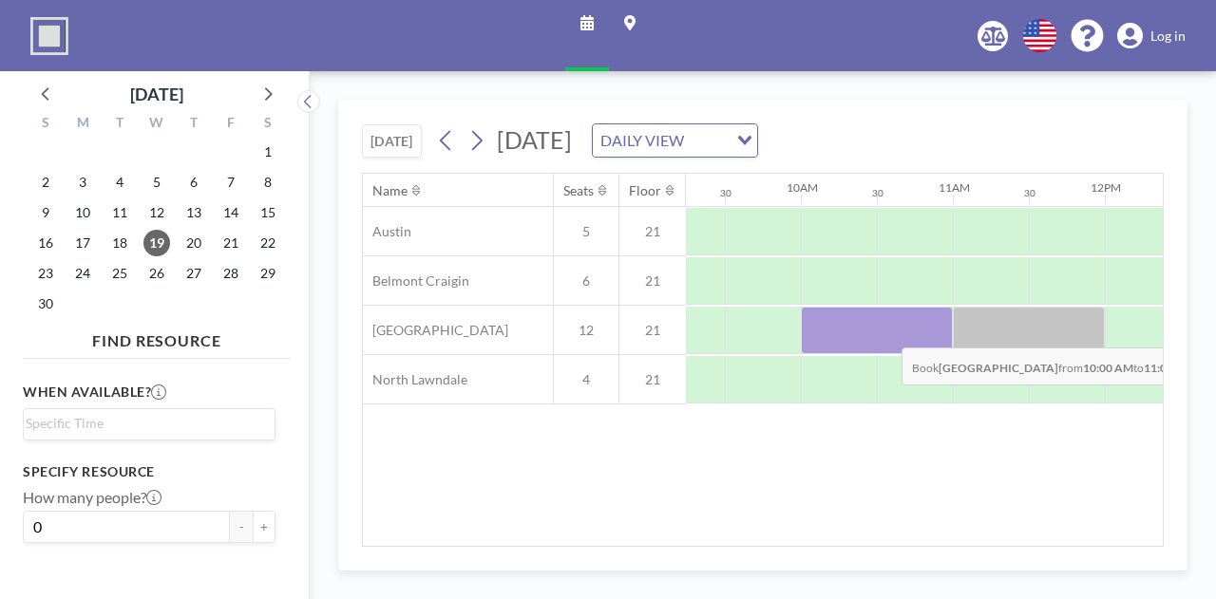
drag, startPoint x: 808, startPoint y: 335, endPoint x: 895, endPoint y: 331, distance: 87.4
click at [895, 331] on div at bounding box center [877, 330] width 152 height 47
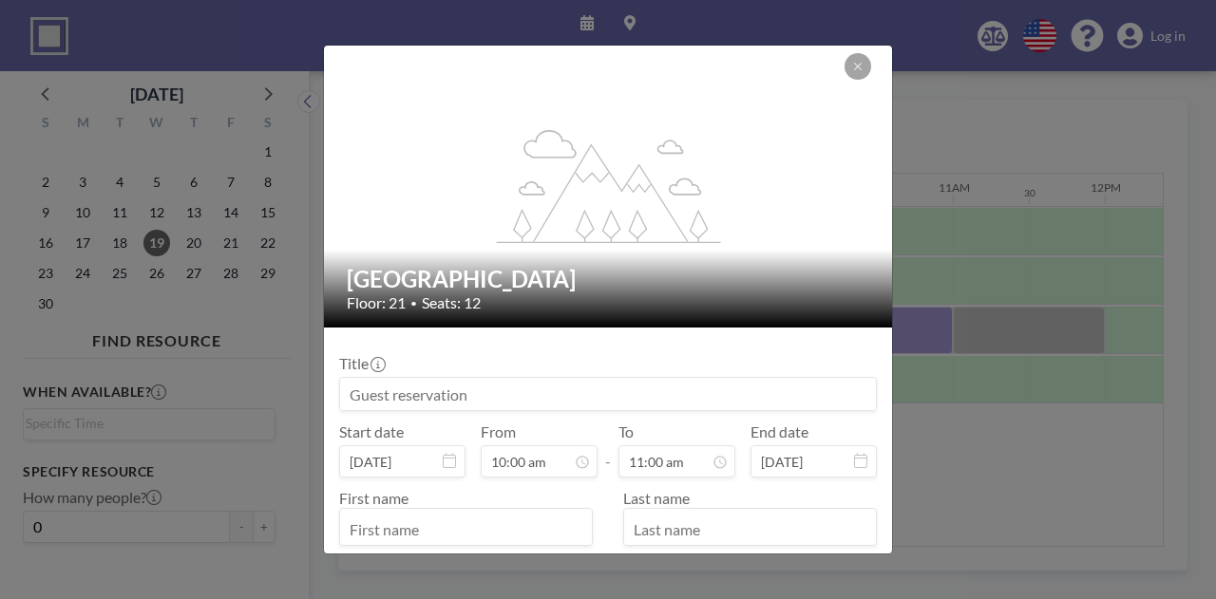
click at [522, 398] on input at bounding box center [608, 394] width 536 height 32
paste input "[PERSON_NAME]'s Team Meeting"
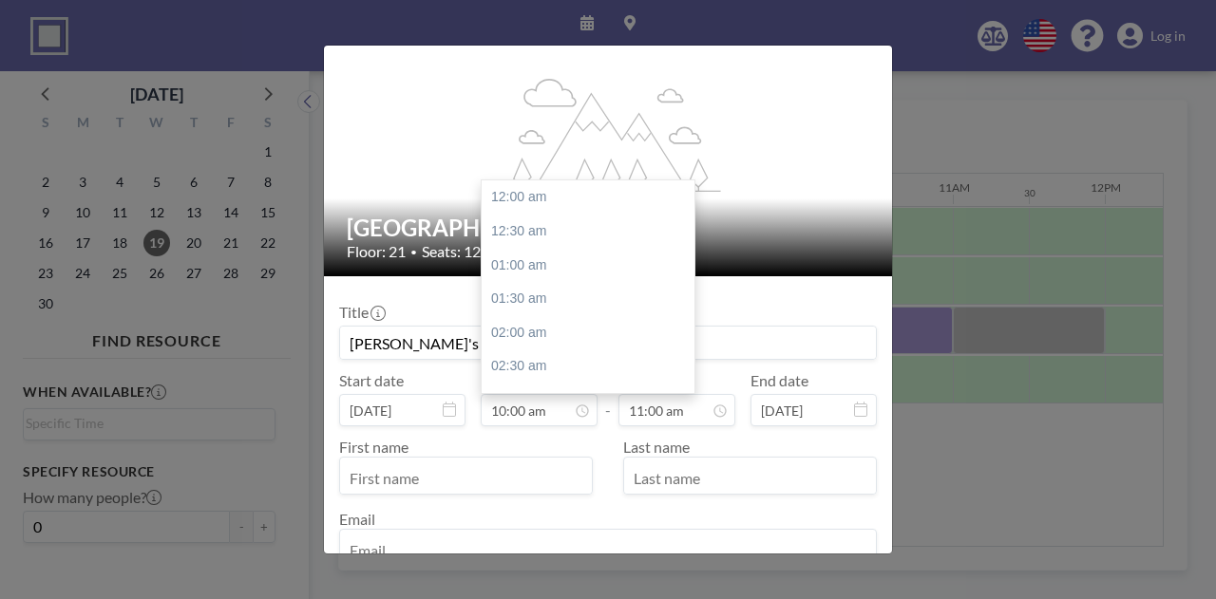
scroll to position [95, 0]
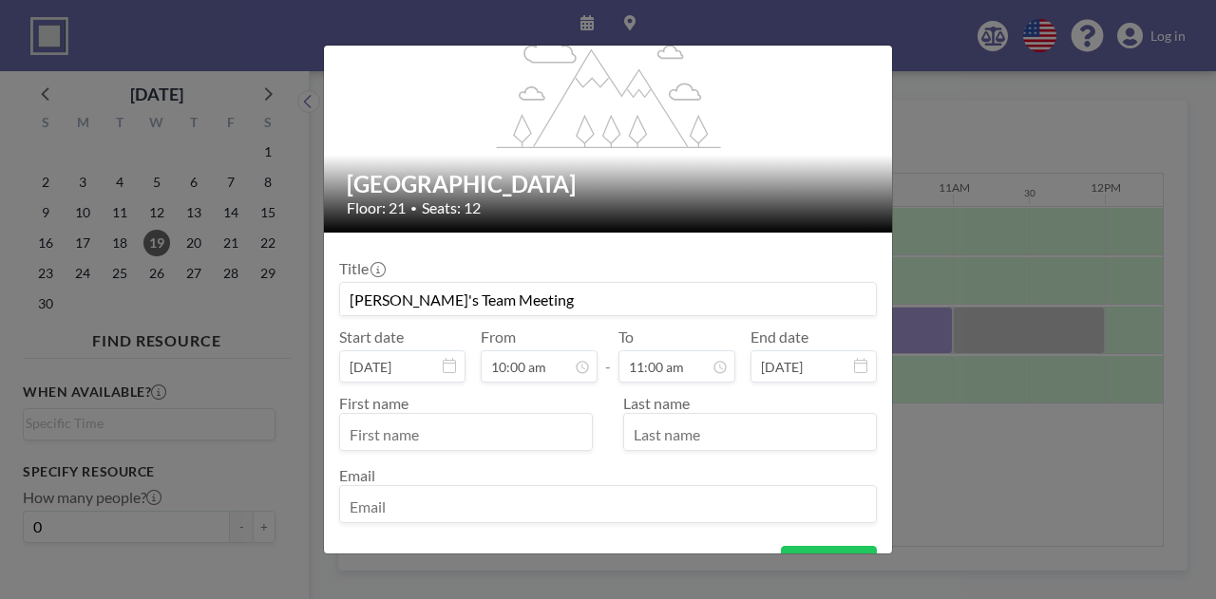
type input "[PERSON_NAME]'s Team Meeting"
click at [481, 436] on input "text" at bounding box center [466, 434] width 252 height 32
type input "Desirae"
type input "r"
type input "[PERSON_NAME]"
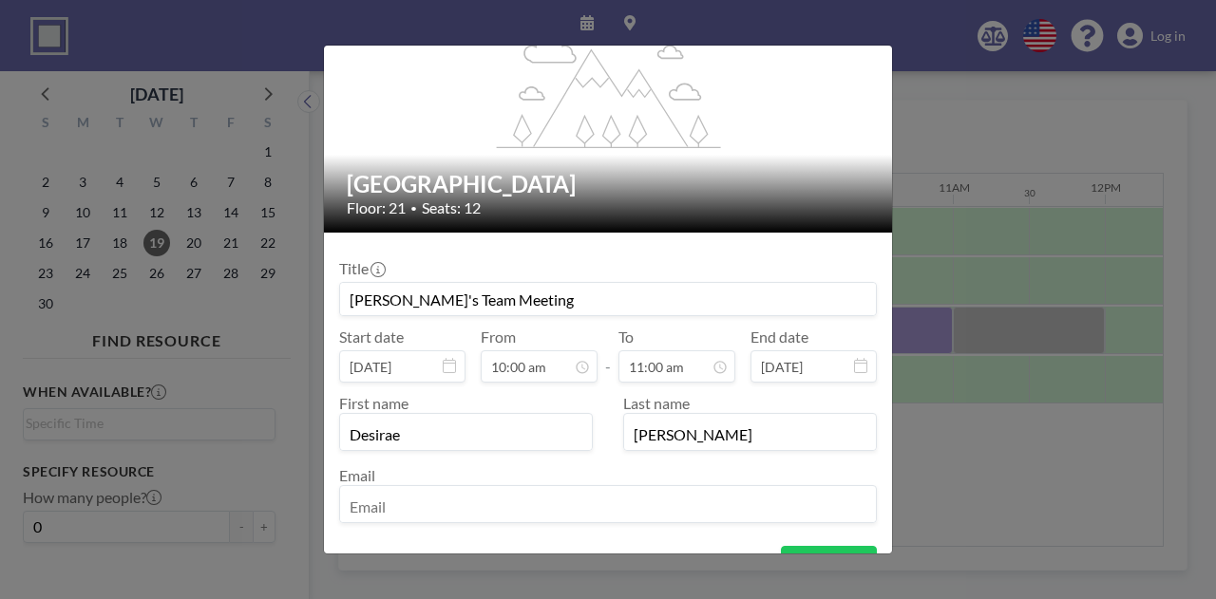
click at [372, 506] on input "email" at bounding box center [608, 506] width 536 height 32
type input "[EMAIL_ADDRESS][DOMAIN_NAME]"
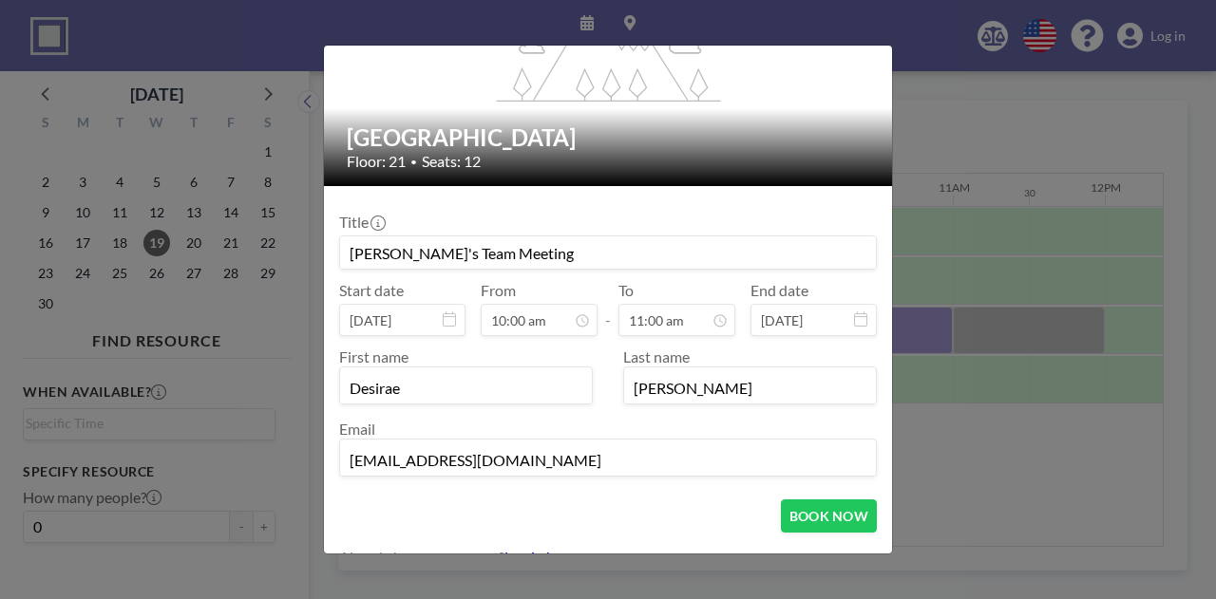
scroll to position [167, 0]
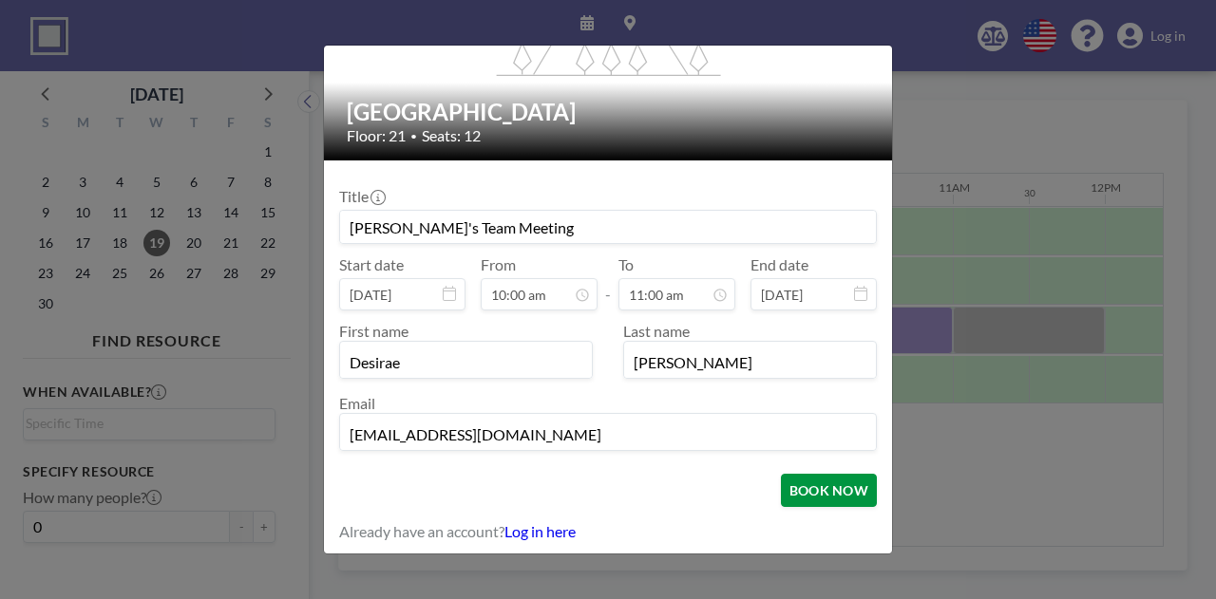
click at [805, 495] on button "BOOK NOW" at bounding box center [829, 490] width 96 height 33
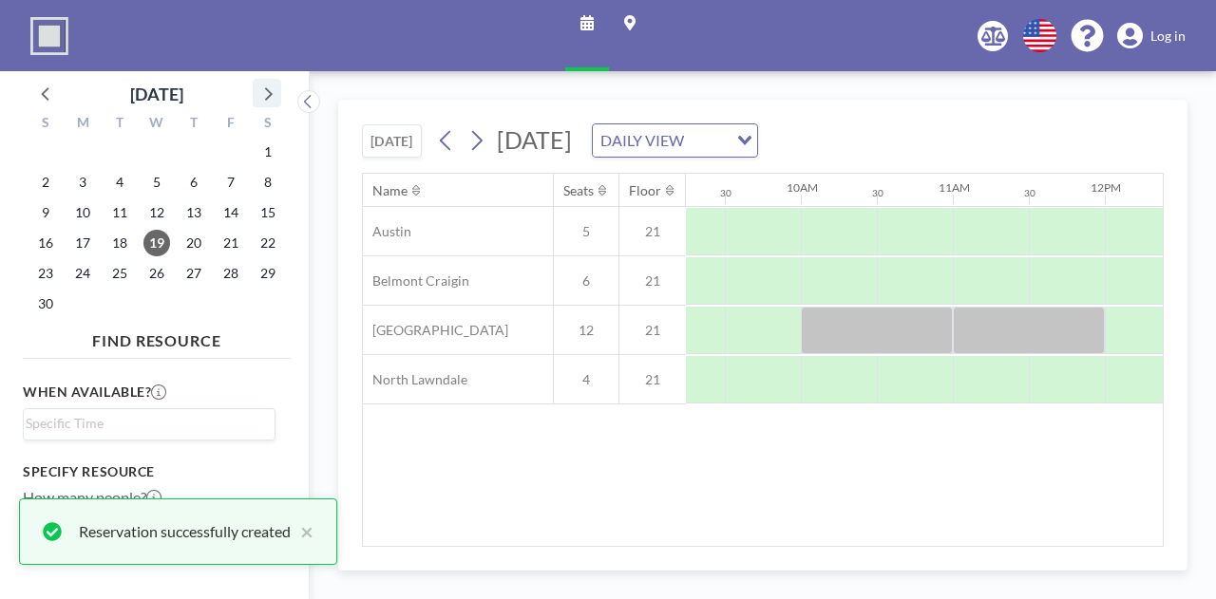
click at [269, 102] on icon at bounding box center [266, 93] width 25 height 25
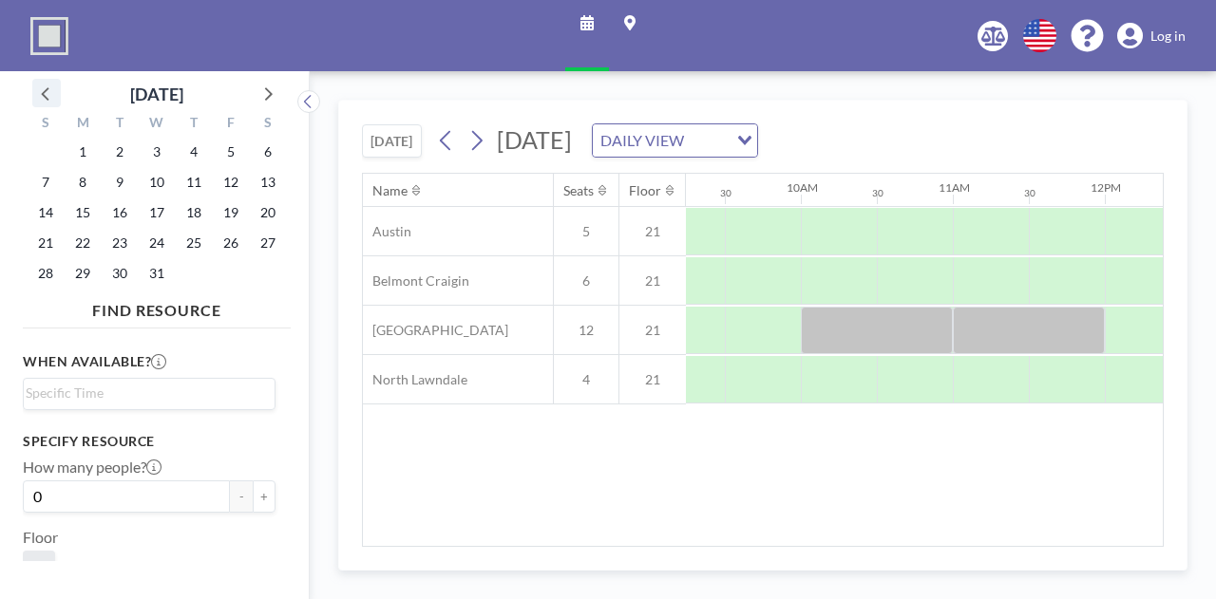
click at [51, 92] on icon at bounding box center [46, 93] width 25 height 25
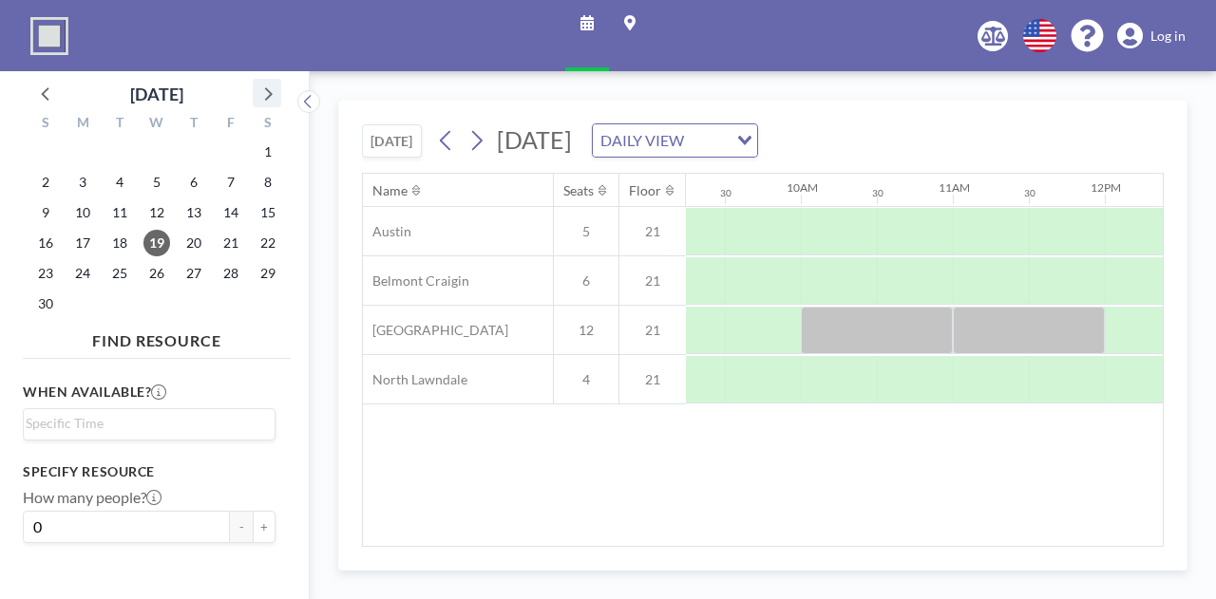
click at [264, 92] on icon at bounding box center [266, 93] width 25 height 25
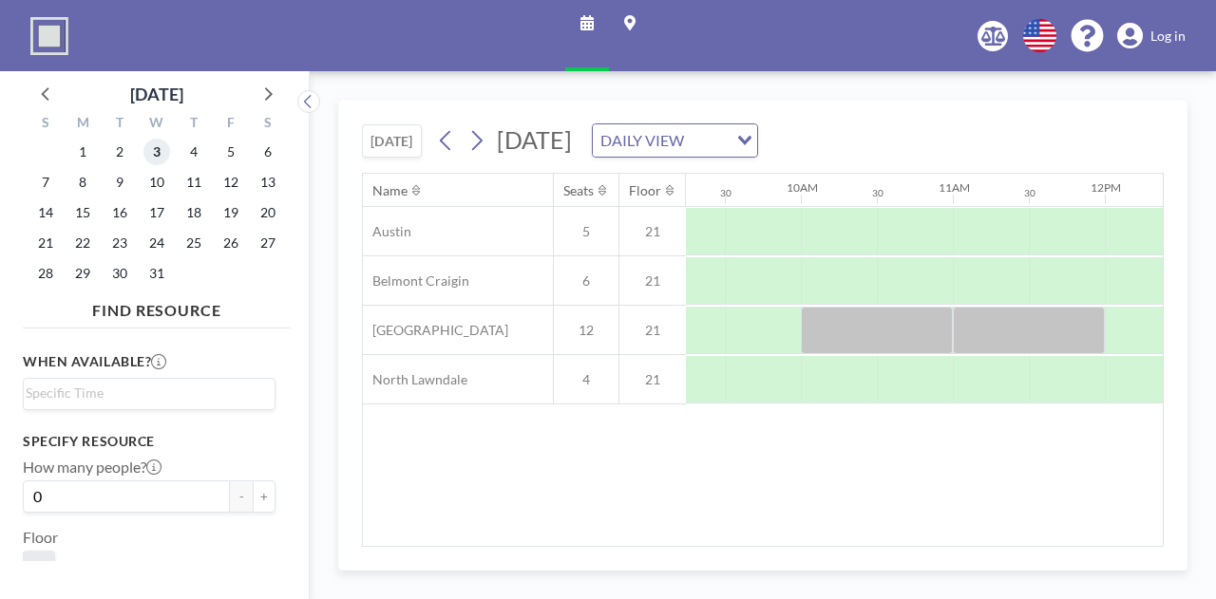
click at [149, 160] on span "3" at bounding box center [156, 152] width 27 height 27
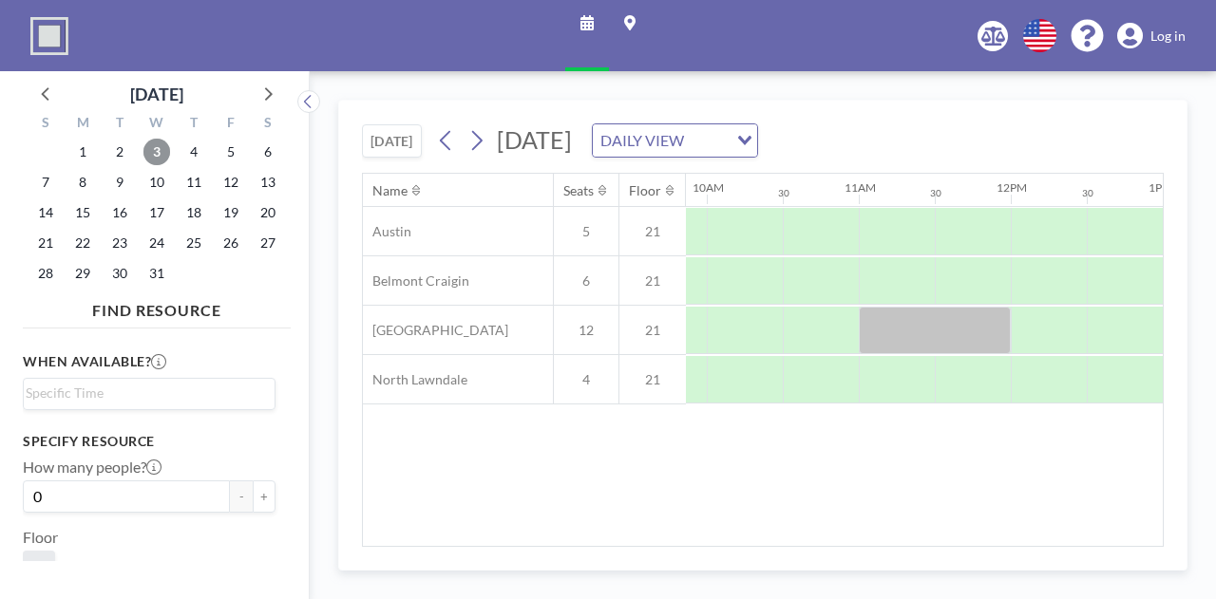
scroll to position [0, 1402]
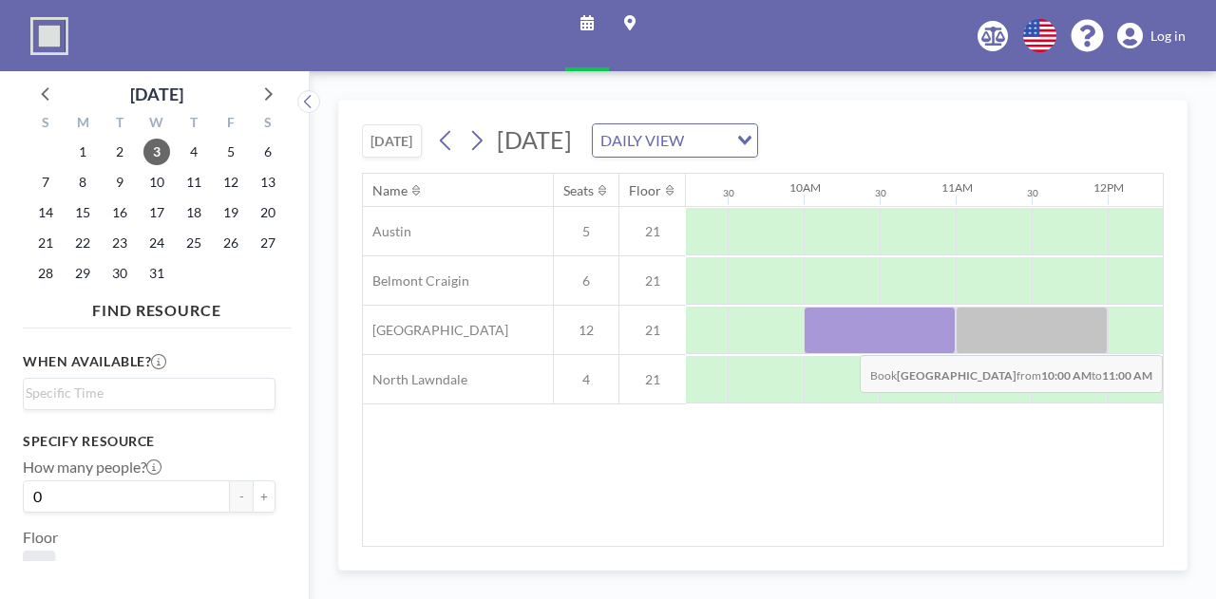
drag, startPoint x: 805, startPoint y: 341, endPoint x: 902, endPoint y: 339, distance: 96.9
click at [902, 339] on div at bounding box center [879, 330] width 152 height 47
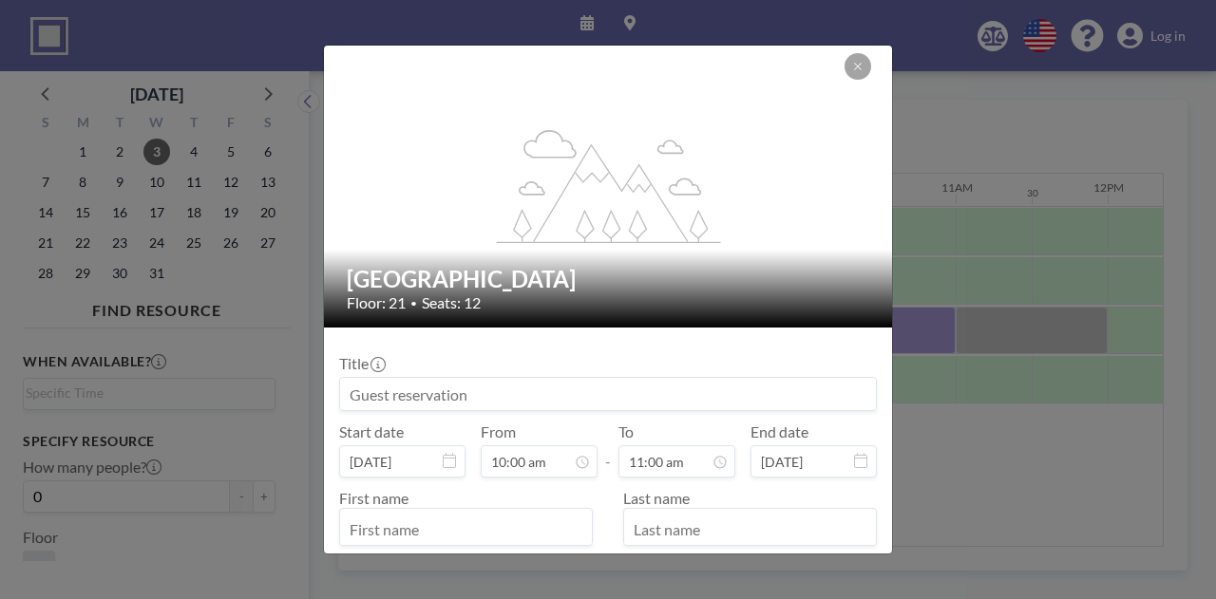
click at [443, 409] on input at bounding box center [608, 394] width 536 height 32
paste input "[PERSON_NAME]'s Team Meeting"
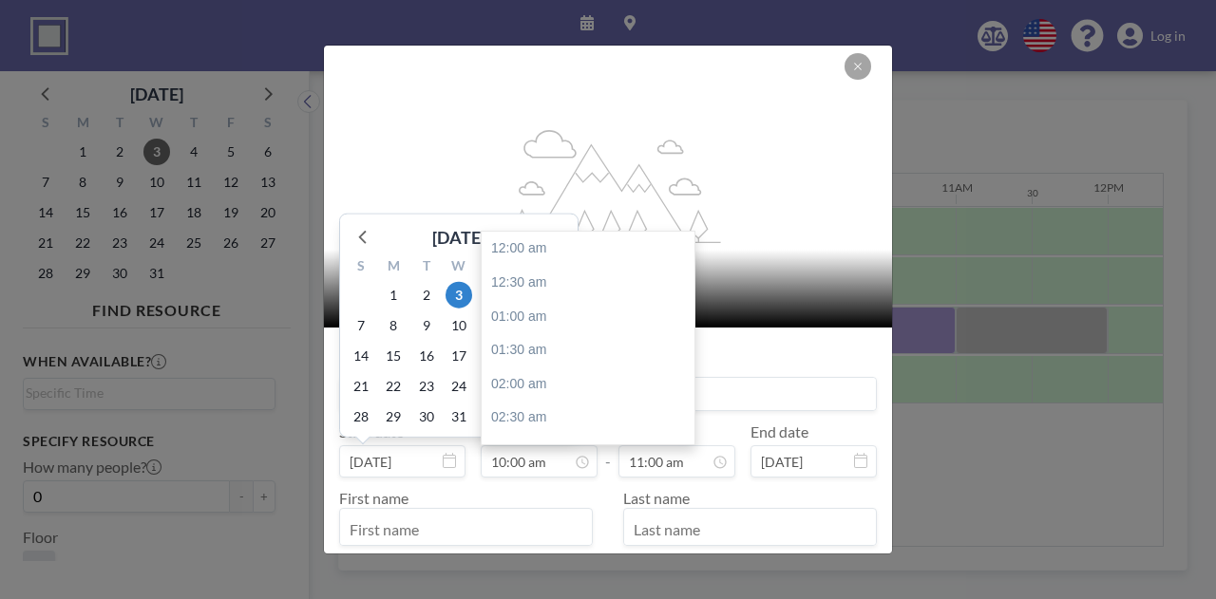
scroll to position [676, 0]
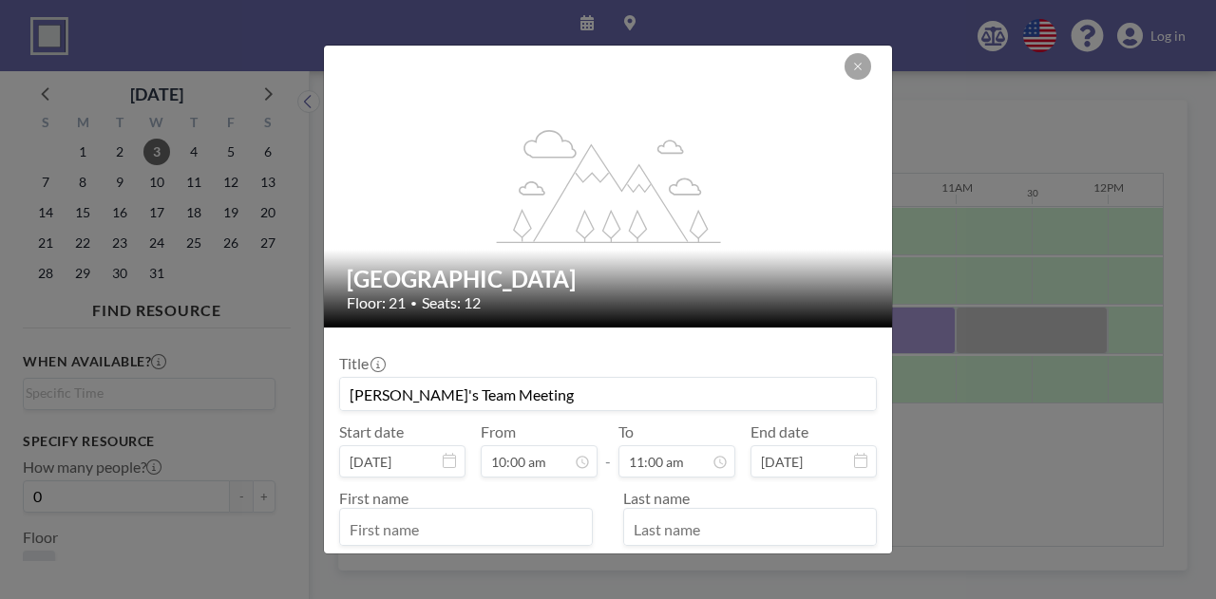
type input "[PERSON_NAME]'s Team Meeting"
click at [477, 530] on input "text" at bounding box center [466, 529] width 252 height 32
type input "Desirae"
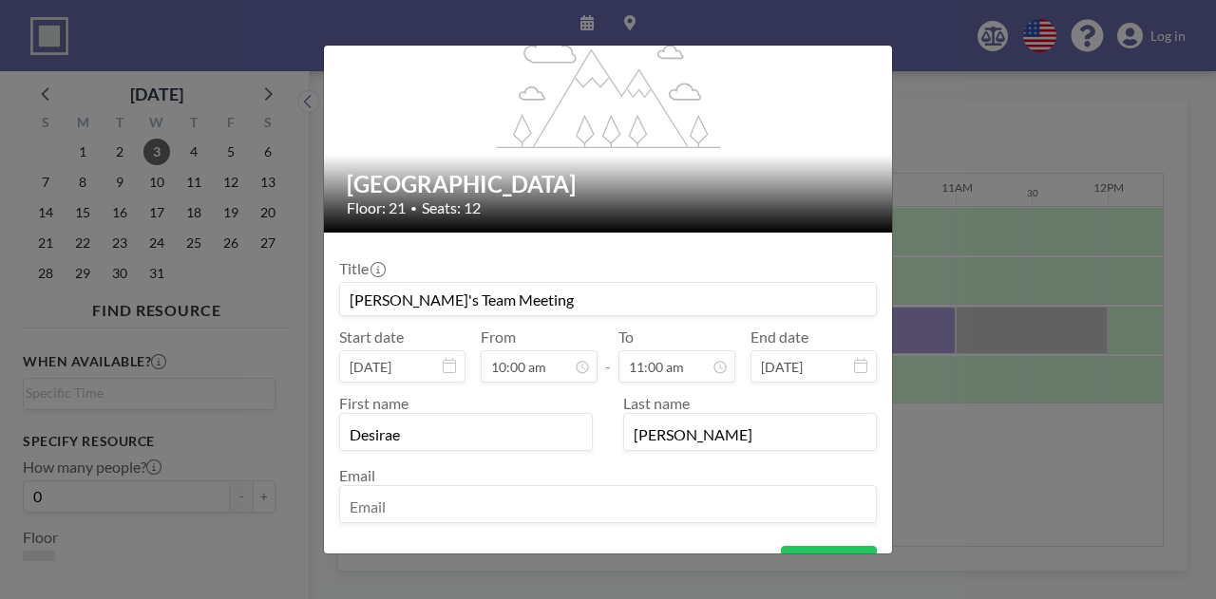
type input "[PERSON_NAME]"
click at [496, 500] on input "email" at bounding box center [608, 506] width 536 height 32
paste input "desirae's team meeting"
type input "desirae's team meeting"
click at [820, 544] on form "Title Desirae's Team Meeting Start date [DATE] From 10:00 am - To 11:00 am End …" at bounding box center [608, 431] width 568 height 396
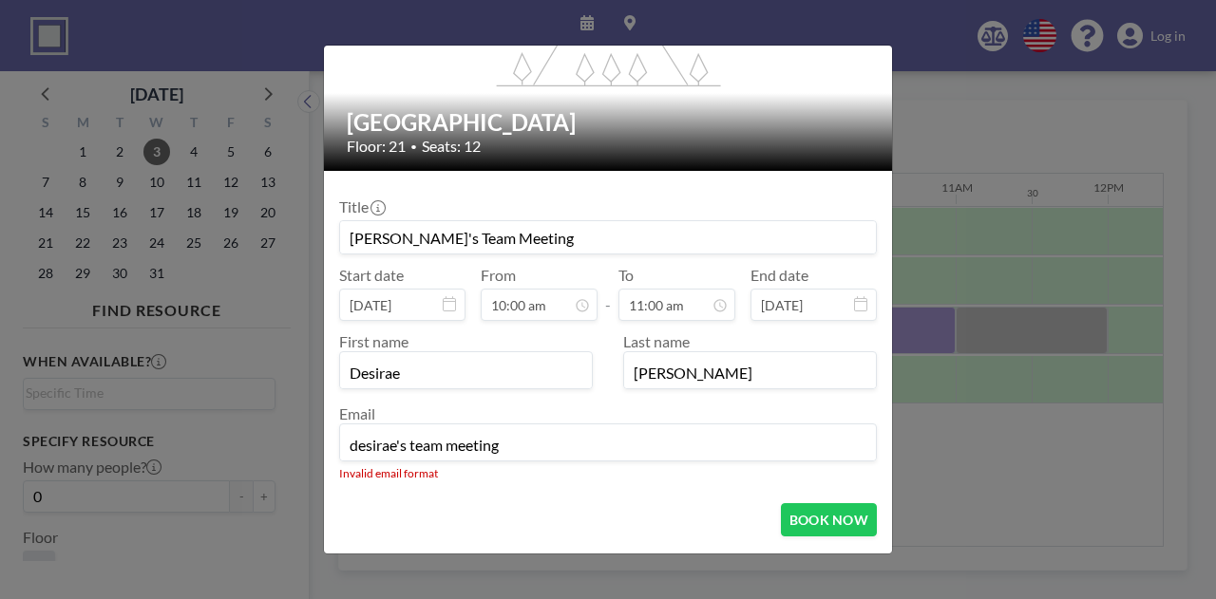
scroll to position [186, 0]
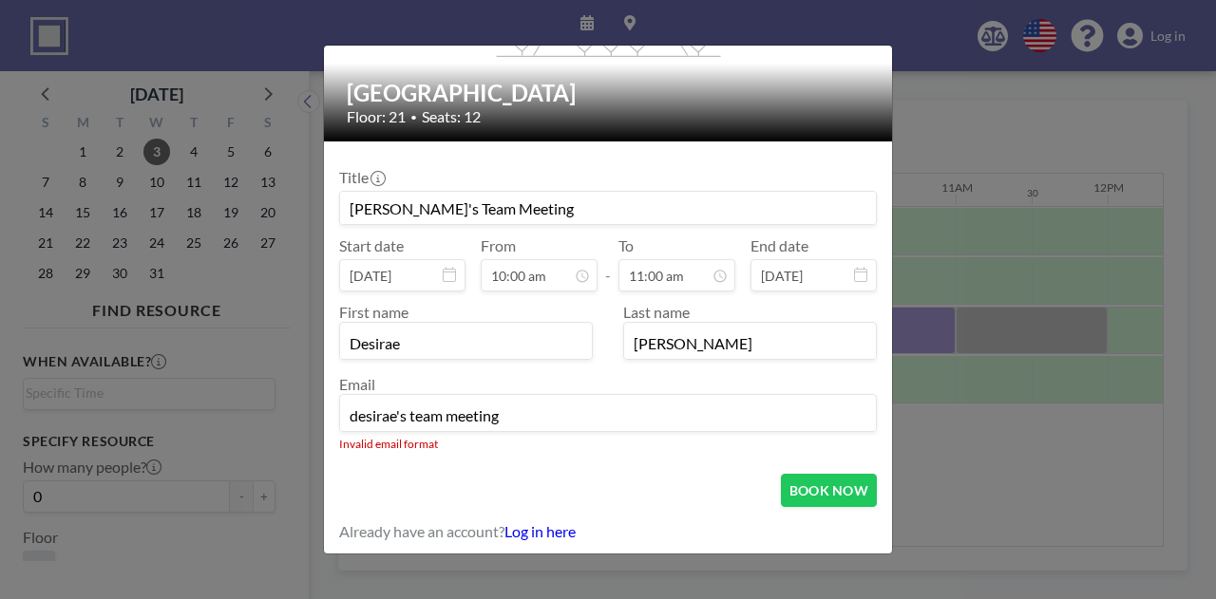
drag, startPoint x: 559, startPoint y: 409, endPoint x: 279, endPoint y: 395, distance: 280.5
click at [279, 395] on div "flex-grow: 1.2; Little Village Floor: 21 • Seats: 12 Title Desirae's Team Meeti…" at bounding box center [608, 299] width 1216 height 599
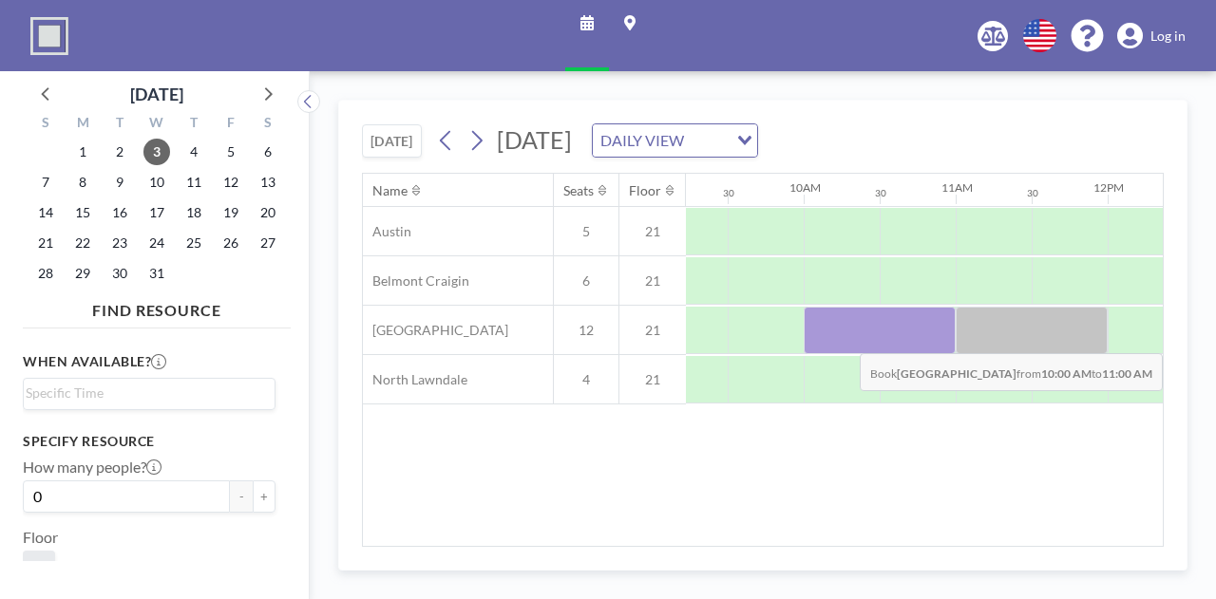
drag, startPoint x: 842, startPoint y: 337, endPoint x: 896, endPoint y: 337, distance: 54.1
click at [896, 337] on div at bounding box center [879, 330] width 152 height 47
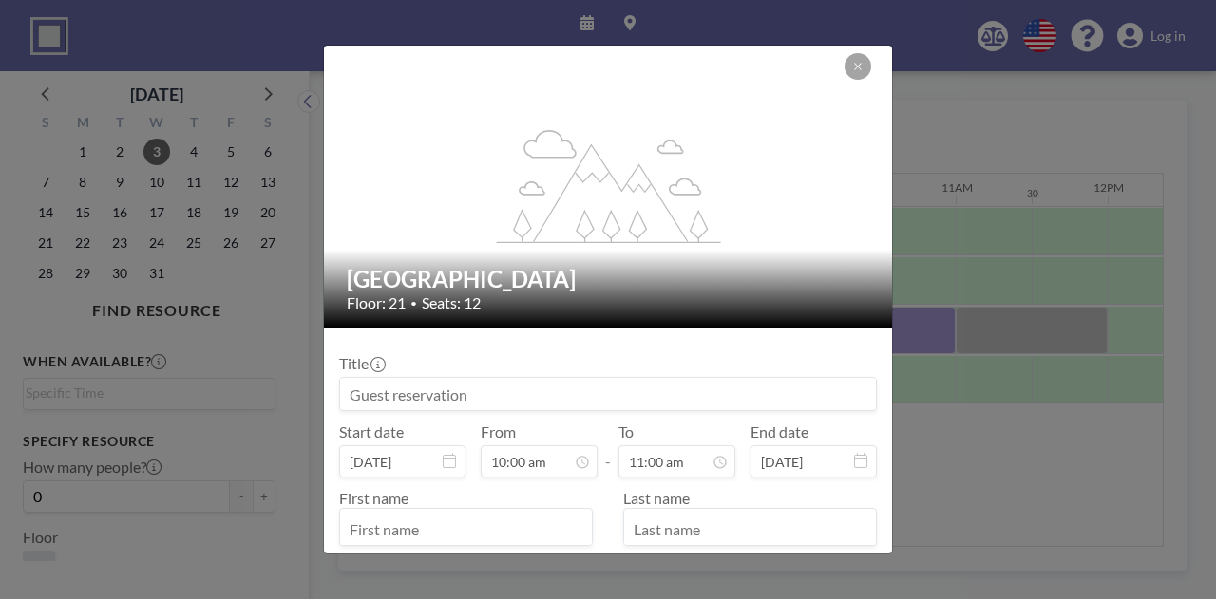
click at [443, 382] on input at bounding box center [608, 394] width 536 height 32
paste input "[PERSON_NAME]'s Team Meeting"
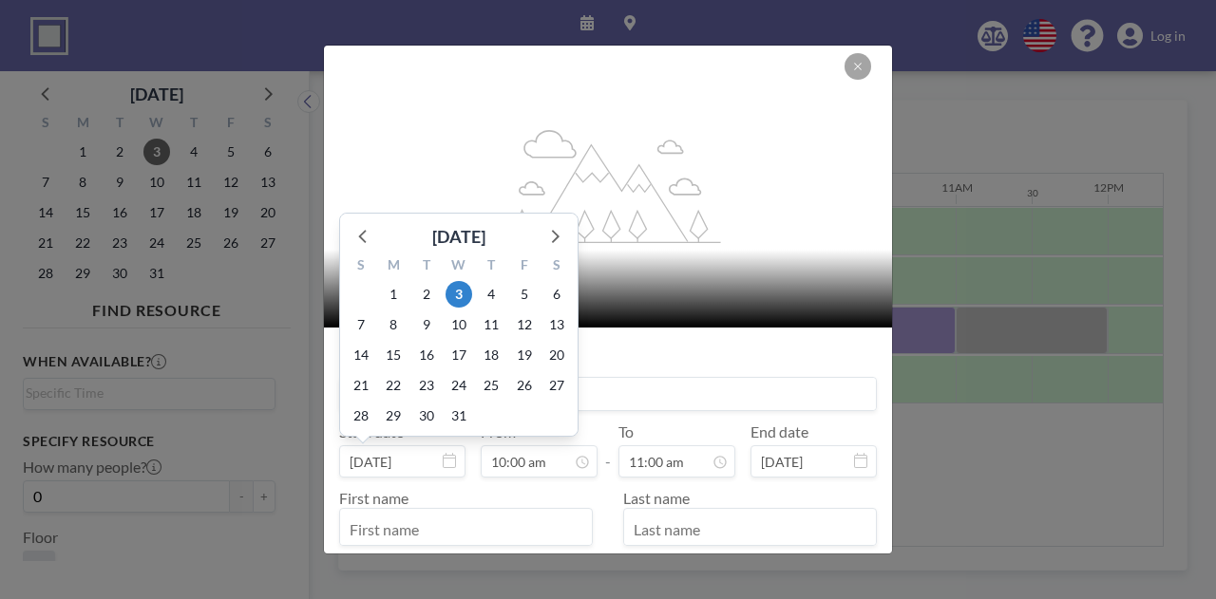
scroll to position [167, 0]
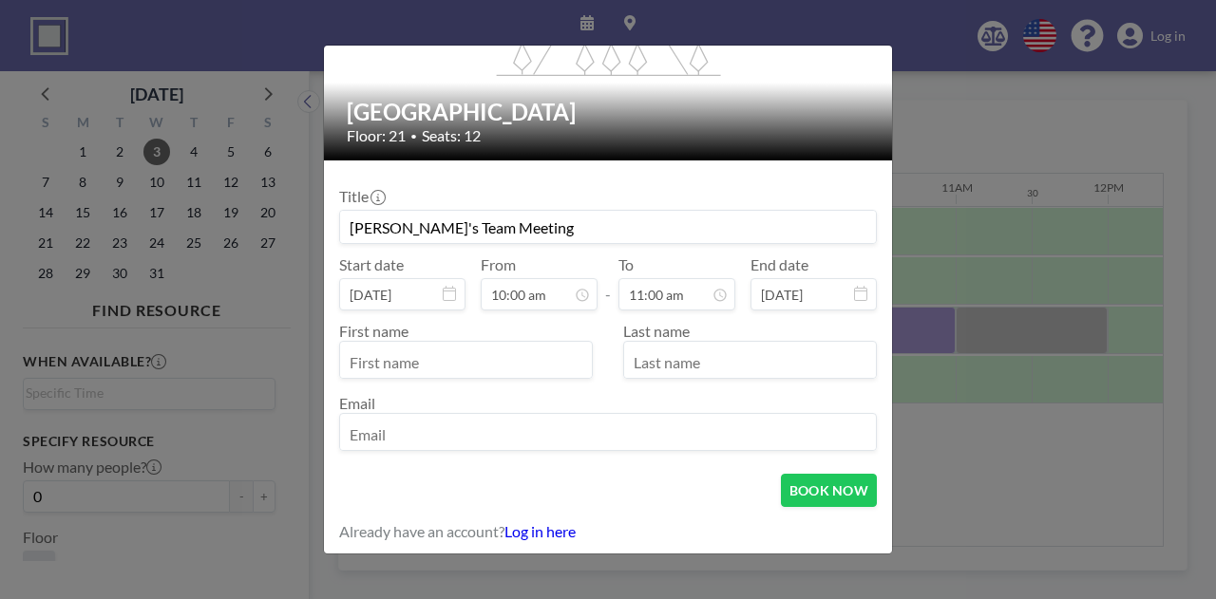
type input "[PERSON_NAME]'s Team Meeting"
click at [448, 436] on input "email" at bounding box center [608, 434] width 536 height 32
type input "[EMAIL_ADDRESS][DOMAIN_NAME]"
click at [412, 365] on input "text" at bounding box center [466, 362] width 252 height 32
type input "Desirae"
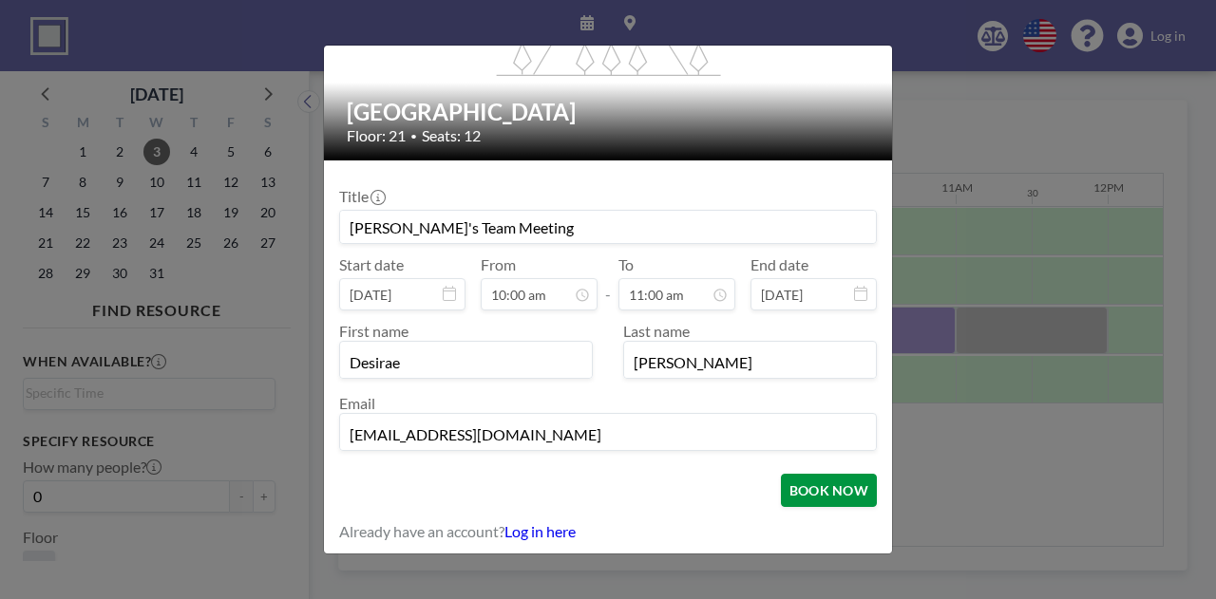
type input "[PERSON_NAME]"
click at [782, 487] on button "BOOK NOW" at bounding box center [829, 490] width 96 height 33
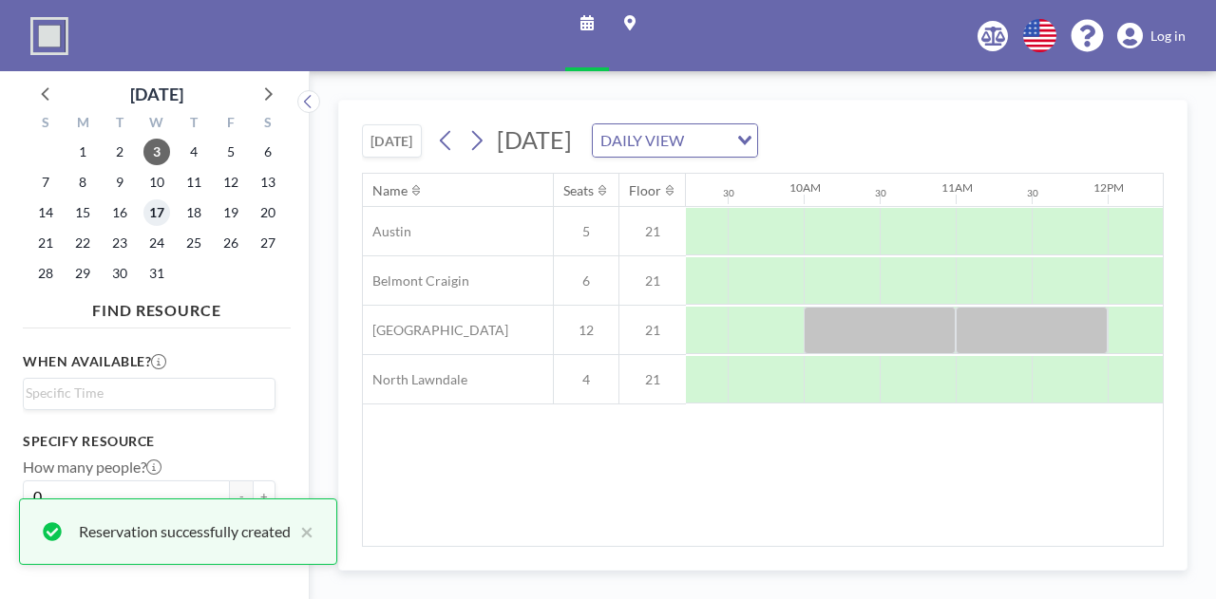
click at [154, 223] on span "17" at bounding box center [156, 212] width 27 height 27
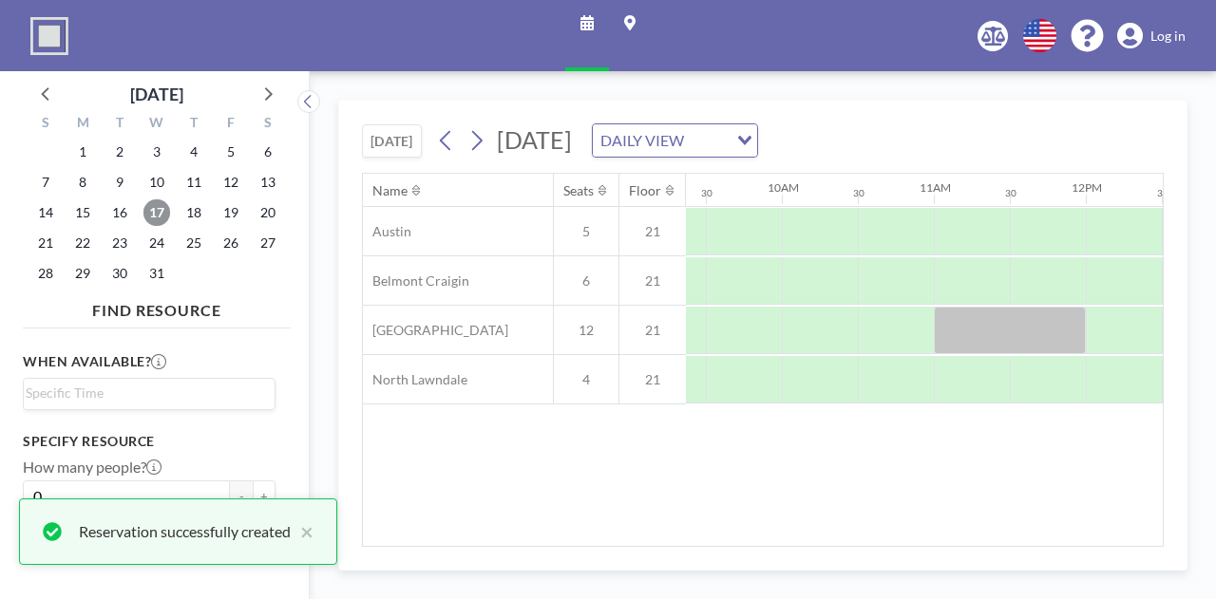
scroll to position [0, 1491]
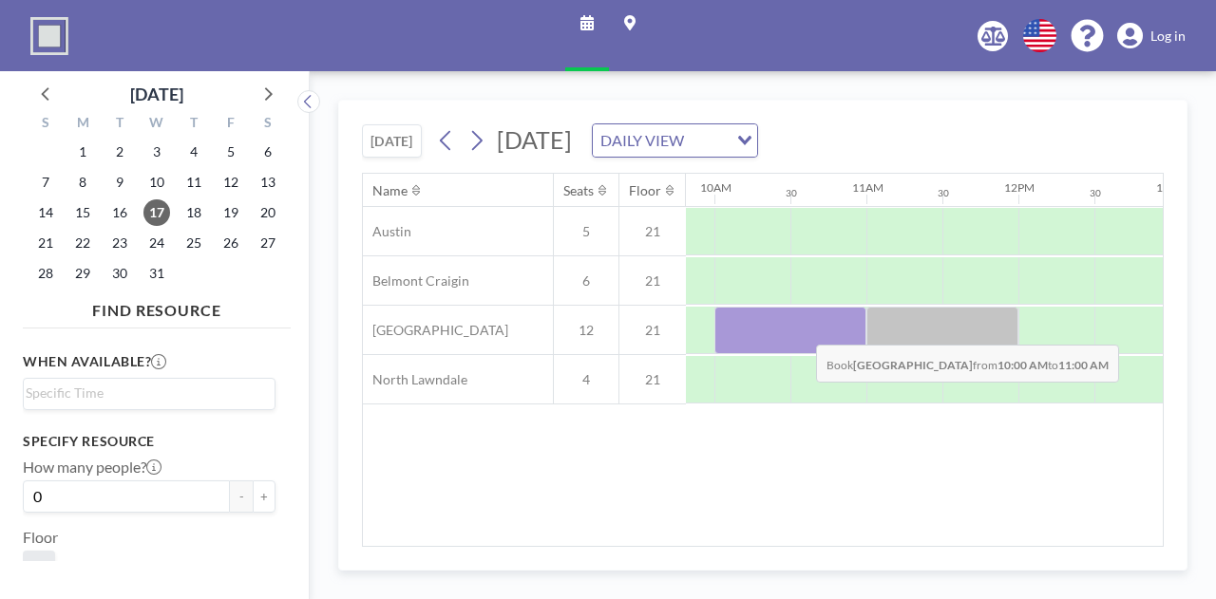
drag, startPoint x: 726, startPoint y: 337, endPoint x: 803, endPoint y: 329, distance: 78.3
click at [803, 329] on div at bounding box center [790, 330] width 152 height 47
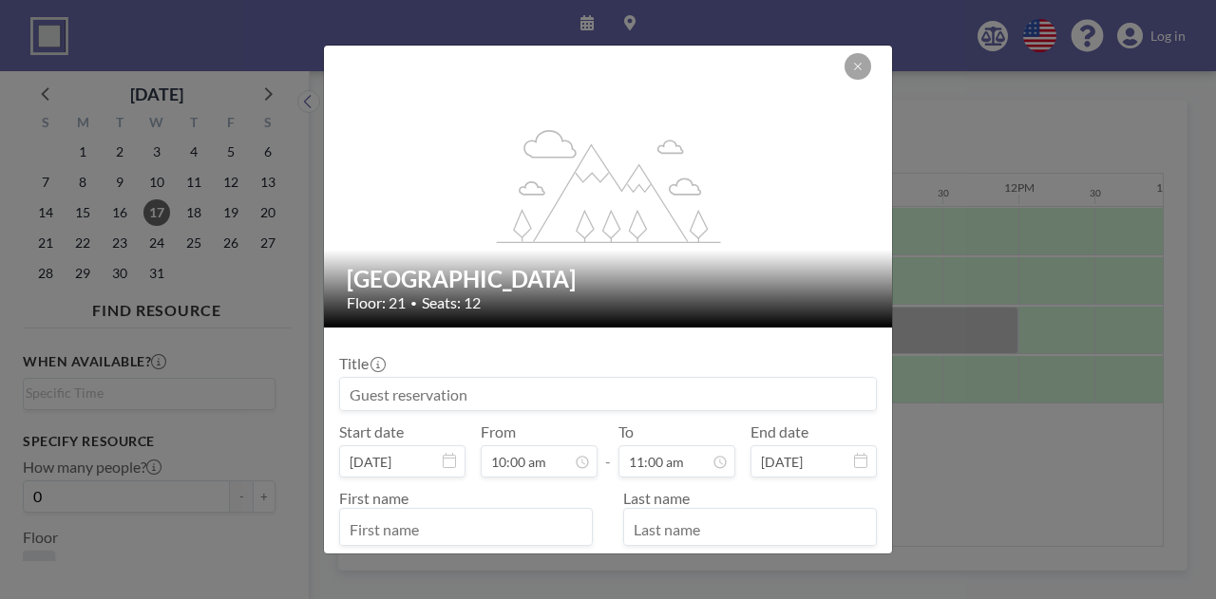
click at [501, 388] on input at bounding box center [608, 394] width 536 height 32
paste input "[PERSON_NAME]'s Team Meeting"
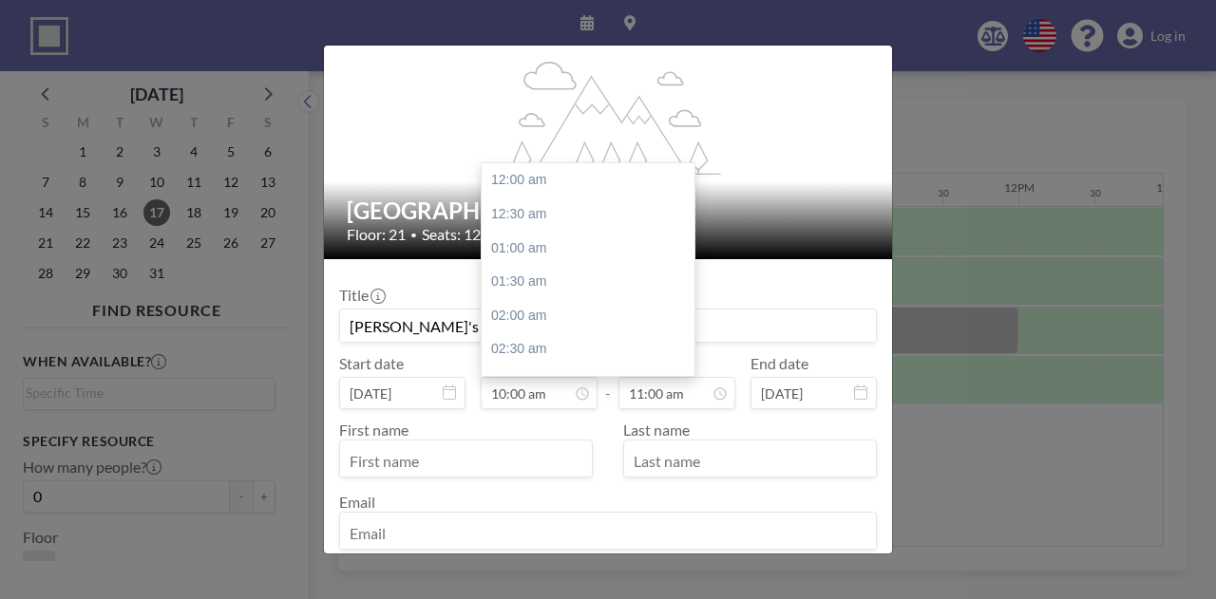
scroll to position [95, 0]
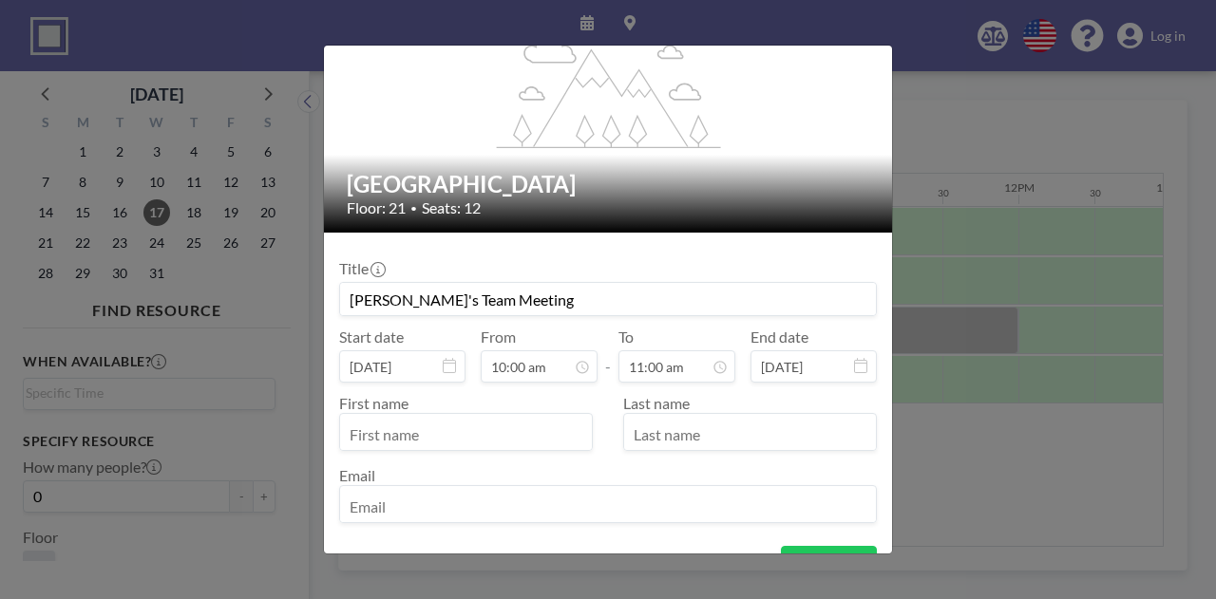
type input "[PERSON_NAME]'s Team Meeting"
click at [436, 423] on input "text" at bounding box center [466, 434] width 252 height 32
type input "Desirae"
type input "[PERSON_NAME]"
type input "[EMAIL_ADDRESS][DOMAIN_NAME]"
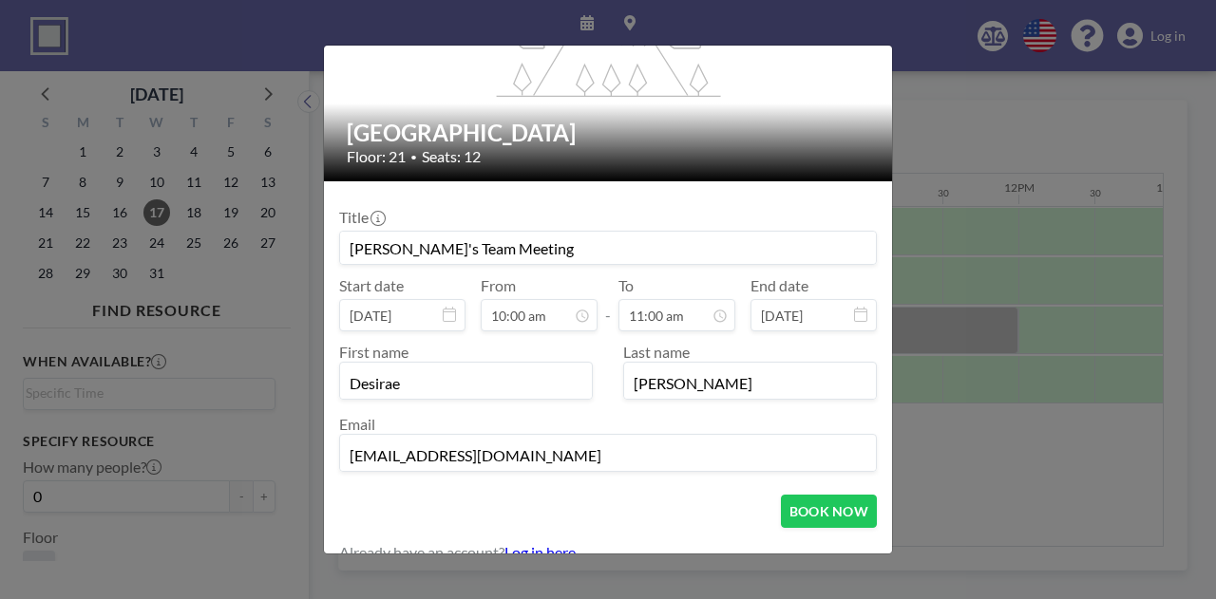
scroll to position [167, 0]
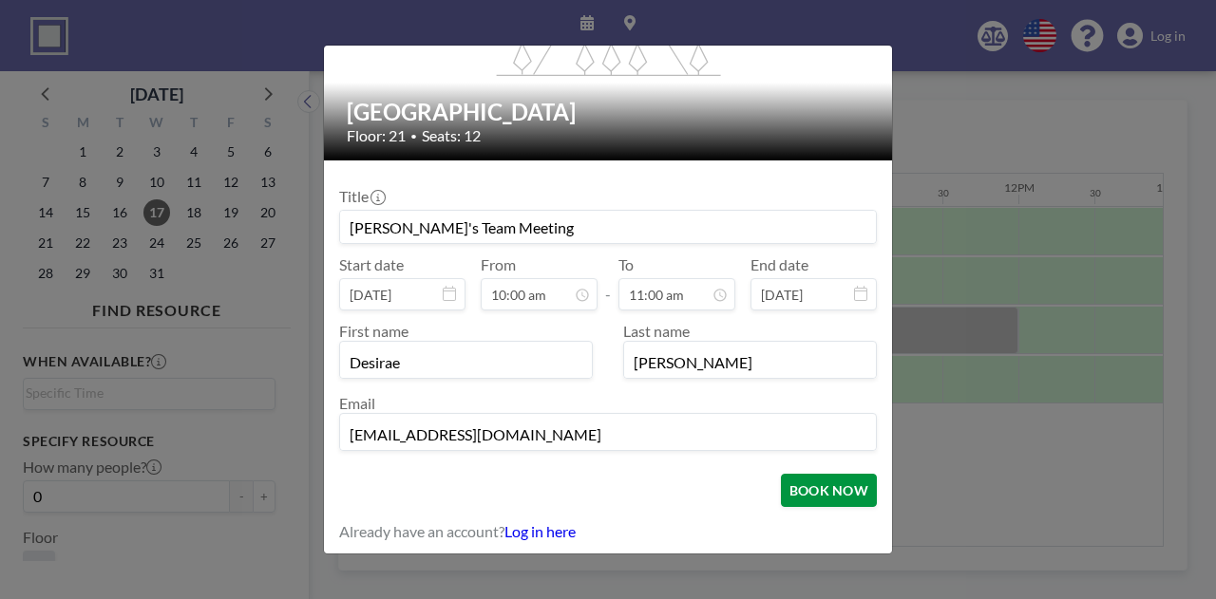
click at [784, 490] on button "BOOK NOW" at bounding box center [829, 490] width 96 height 33
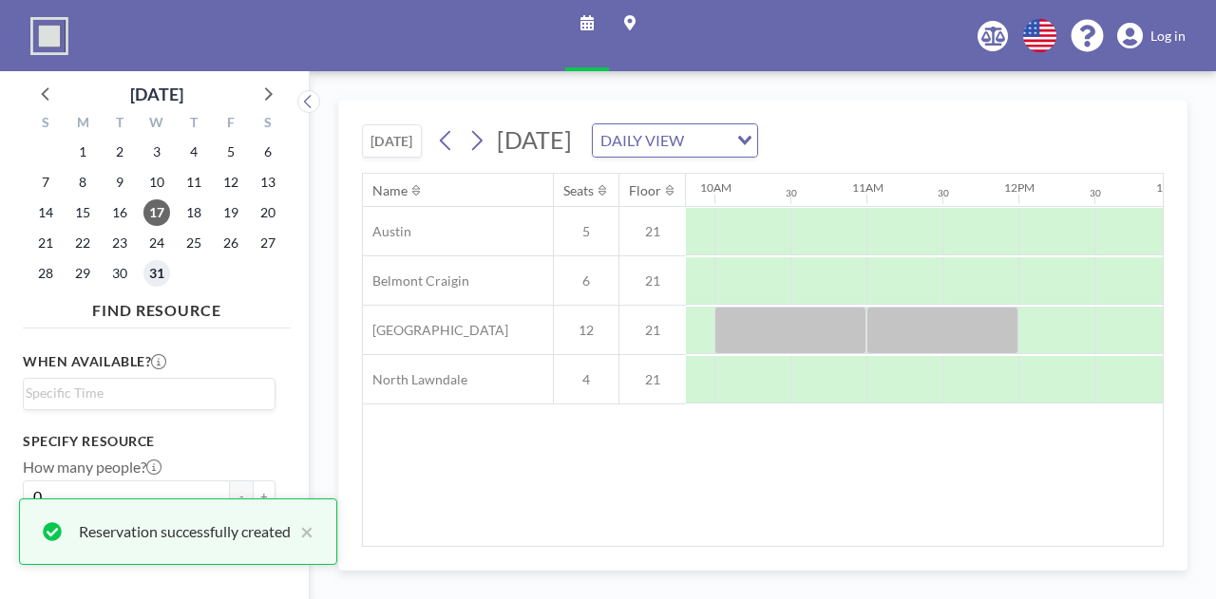
click at [157, 269] on span "31" at bounding box center [156, 273] width 27 height 27
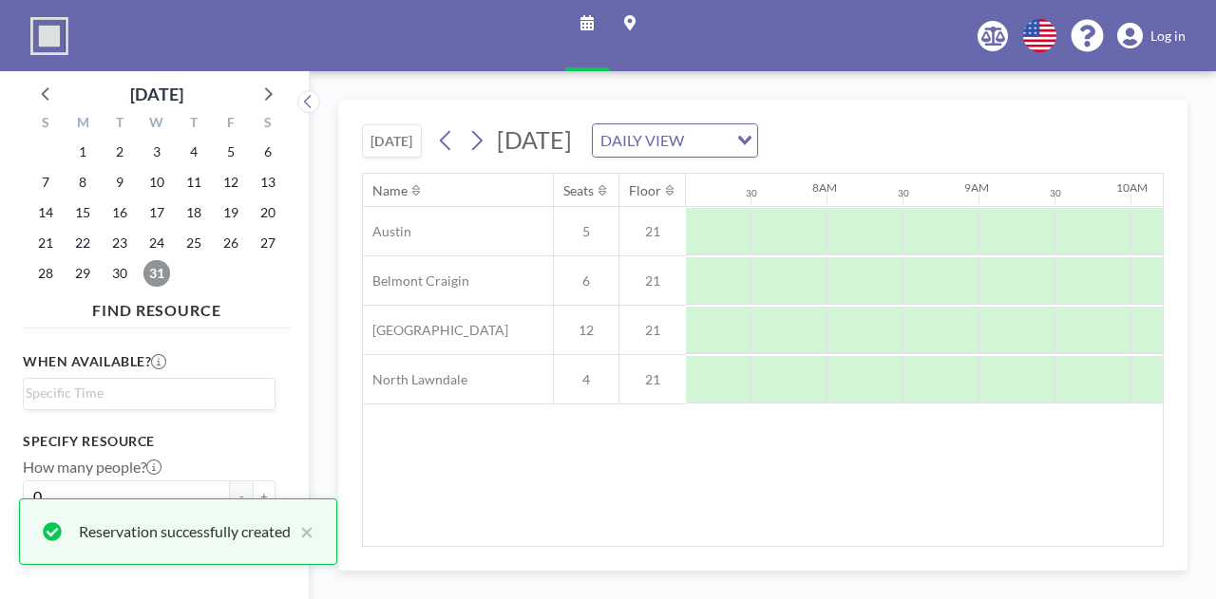
scroll to position [0, 1140]
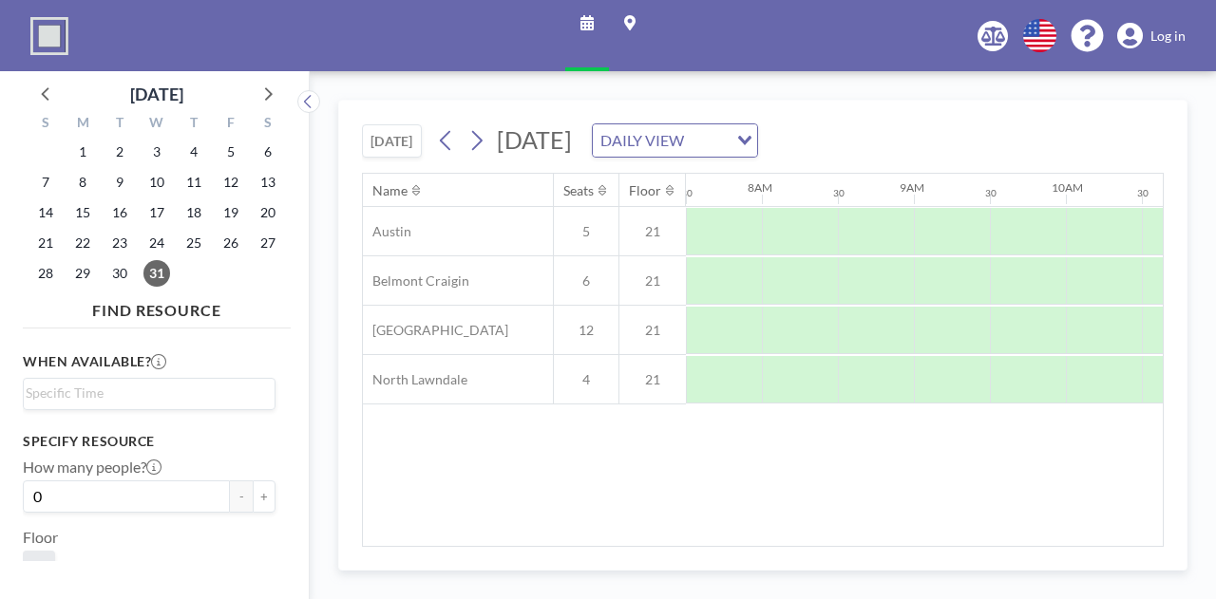
drag, startPoint x: 652, startPoint y: 546, endPoint x: 695, endPoint y: 542, distance: 42.9
click at [695, 542] on div "[DATE] [DATE] DAILY VIEW Loading... Name Seats Floor 12AM 30 1AM 30 2AM 30 3AM …" at bounding box center [762, 335] width 849 height 471
click at [265, 96] on icon at bounding box center [266, 93] width 25 height 25
click at [40, 104] on icon at bounding box center [46, 93] width 25 height 25
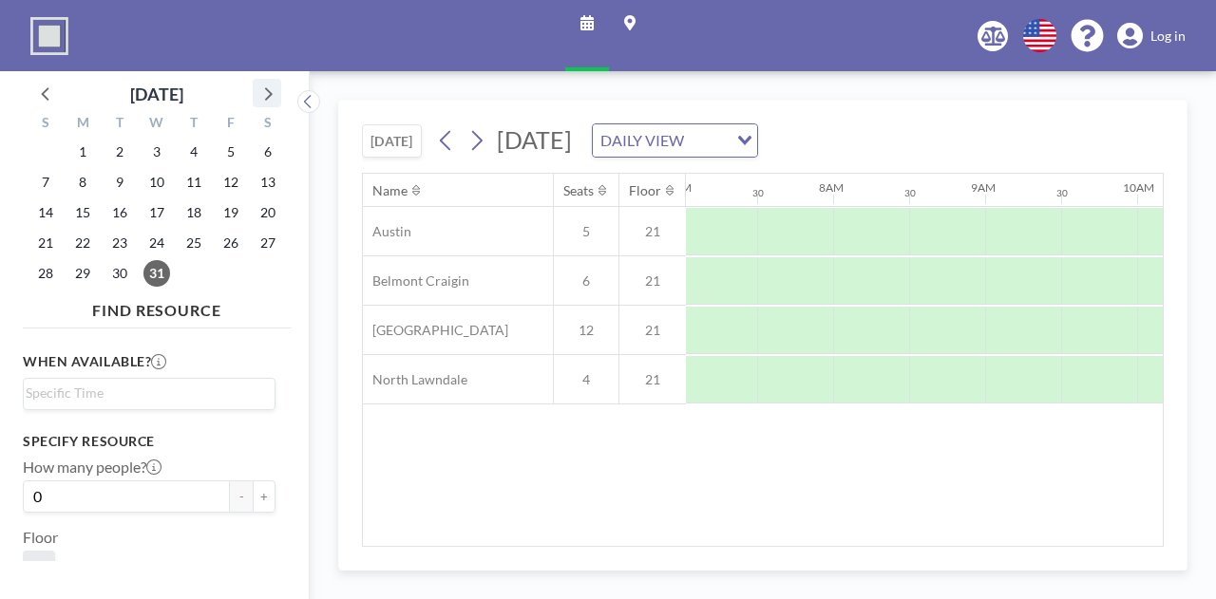
click at [268, 100] on icon at bounding box center [266, 93] width 25 height 25
click at [145, 217] on span "14" at bounding box center [156, 212] width 27 height 27
drag, startPoint x: 707, startPoint y: 550, endPoint x: 724, endPoint y: 547, distance: 17.3
click at [724, 547] on div "[DATE] [DATE] DAILY VIEW Loading... Name Seats Floor 12AM 30 1AM 30 2AM 30 3AM …" at bounding box center [762, 335] width 849 height 471
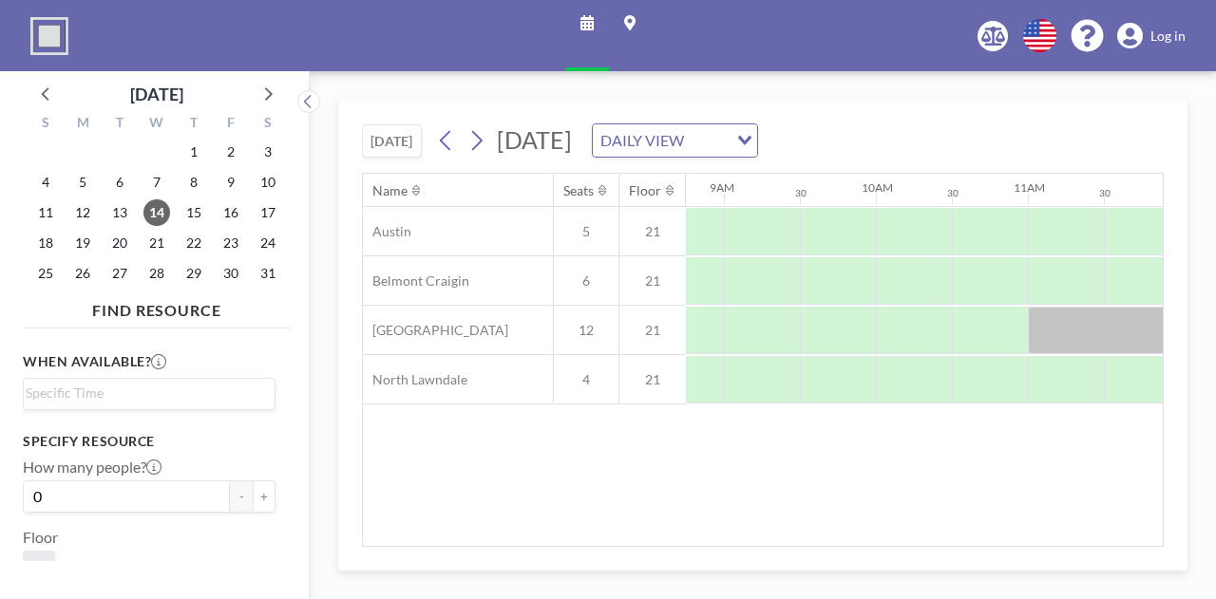
scroll to position [0, 1359]
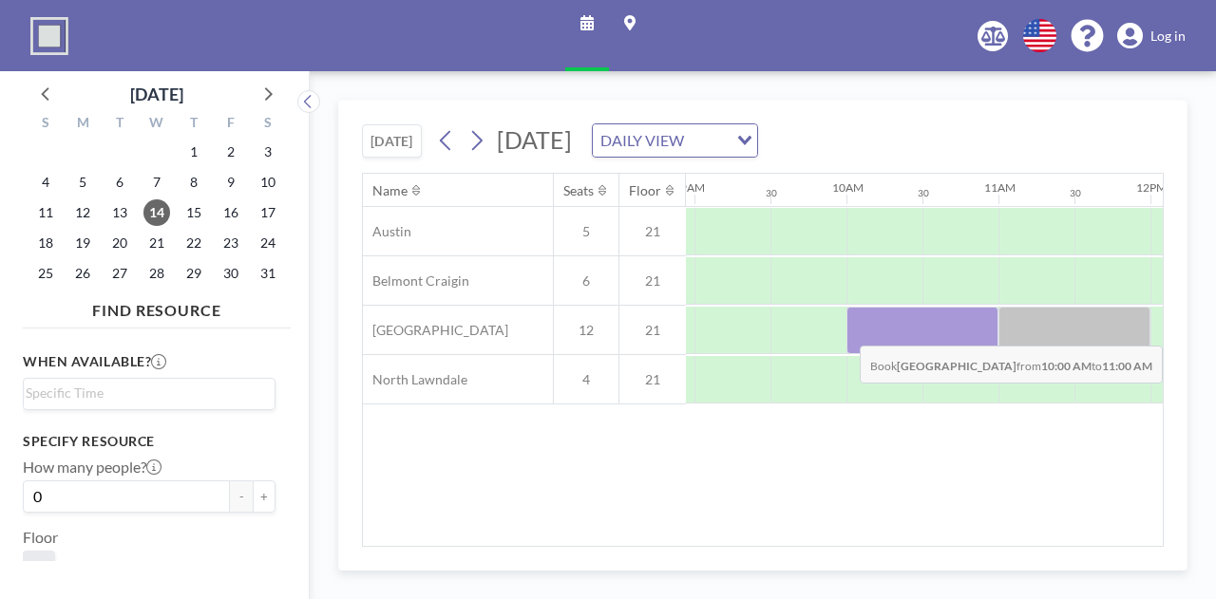
drag, startPoint x: 849, startPoint y: 328, endPoint x: 948, endPoint y: 330, distance: 98.8
click at [948, 330] on div at bounding box center [922, 330] width 152 height 47
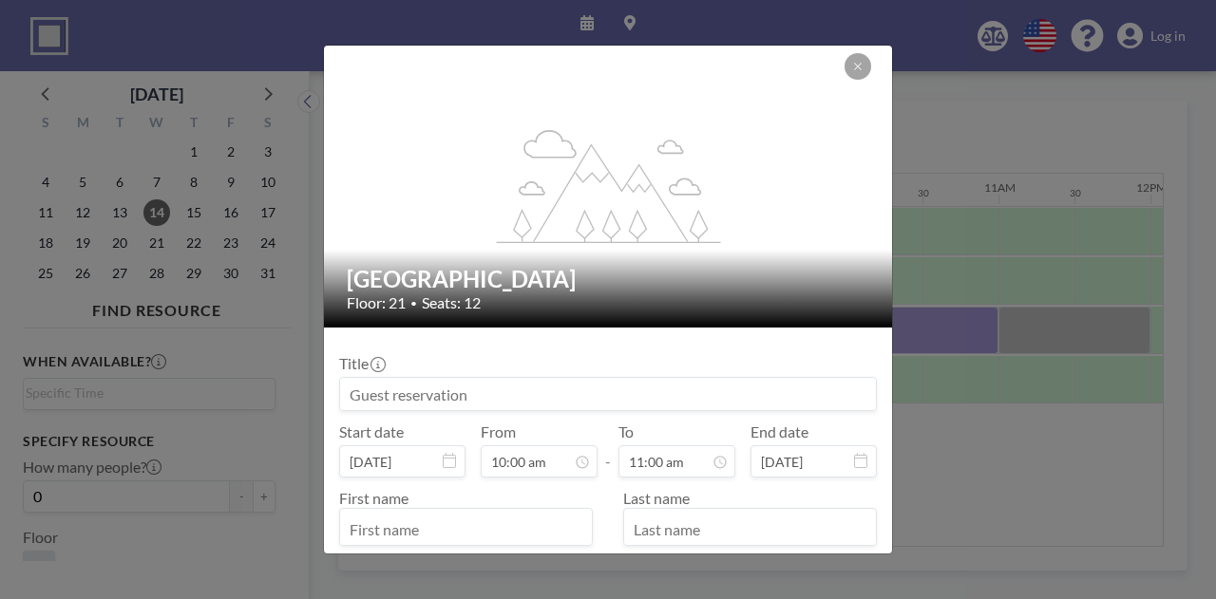
click at [473, 396] on input at bounding box center [608, 394] width 536 height 32
paste input "[PERSON_NAME]'s Team Meeting"
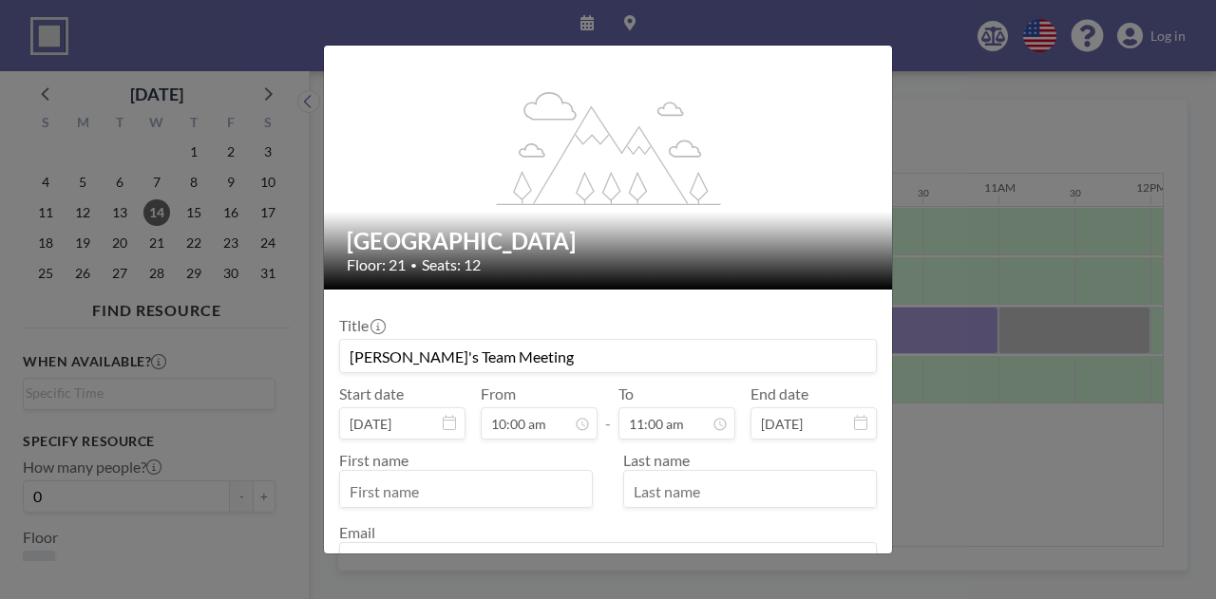
scroll to position [95, 0]
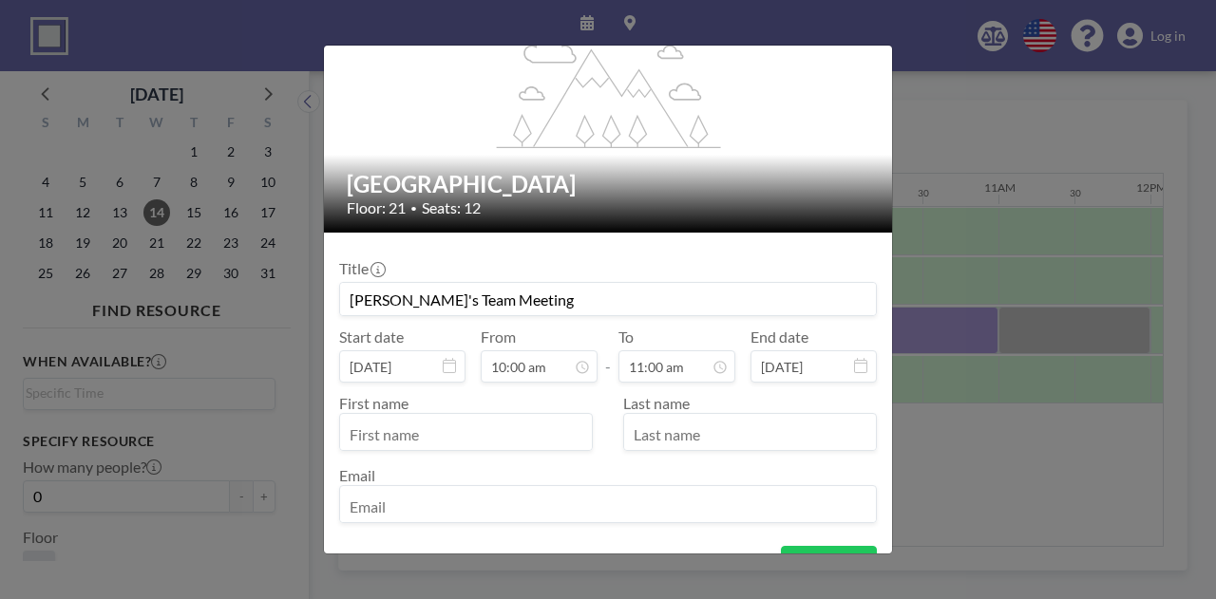
type input "[PERSON_NAME]'s Team Meeting"
click at [496, 438] on input "text" at bounding box center [466, 434] width 252 height 32
type input "Desirae"
click at [721, 430] on input "text" at bounding box center [750, 434] width 252 height 32
type input "[PERSON_NAME]"
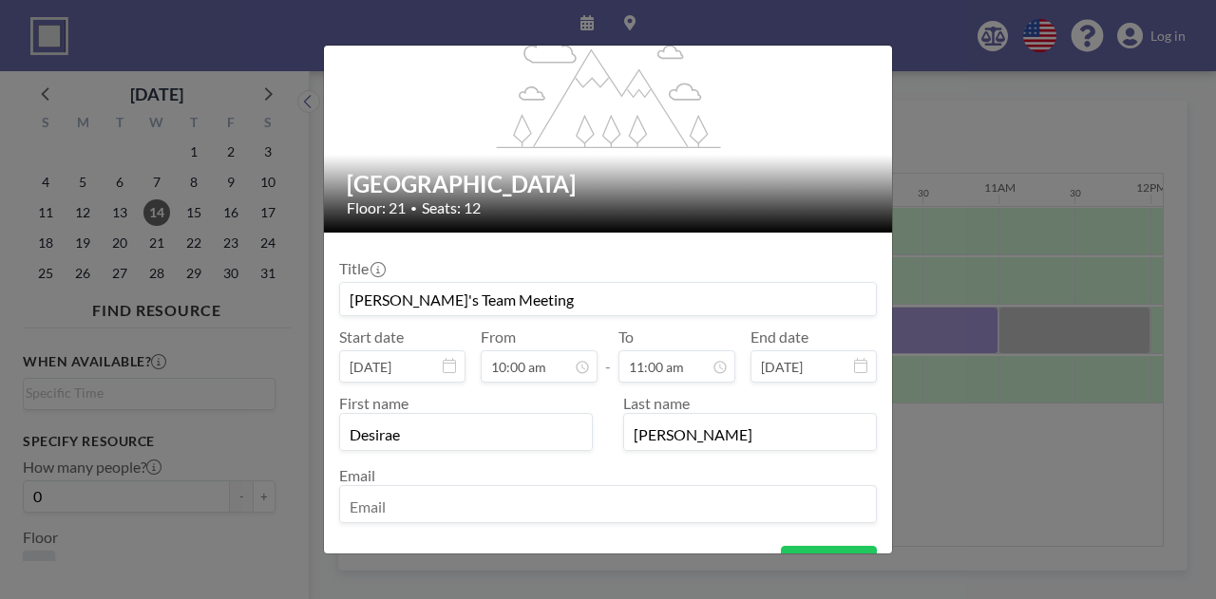
click at [418, 483] on div "Email" at bounding box center [607, 494] width 537 height 57
click at [418, 506] on input "email" at bounding box center [608, 506] width 536 height 32
type input "[EMAIL_ADDRESS][DOMAIN_NAME]"
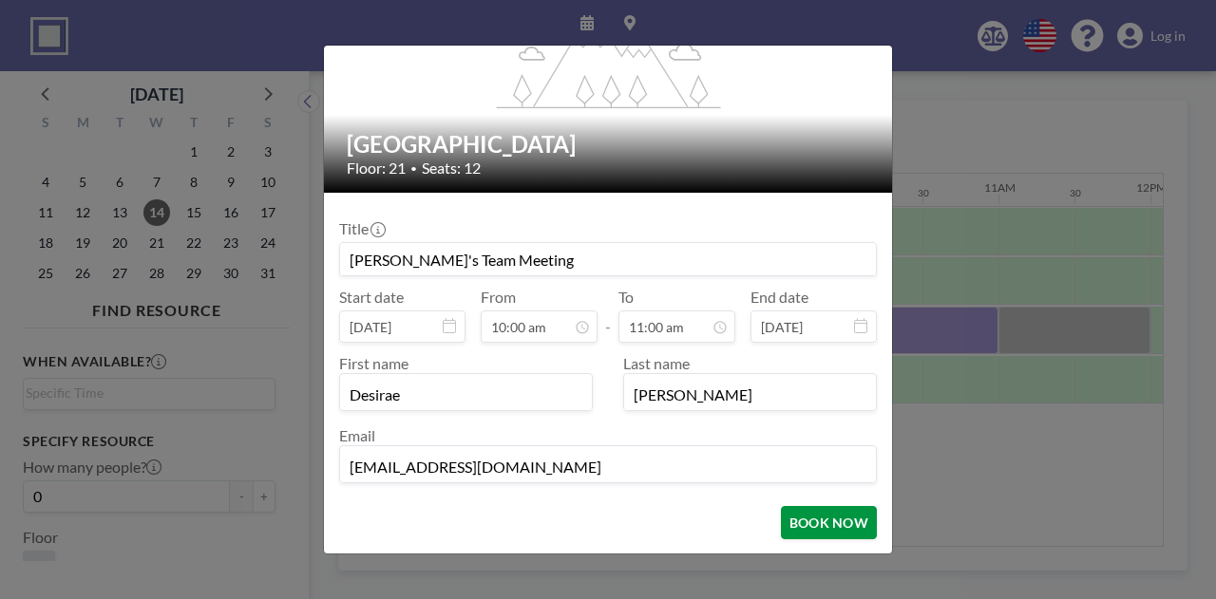
scroll to position [167, 0]
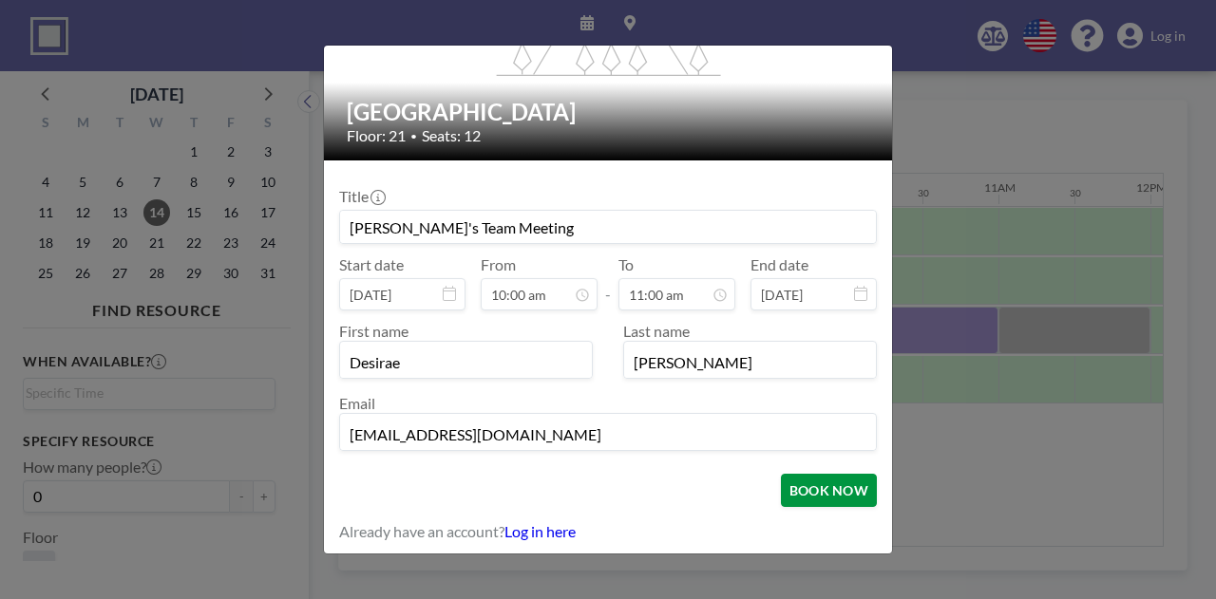
click at [792, 491] on button "BOOK NOW" at bounding box center [829, 490] width 96 height 33
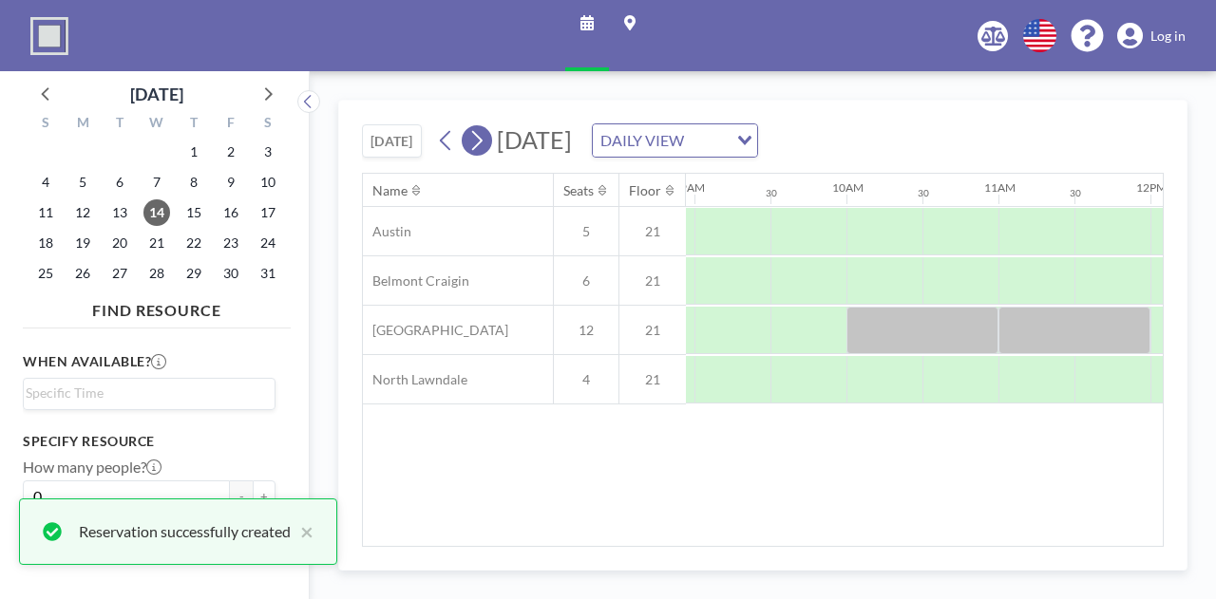
click at [477, 136] on icon at bounding box center [476, 140] width 18 height 28
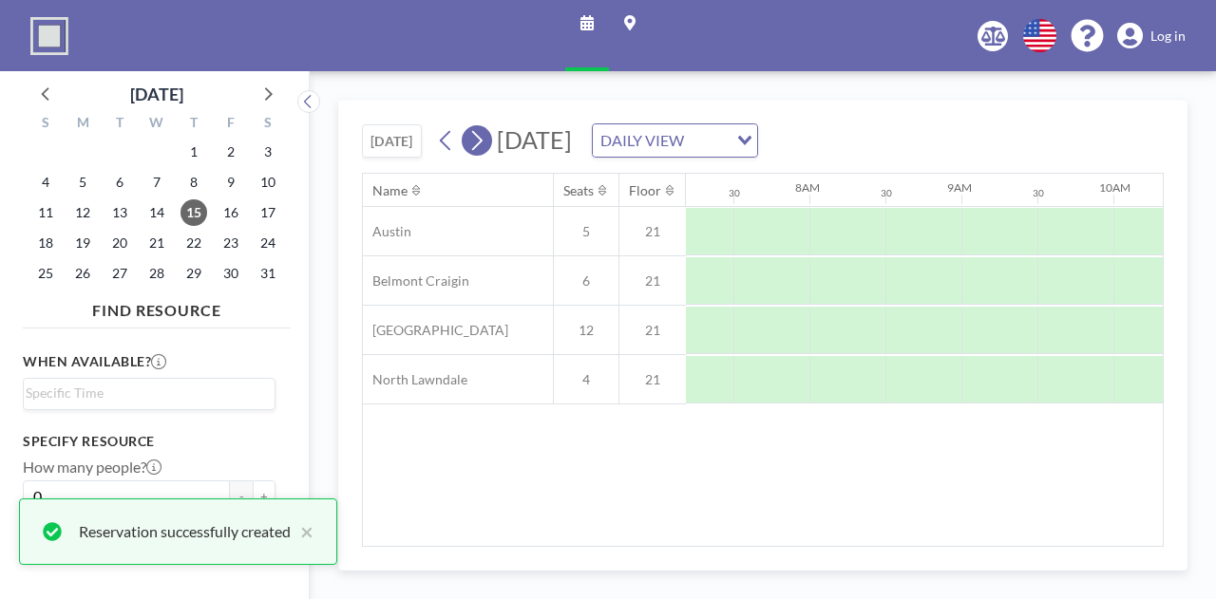
click at [477, 136] on icon at bounding box center [476, 140] width 18 height 28
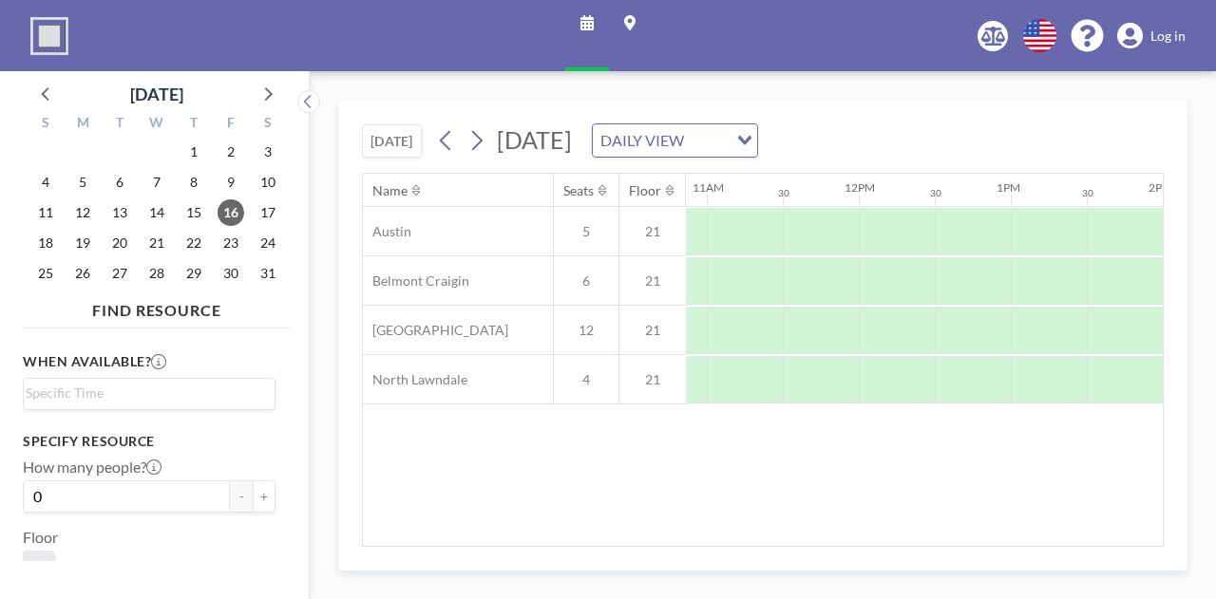
scroll to position [0, 1705]
click at [472, 154] on div "[DATE] DAILY VIEW Loading..." at bounding box center [594, 140] width 327 height 34
click at [474, 146] on icon at bounding box center [476, 140] width 18 height 28
click at [156, 273] on span "28" at bounding box center [156, 273] width 27 height 27
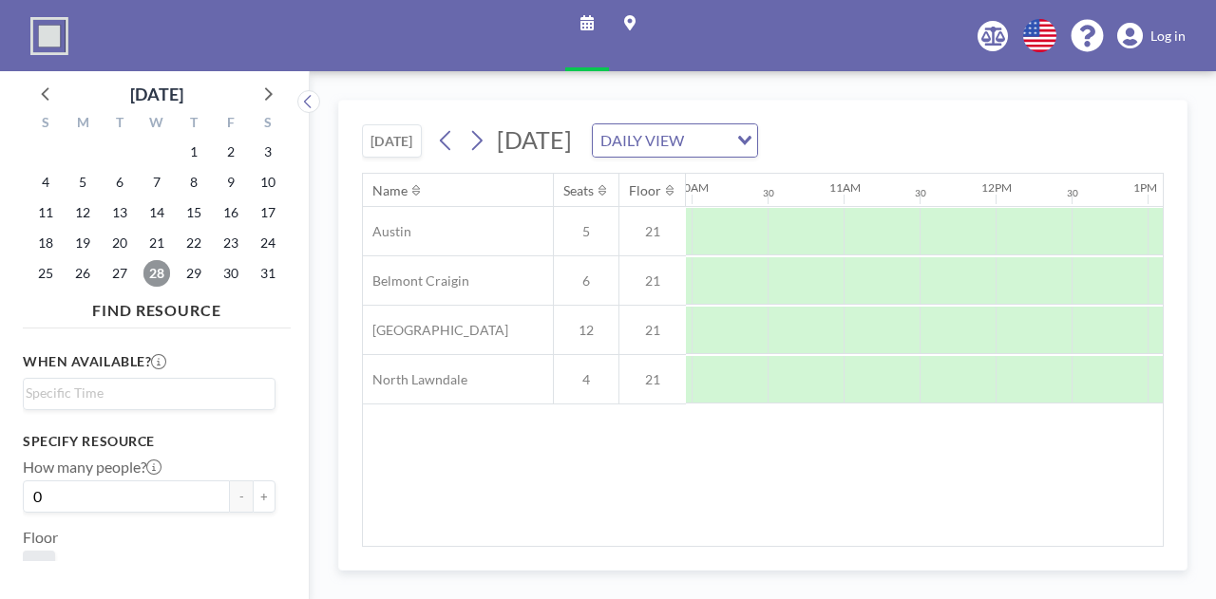
scroll to position [0, 1481]
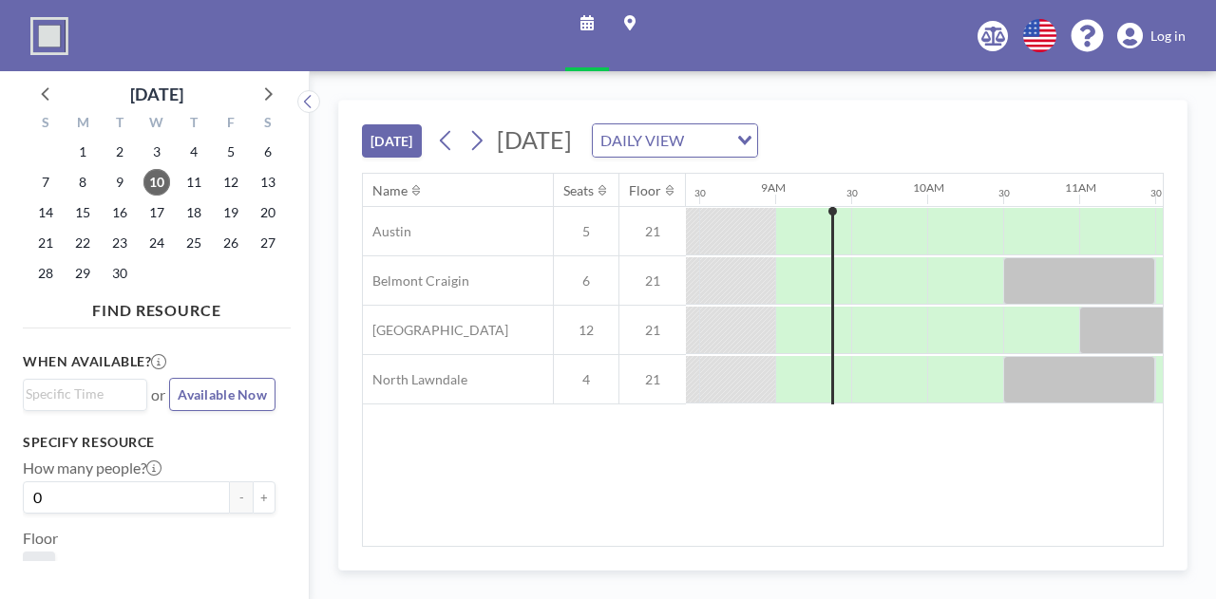
scroll to position [0, 1291]
